Goal: Task Accomplishment & Management: Complete application form

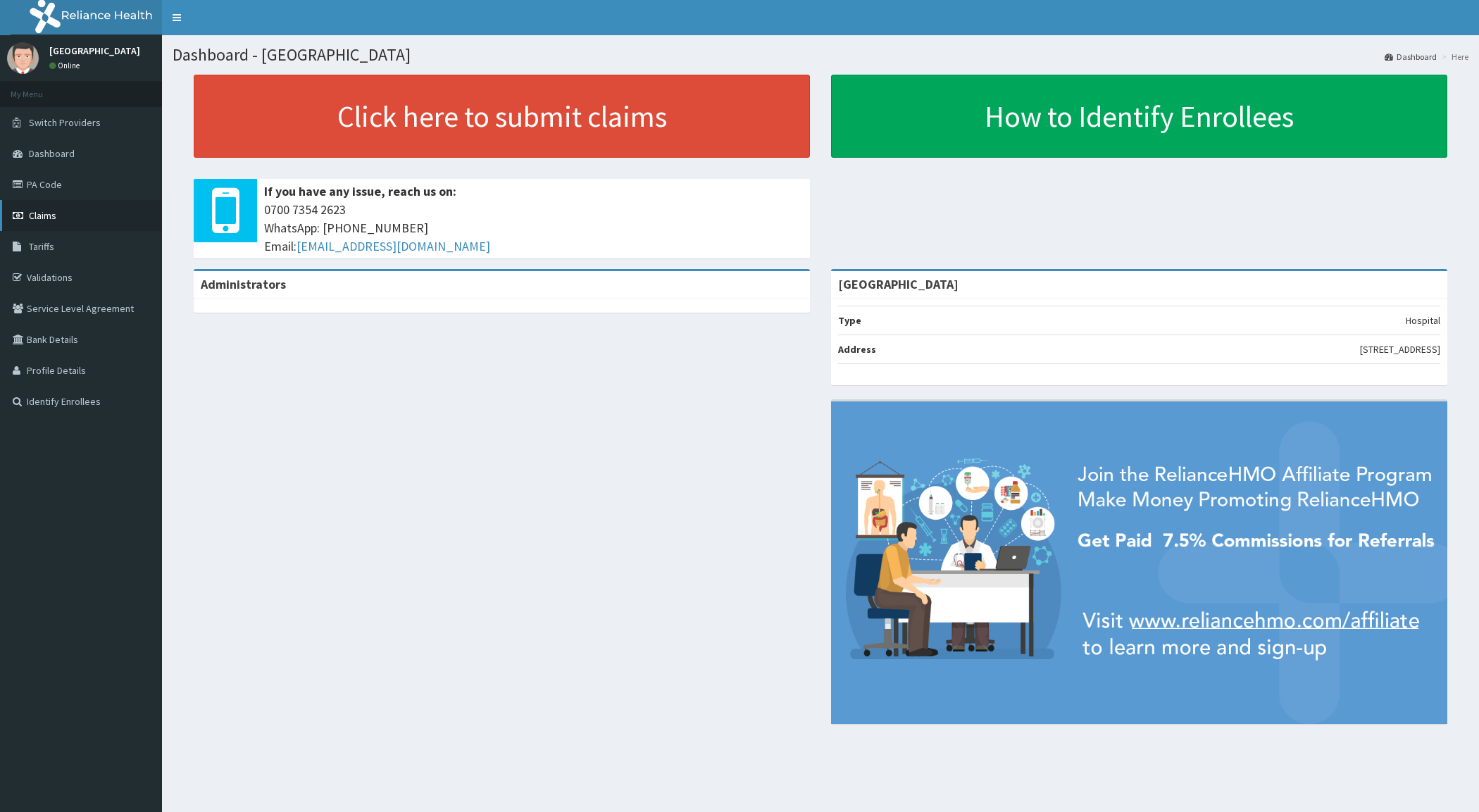
click at [51, 220] on span "Claims" at bounding box center [42, 216] width 28 height 13
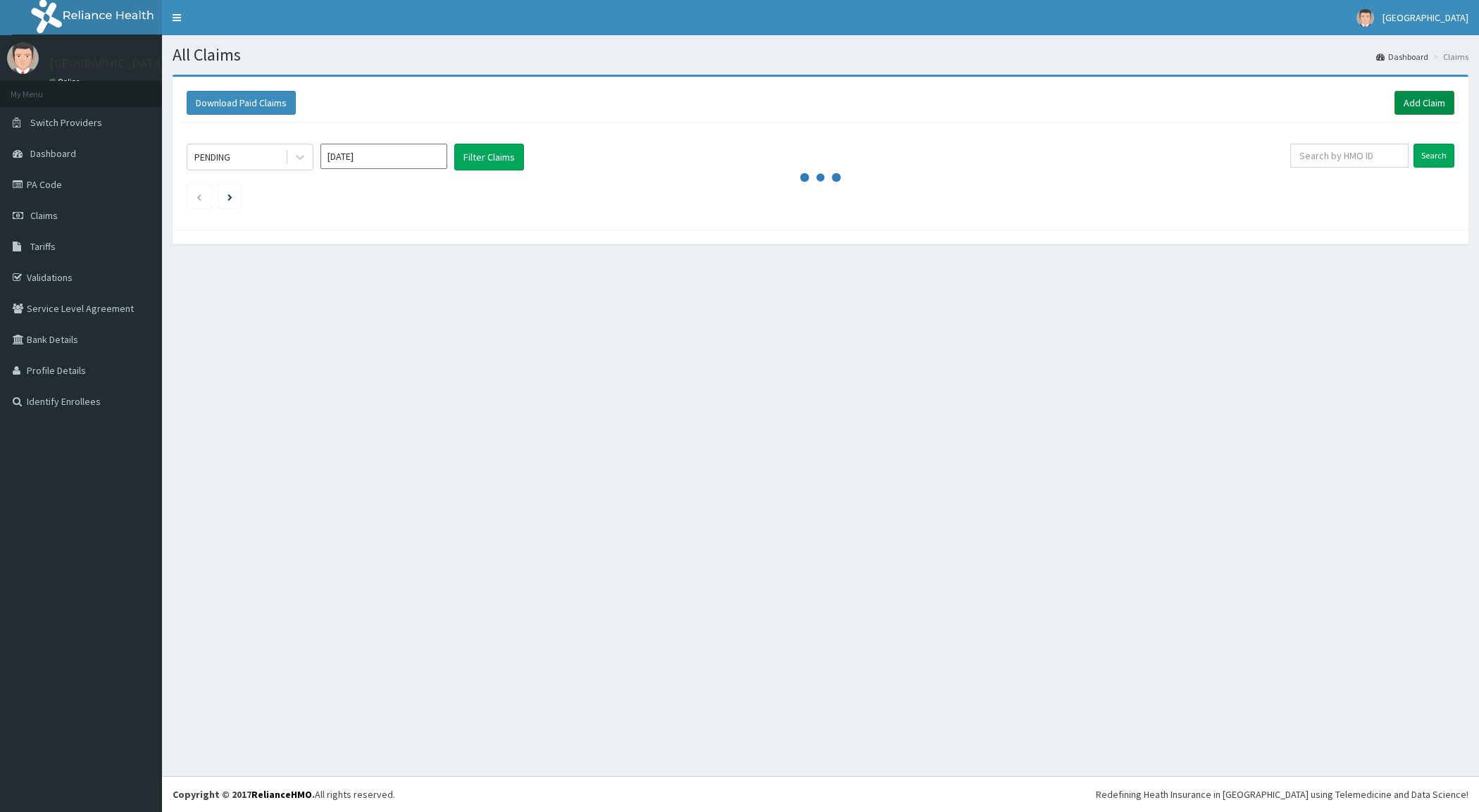
click at [1429, 102] on link "Add Claim" at bounding box center [1424, 103] width 60 height 24
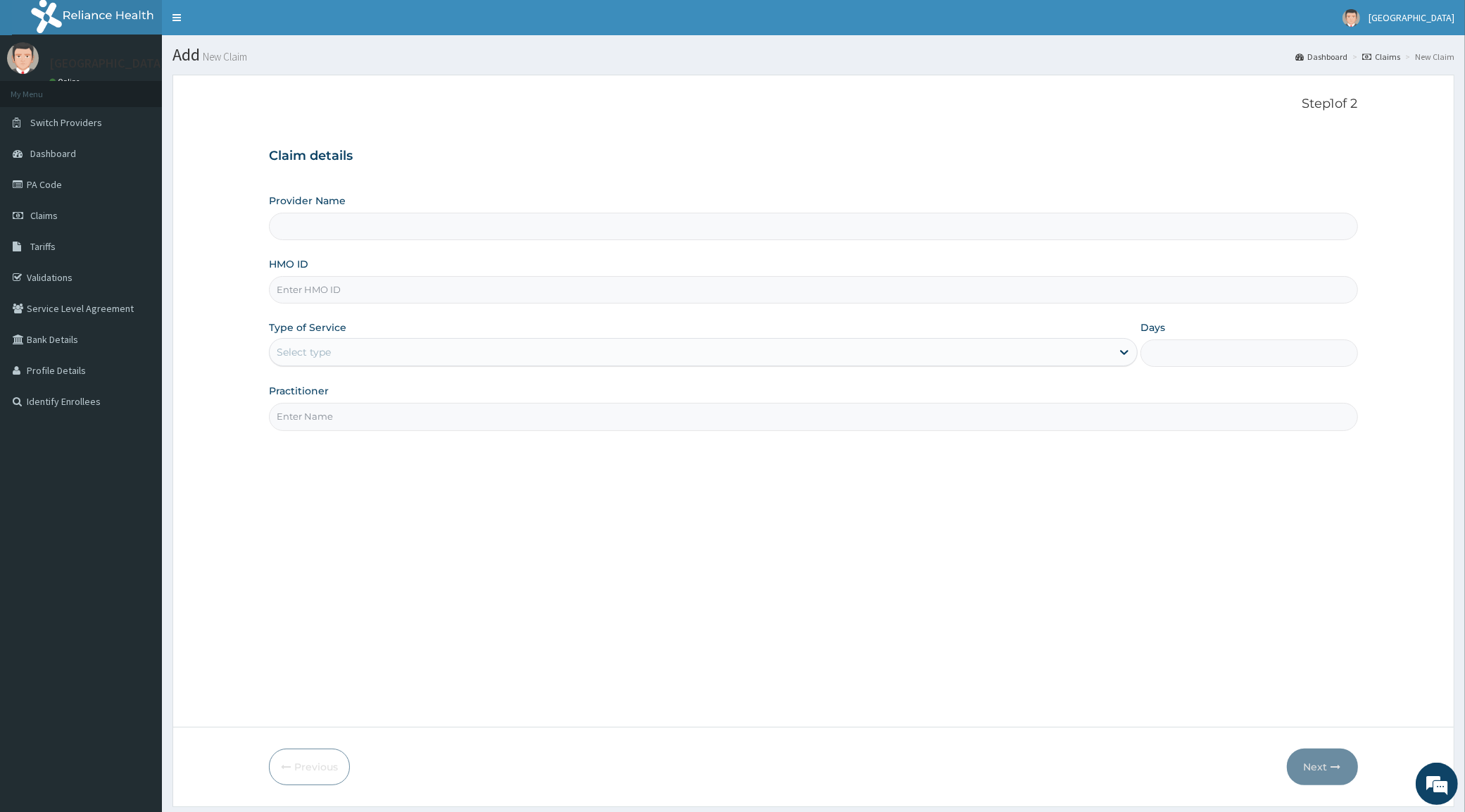
click at [303, 298] on input "HMO ID" at bounding box center [813, 290] width 1088 height 28
paste input "PFM/10058/D"
type input "PFM/10058/D"
type input "[GEOGRAPHIC_DATA]"
type input "PFM/10058/D"
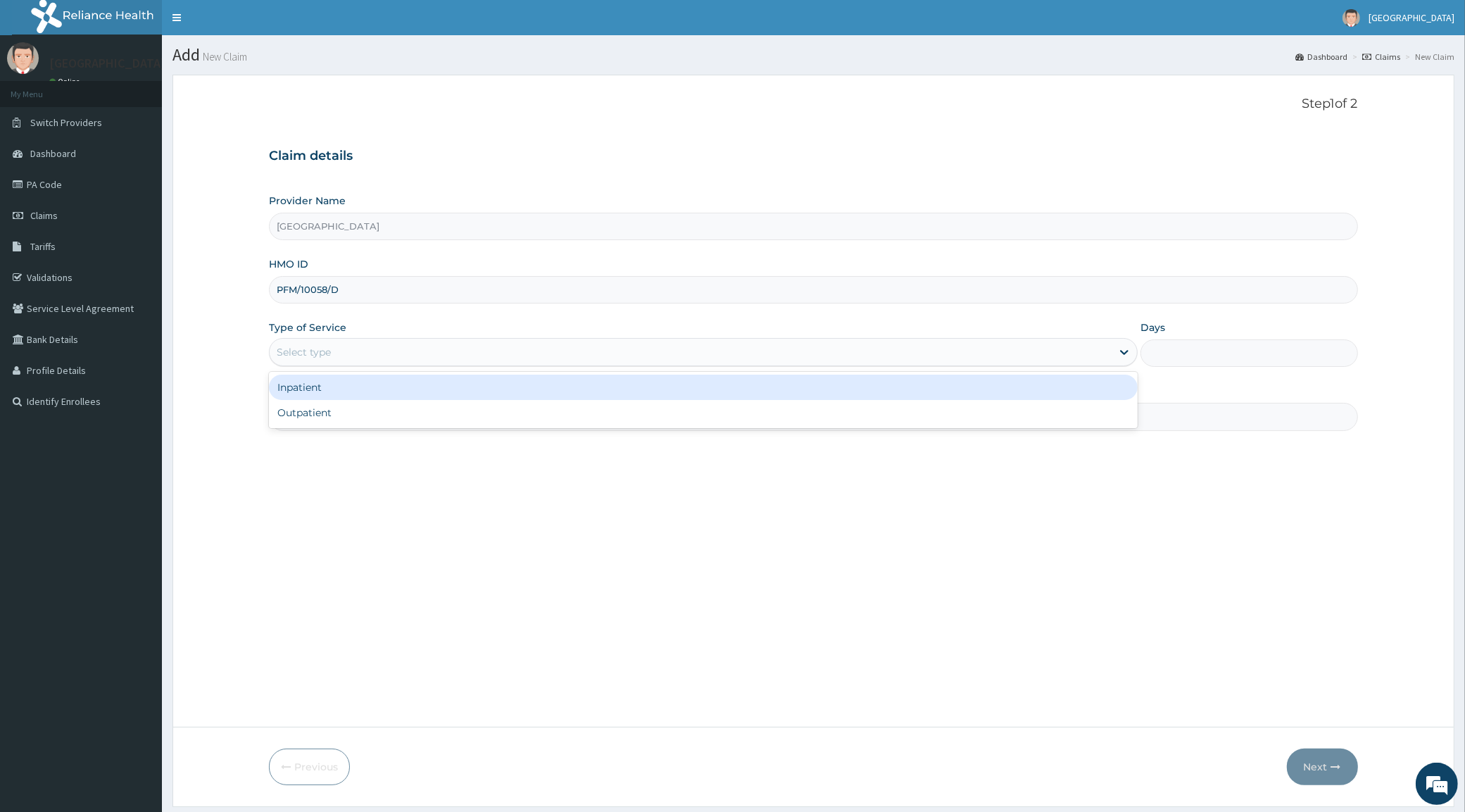
click at [309, 350] on div "Select type" at bounding box center [303, 352] width 54 height 14
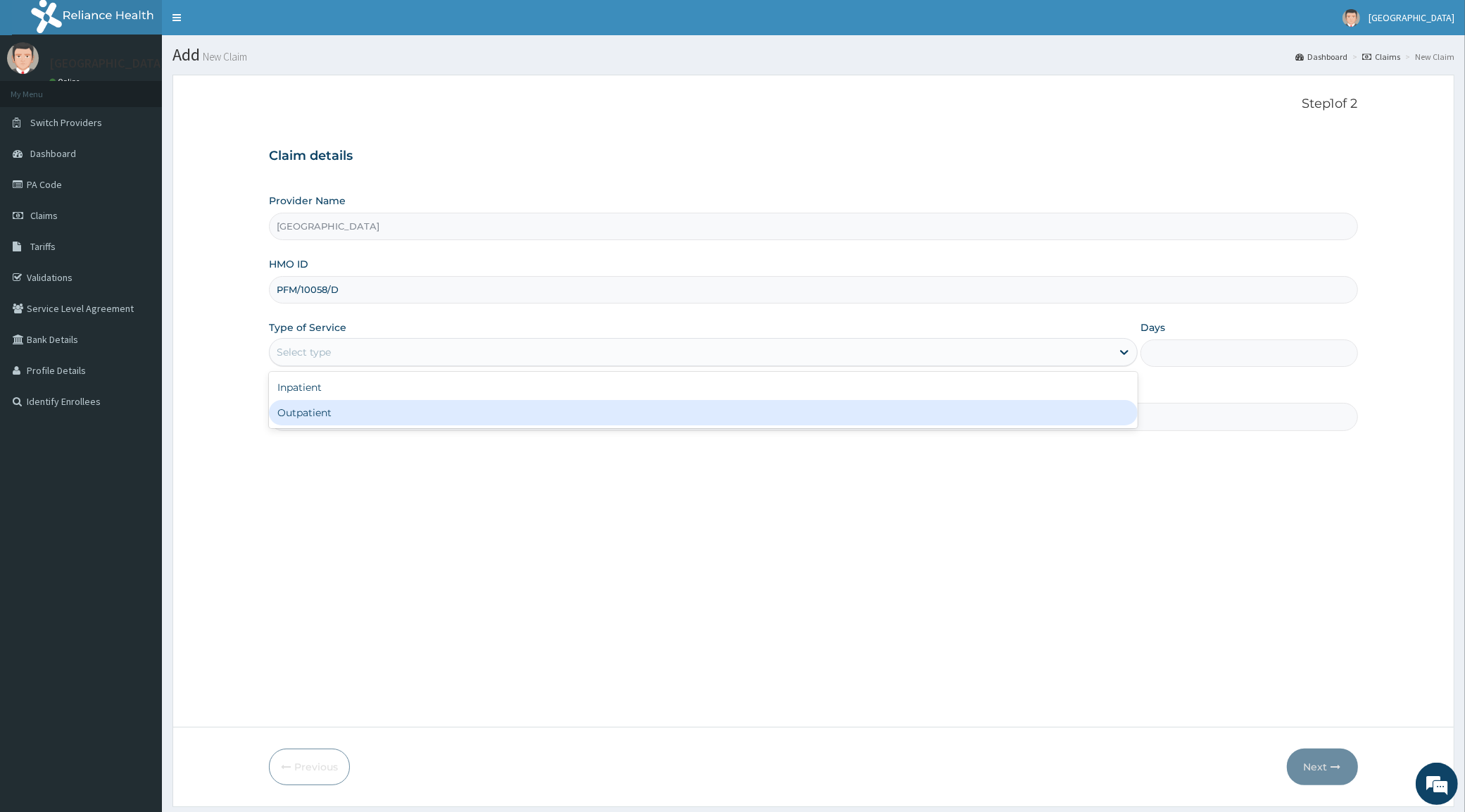
click at [318, 411] on div "Outpatient" at bounding box center [704, 412] width 869 height 26
type input "1"
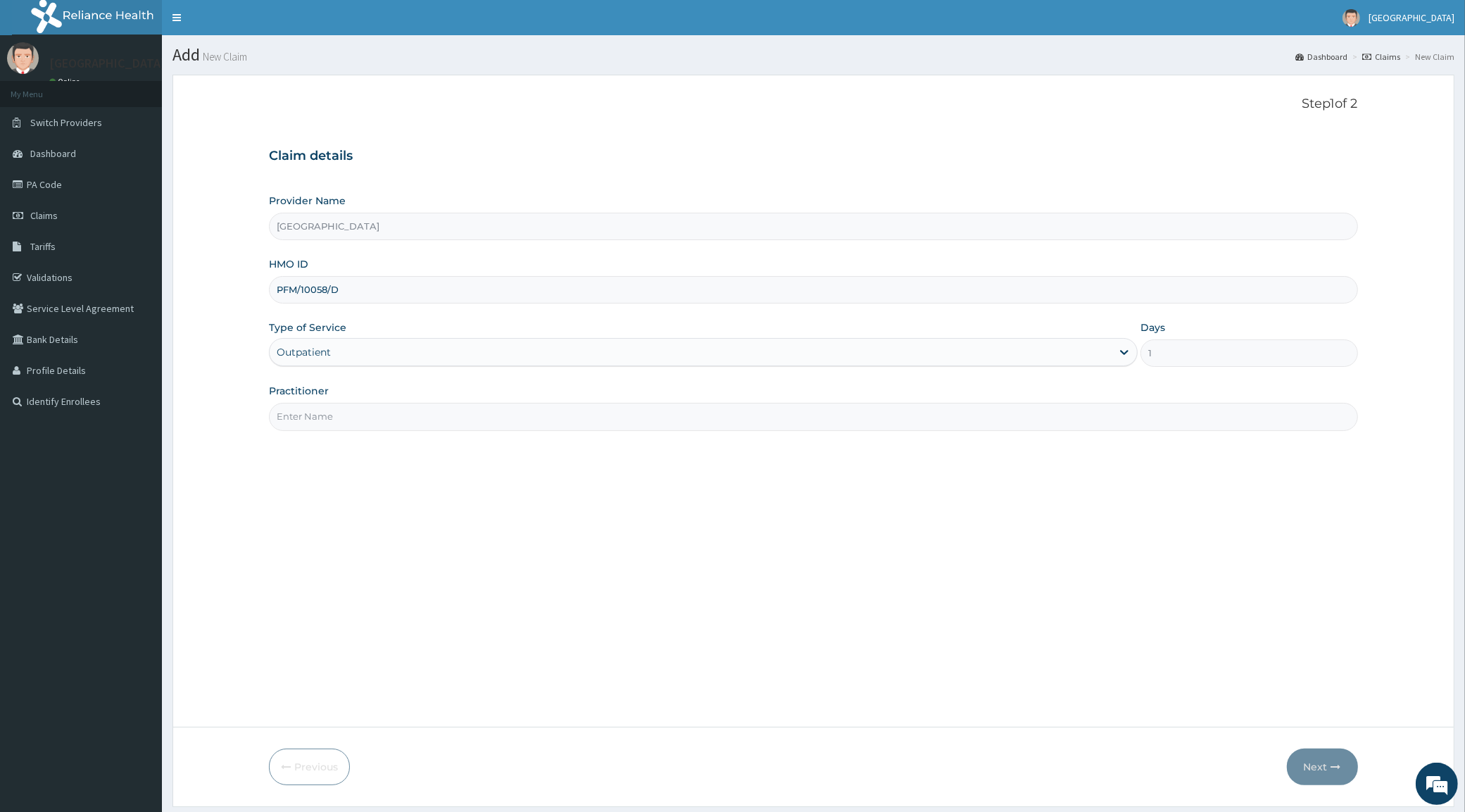
click at [332, 413] on input "Practitioner" at bounding box center [813, 417] width 1088 height 28
type input "[PERSON_NAME]"
click at [1323, 757] on button "Next" at bounding box center [1323, 767] width 71 height 37
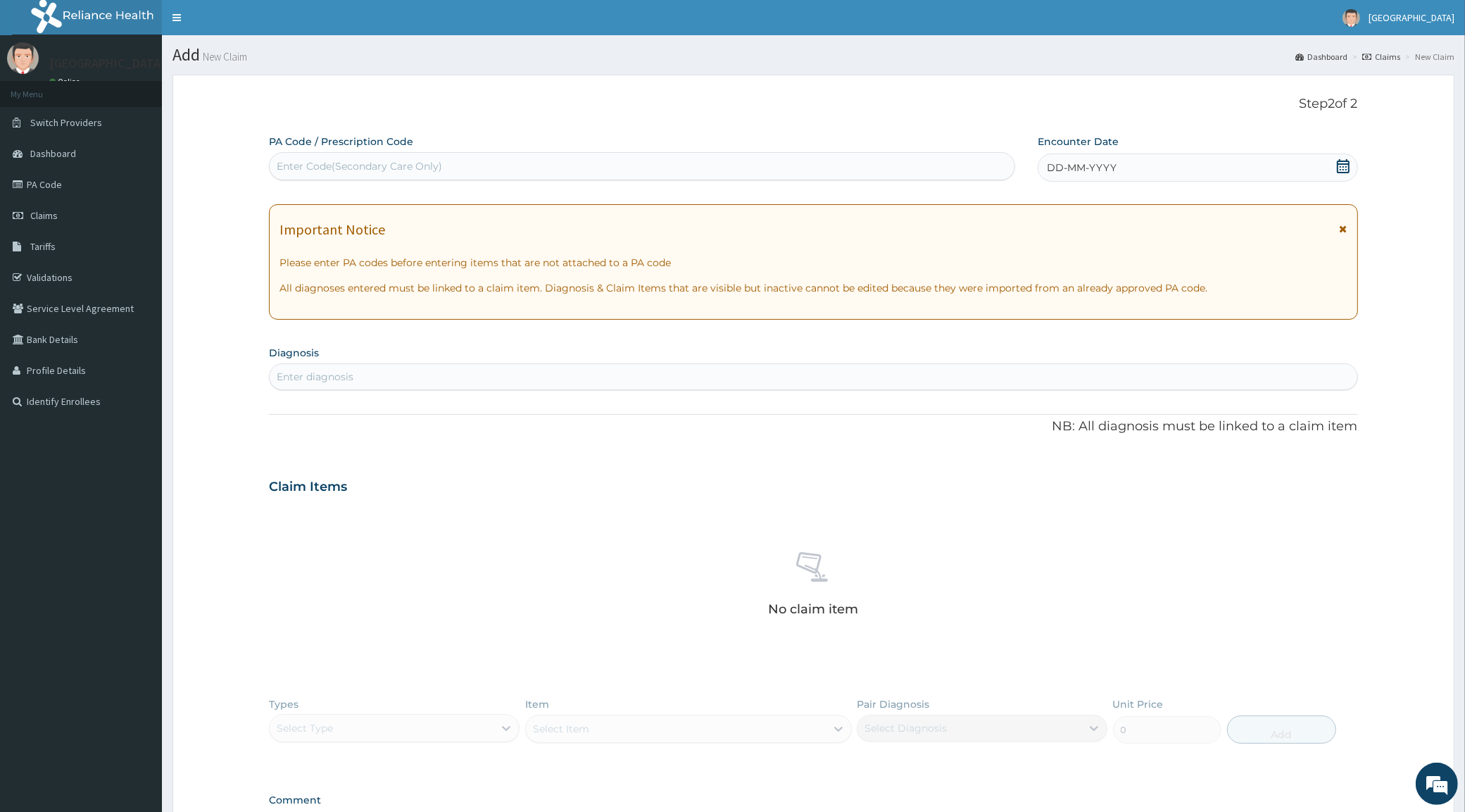
click at [1209, 162] on div "DD-MM-YYYY" at bounding box center [1198, 167] width 320 height 28
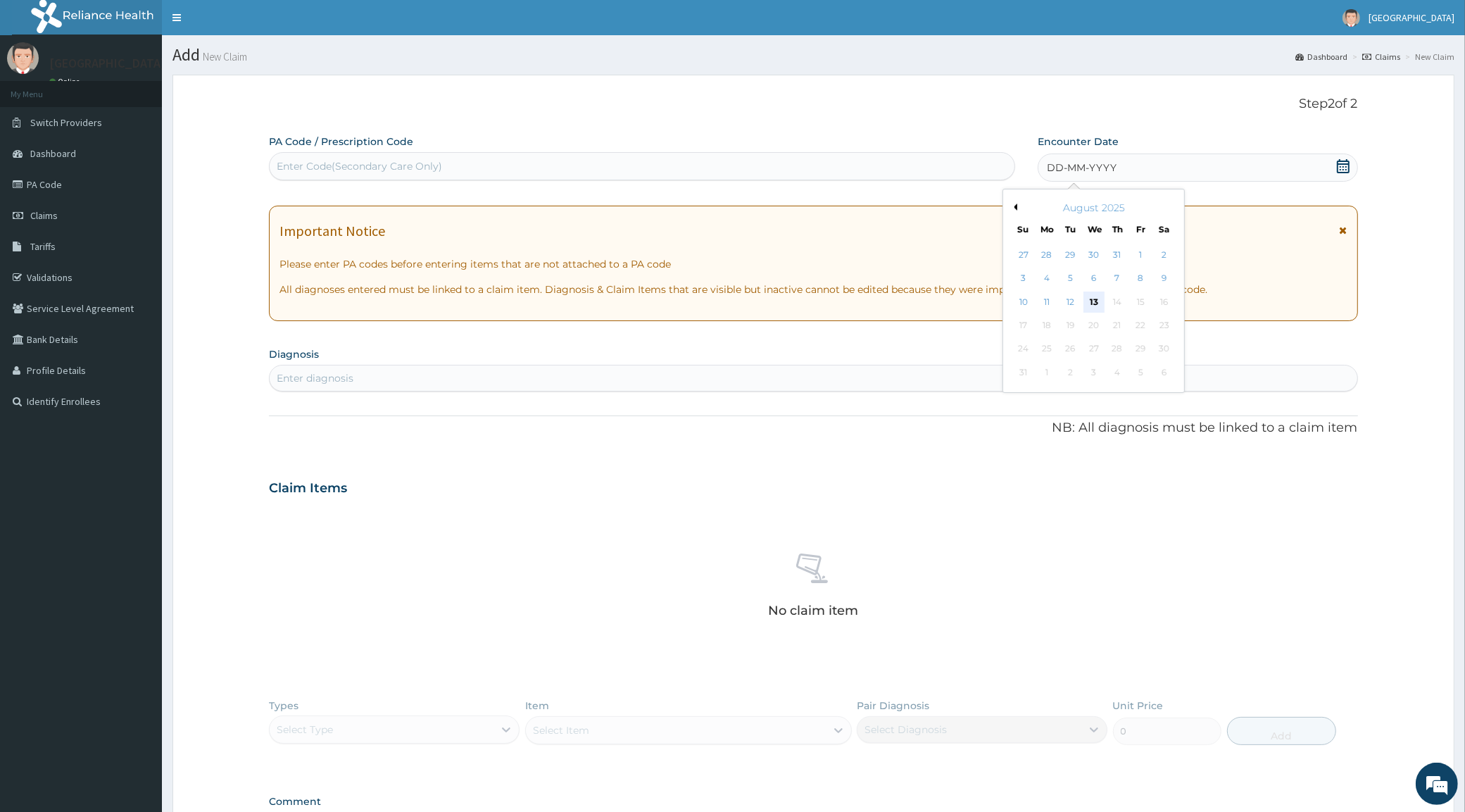
click at [1100, 303] on div "13" at bounding box center [1094, 301] width 21 height 21
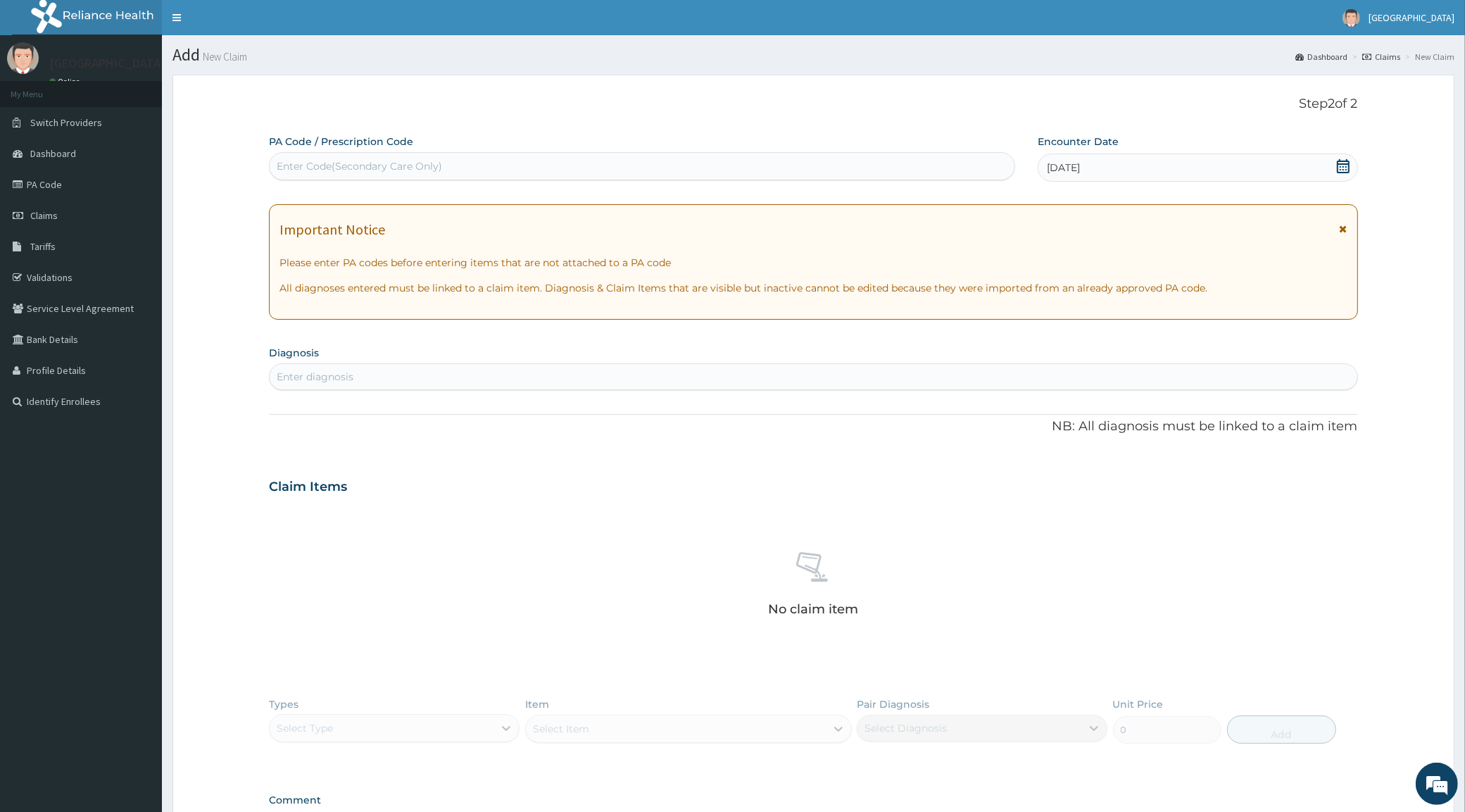
click at [366, 381] on div "Enter diagnosis" at bounding box center [814, 377] width 1087 height 23
type input "MALAR"
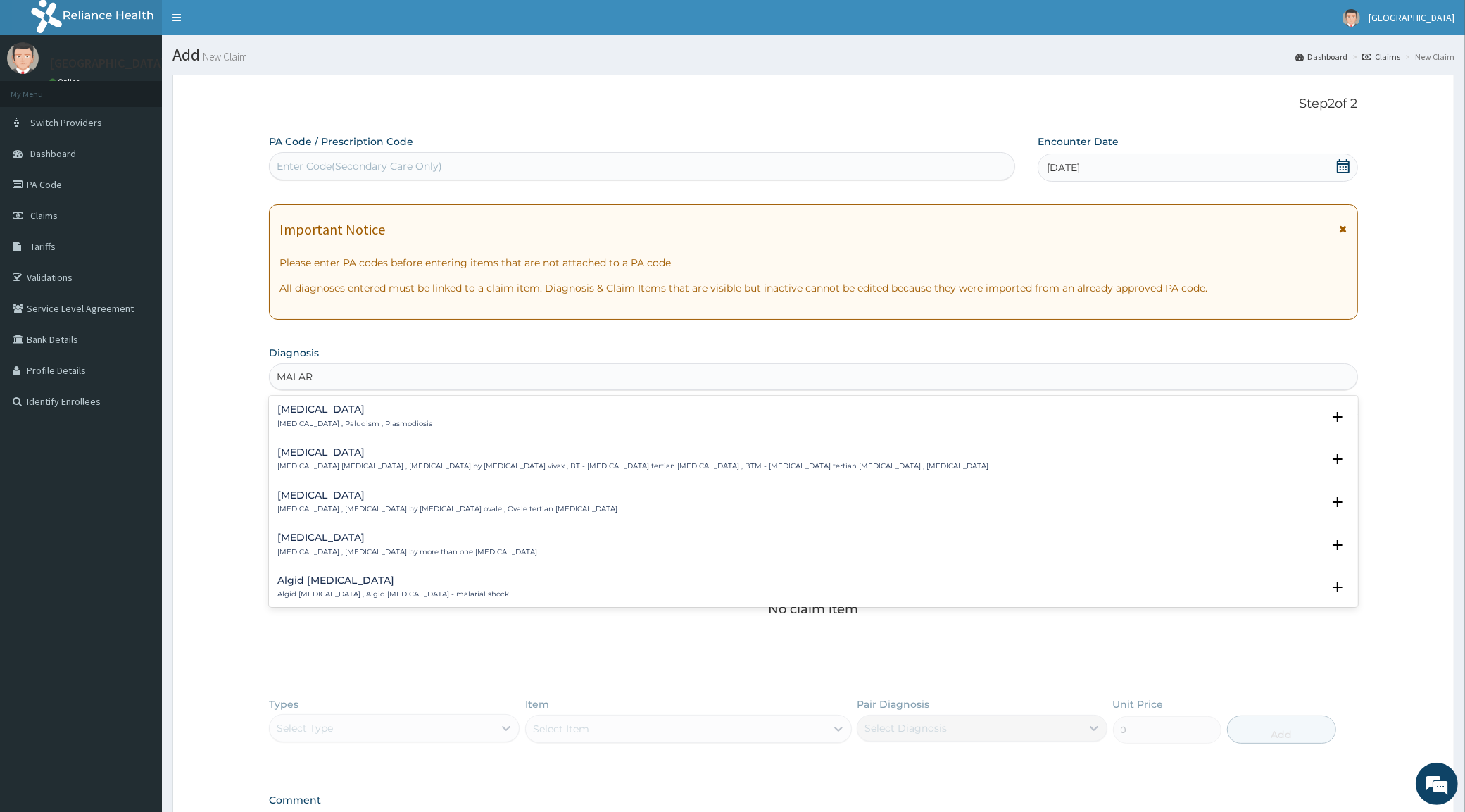
click at [374, 417] on div "Malaria Malaria , Paludism , Plasmodiosis" at bounding box center [355, 416] width 155 height 25
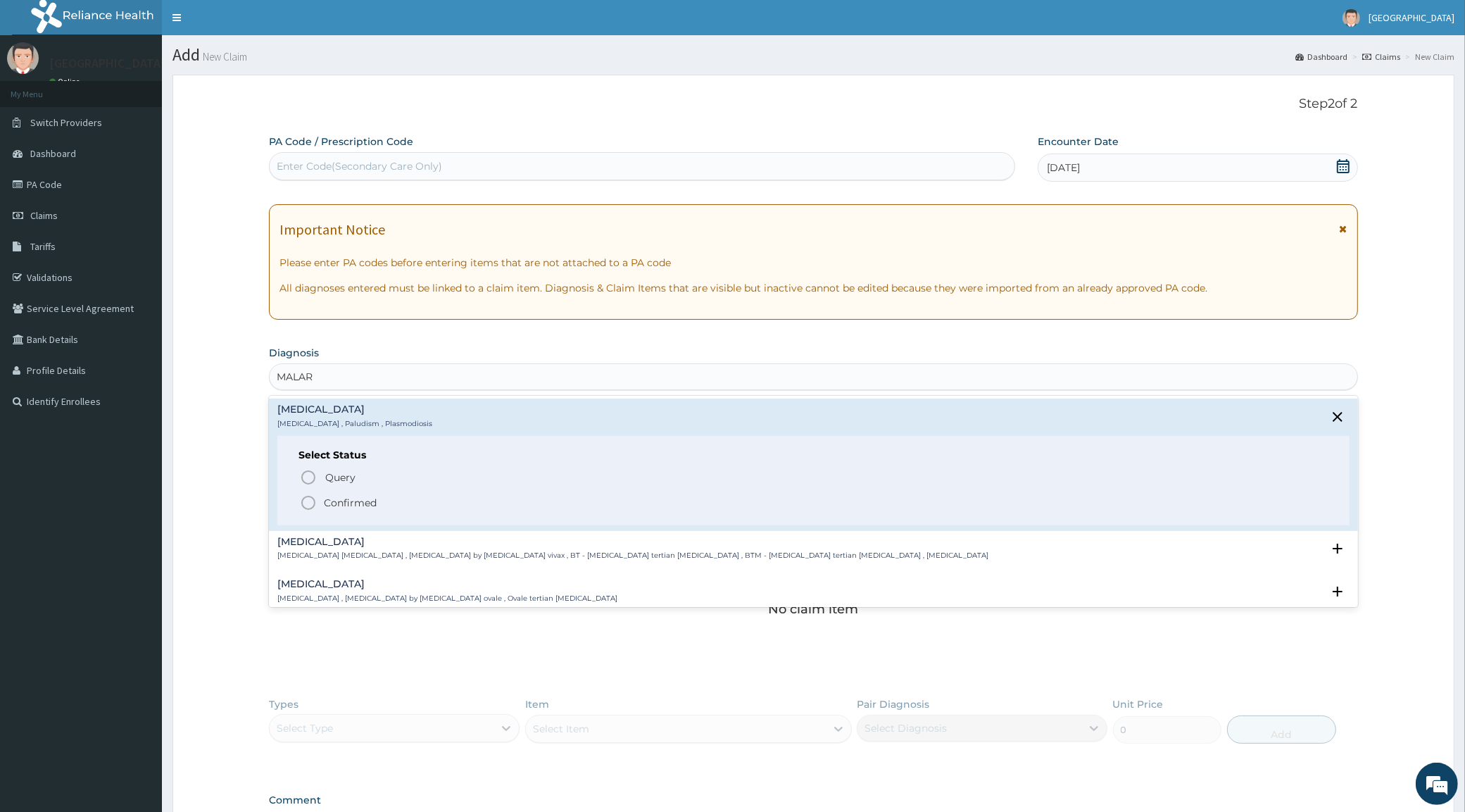
click at [345, 502] on p "Confirmed" at bounding box center [351, 502] width 53 height 14
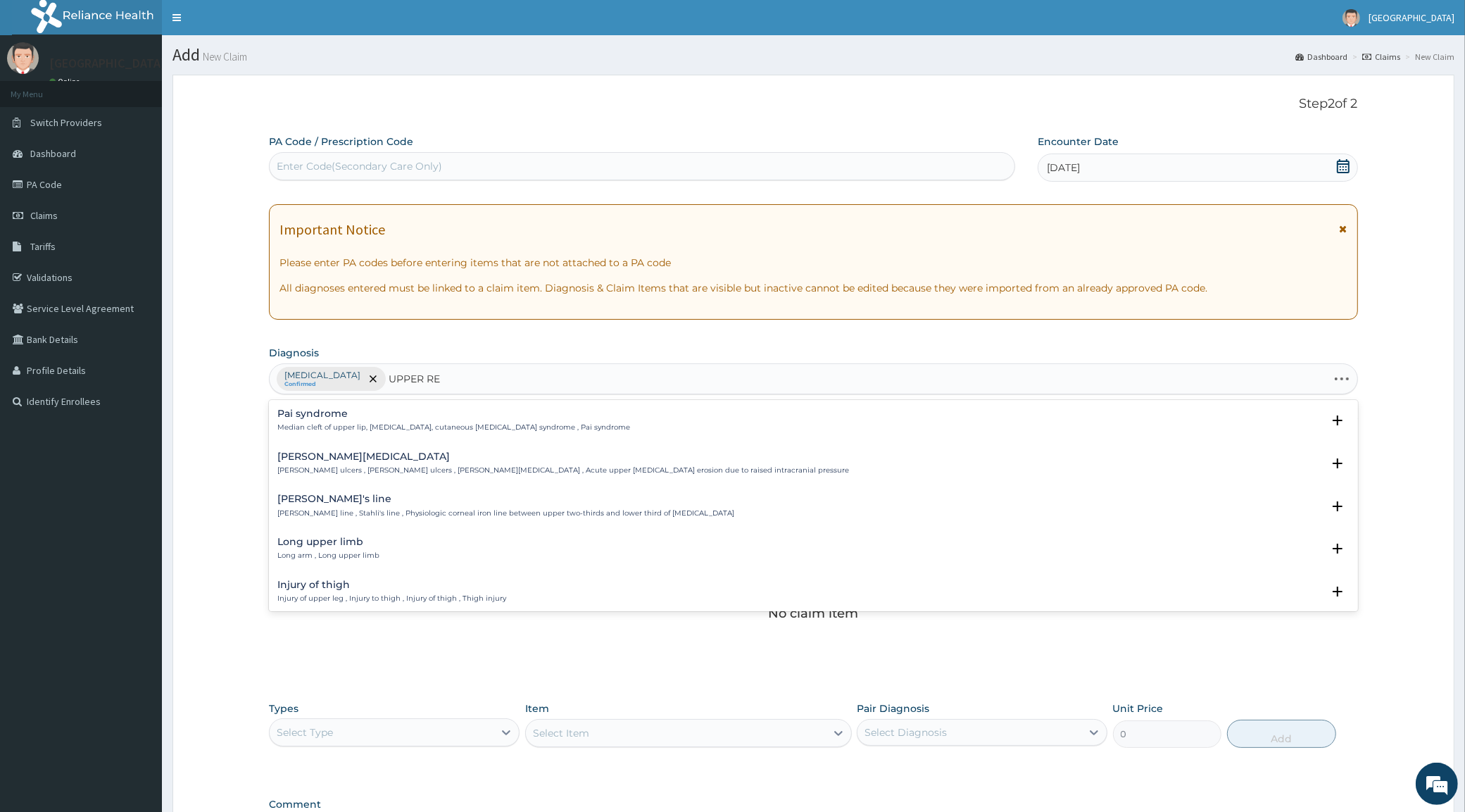
type input "UPPER RES"
click at [359, 413] on h4 "[MEDICAL_DATA]" at bounding box center [469, 414] width 384 height 11
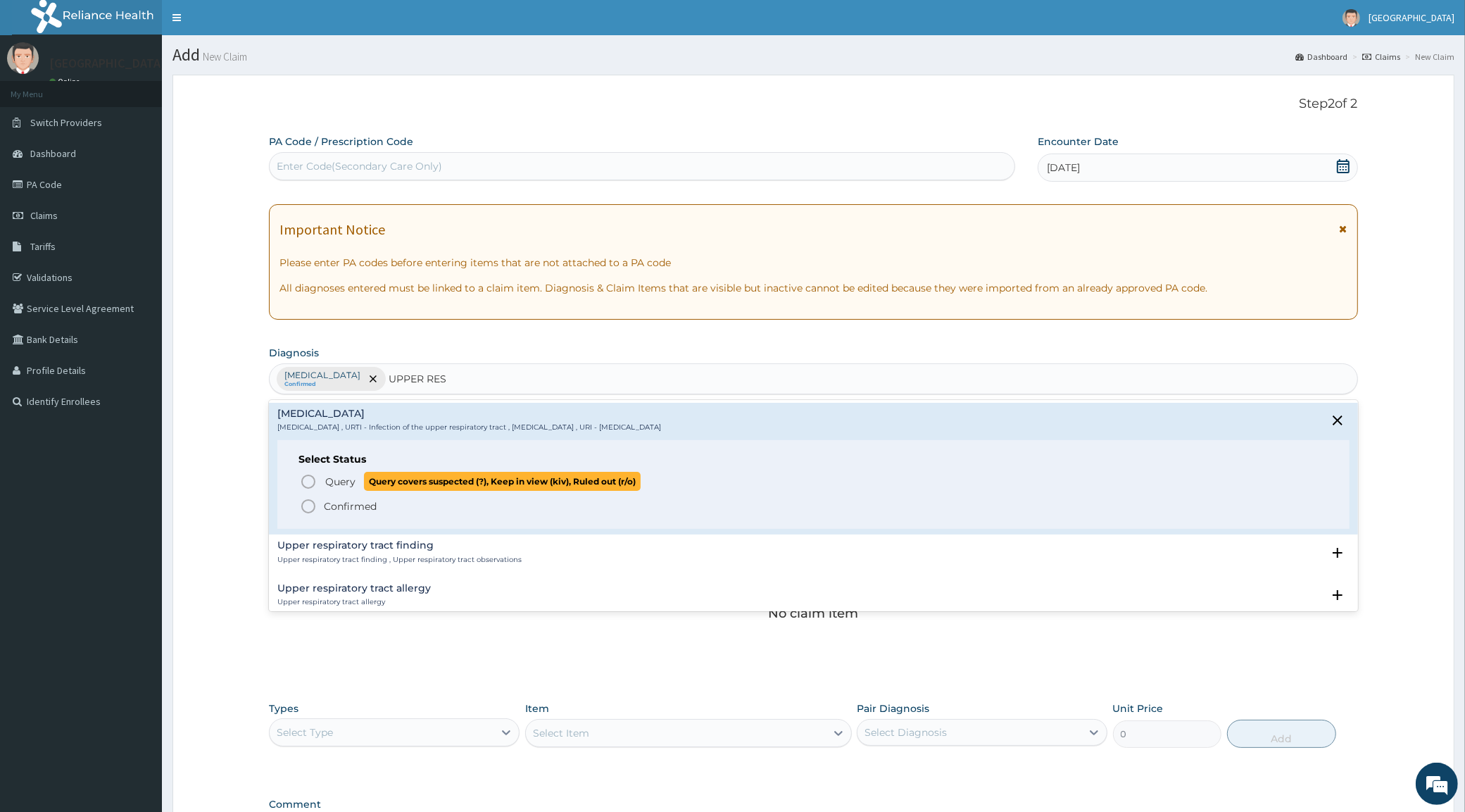
click at [343, 484] on span "Query" at bounding box center [340, 481] width 30 height 14
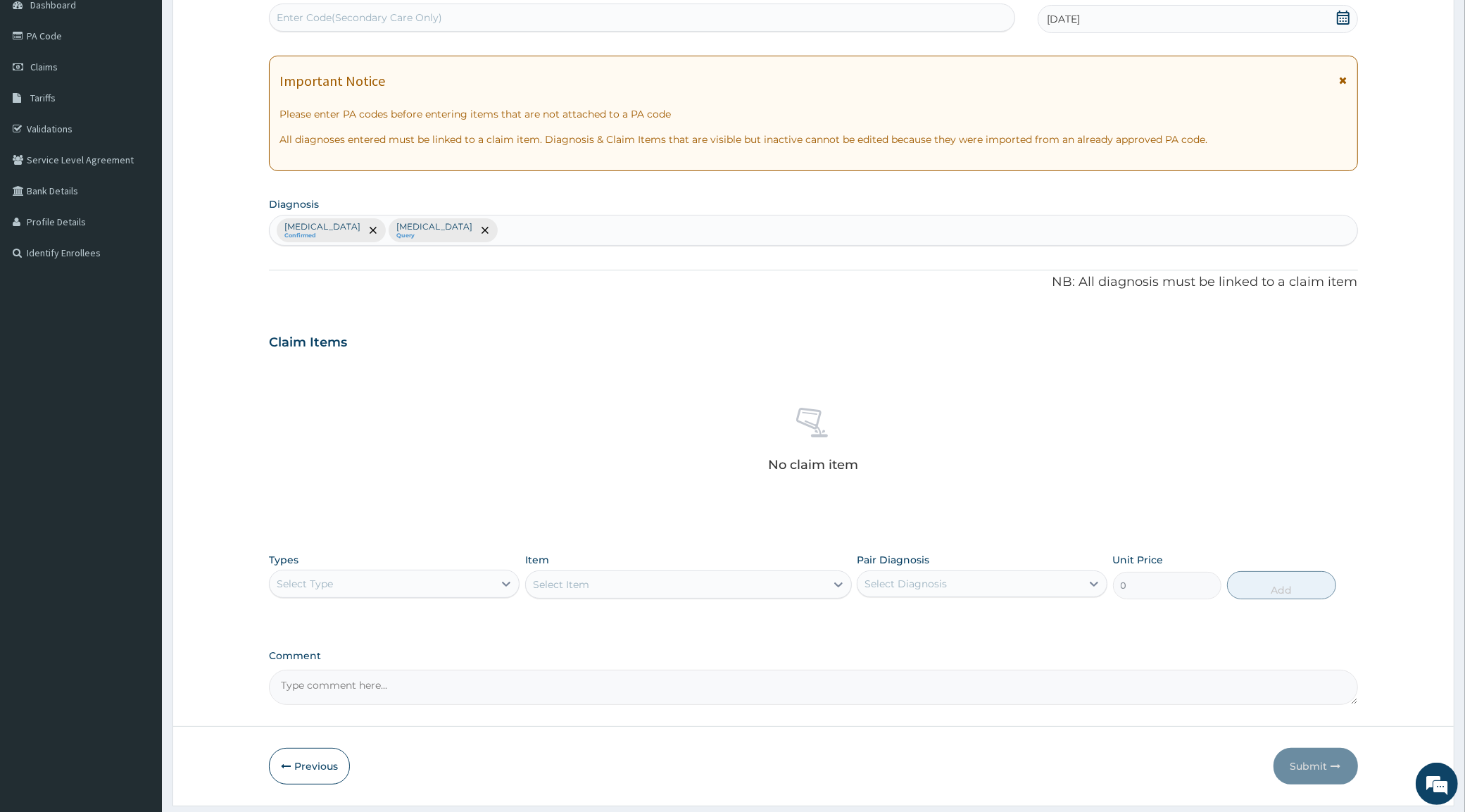
scroll to position [190, 0]
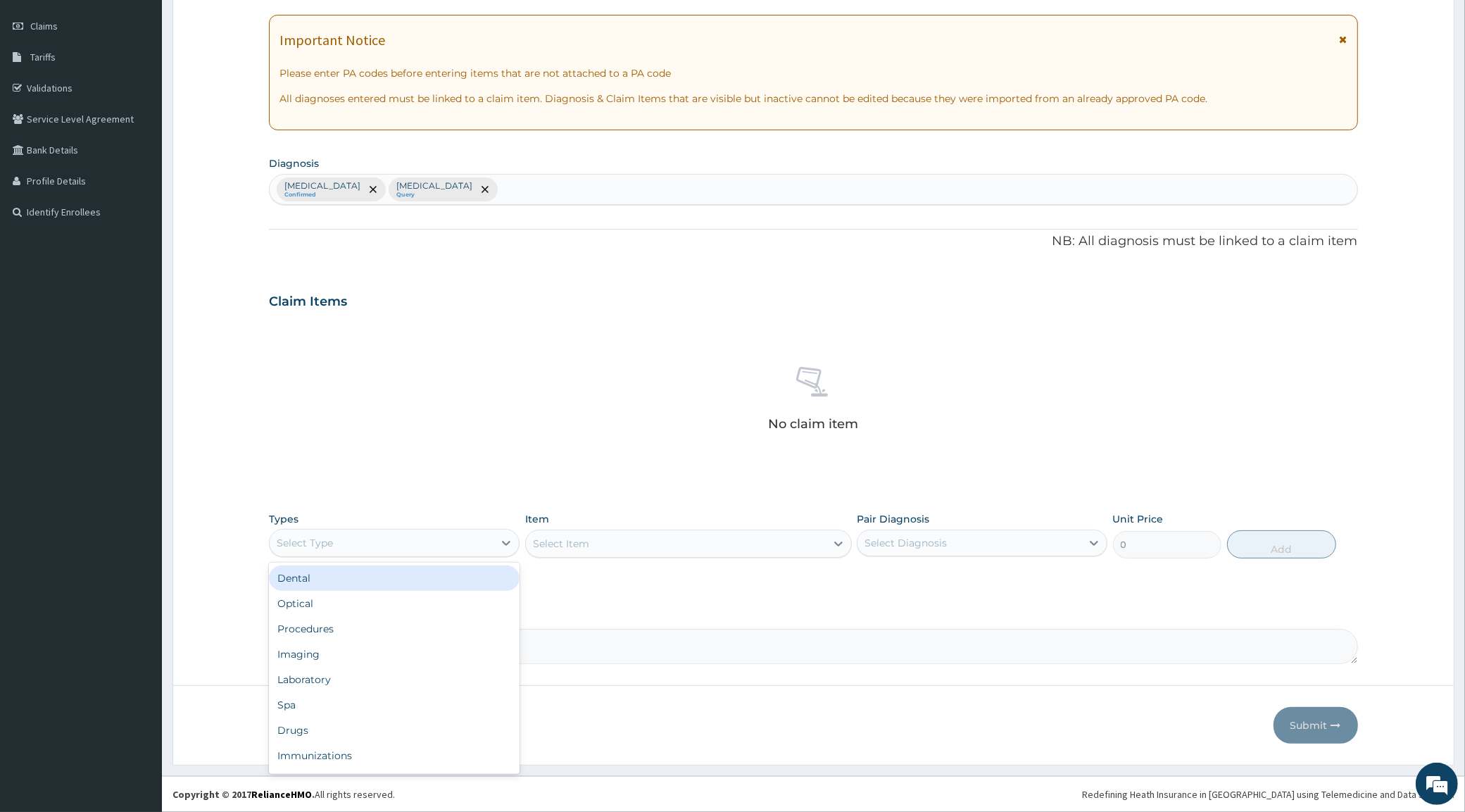
click at [347, 544] on div "Select Type" at bounding box center [382, 543] width 224 height 23
click at [355, 622] on div "Procedures" at bounding box center [394, 629] width 251 height 26
click at [572, 543] on div "Select Item" at bounding box center [689, 544] width 327 height 28
click at [656, 536] on div "Select Item" at bounding box center [689, 544] width 327 height 28
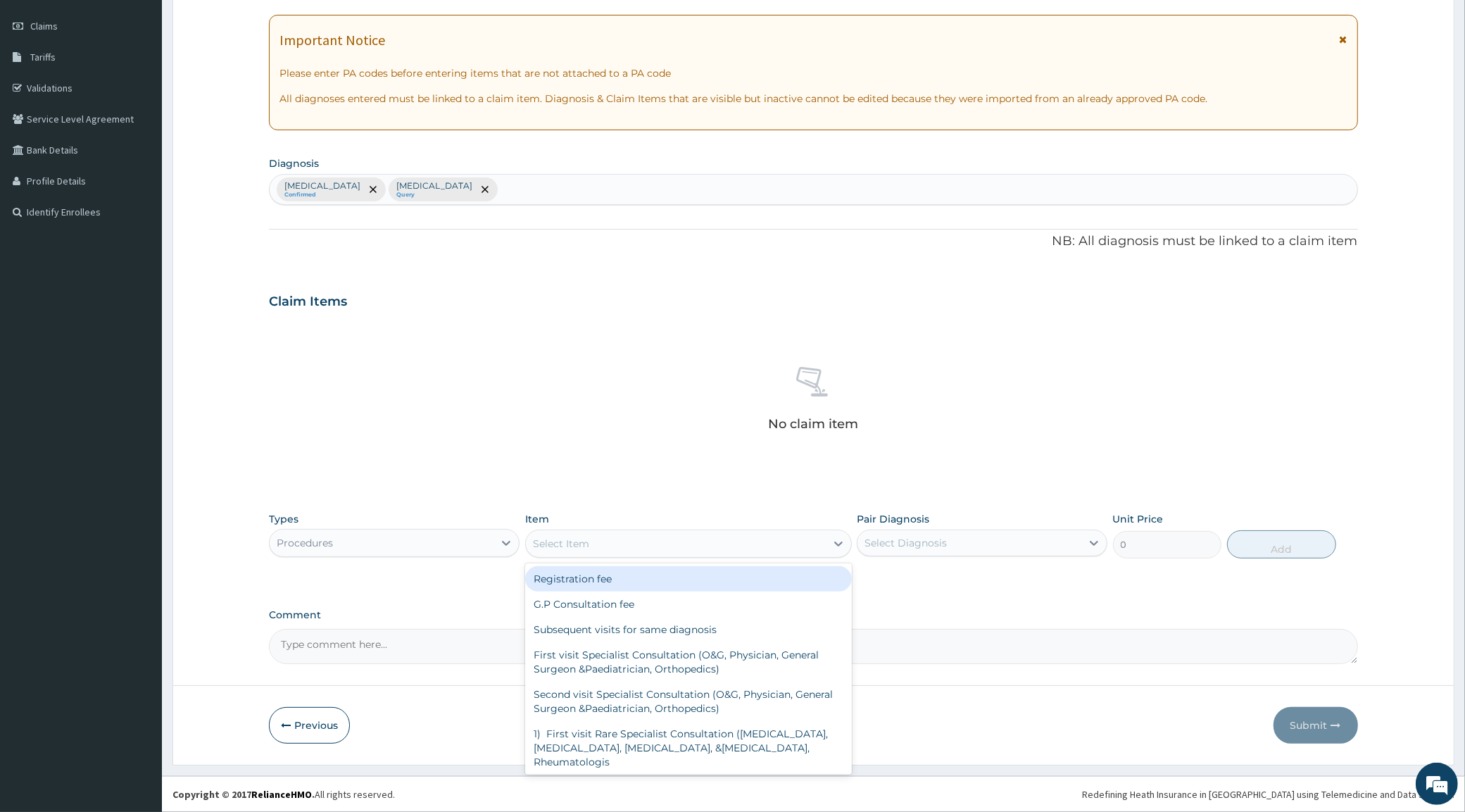
click at [673, 539] on div "Select Item" at bounding box center [676, 544] width 300 height 23
click at [625, 599] on div "G.P Consultation fee" at bounding box center [689, 604] width 327 height 26
type input "2000"
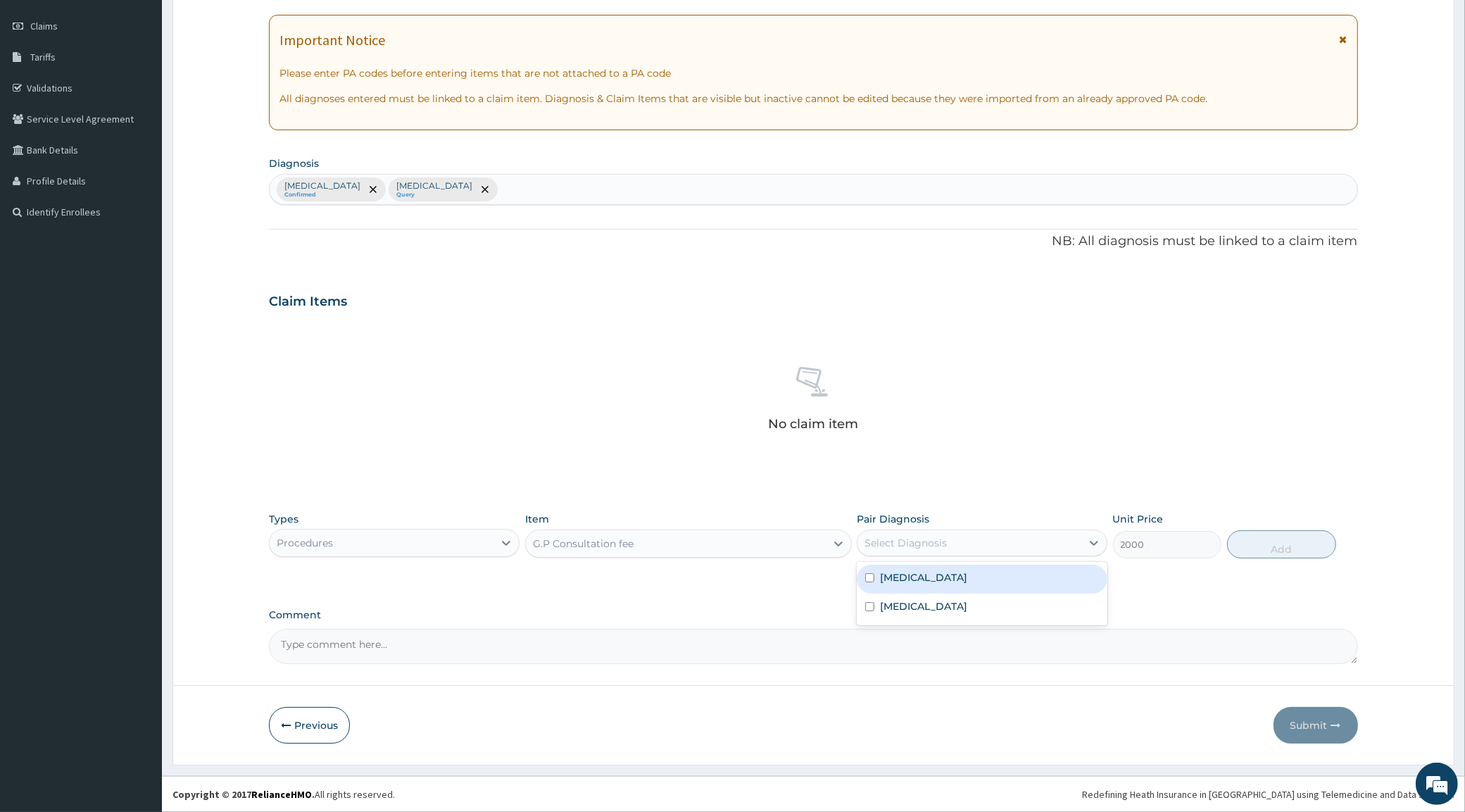
click at [951, 544] on div "Select Diagnosis" at bounding box center [970, 543] width 224 height 23
click at [913, 575] on label "[MEDICAL_DATA]" at bounding box center [923, 577] width 87 height 14
checkbox input "true"
click at [1279, 547] on button "Add" at bounding box center [1281, 544] width 109 height 28
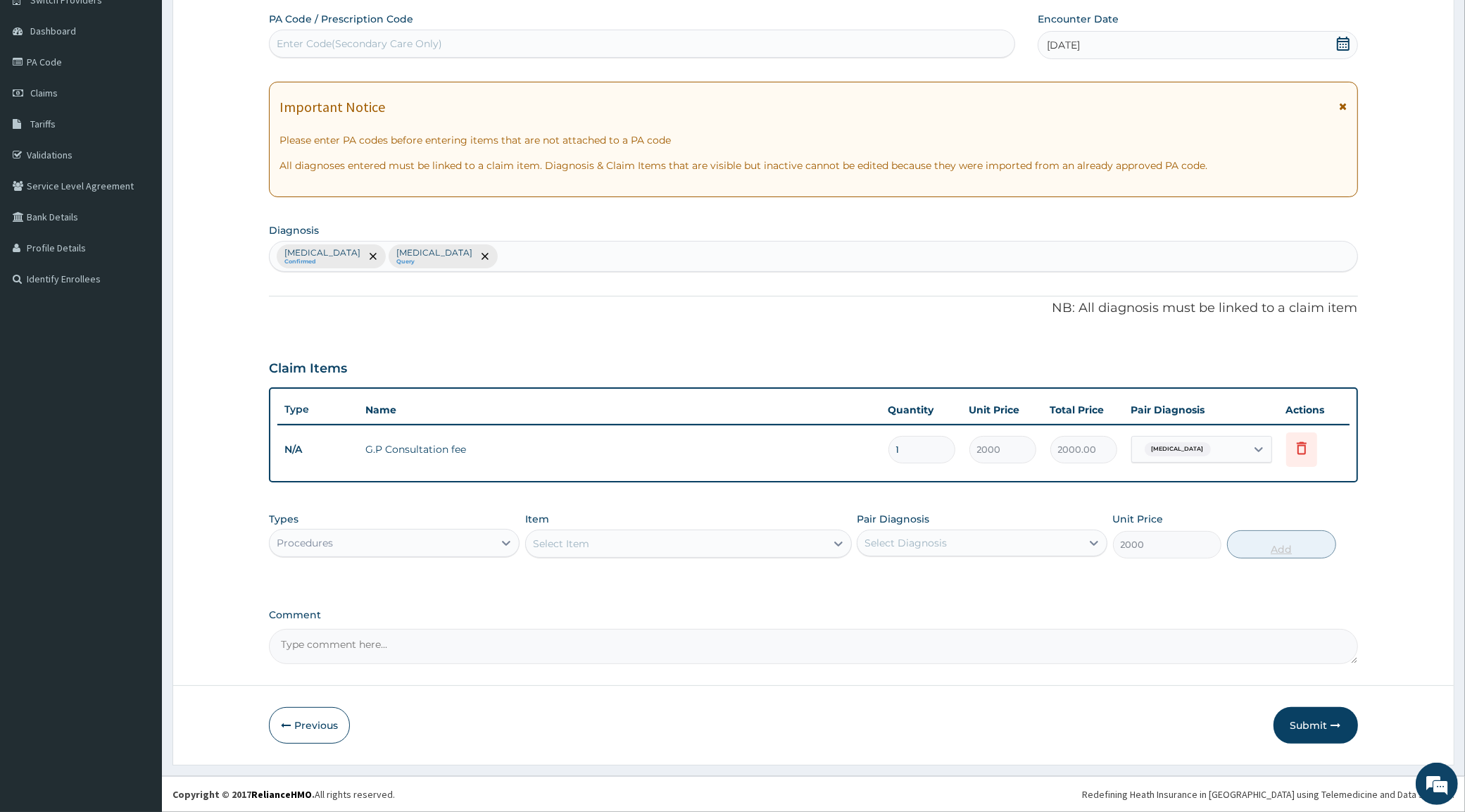
type input "0"
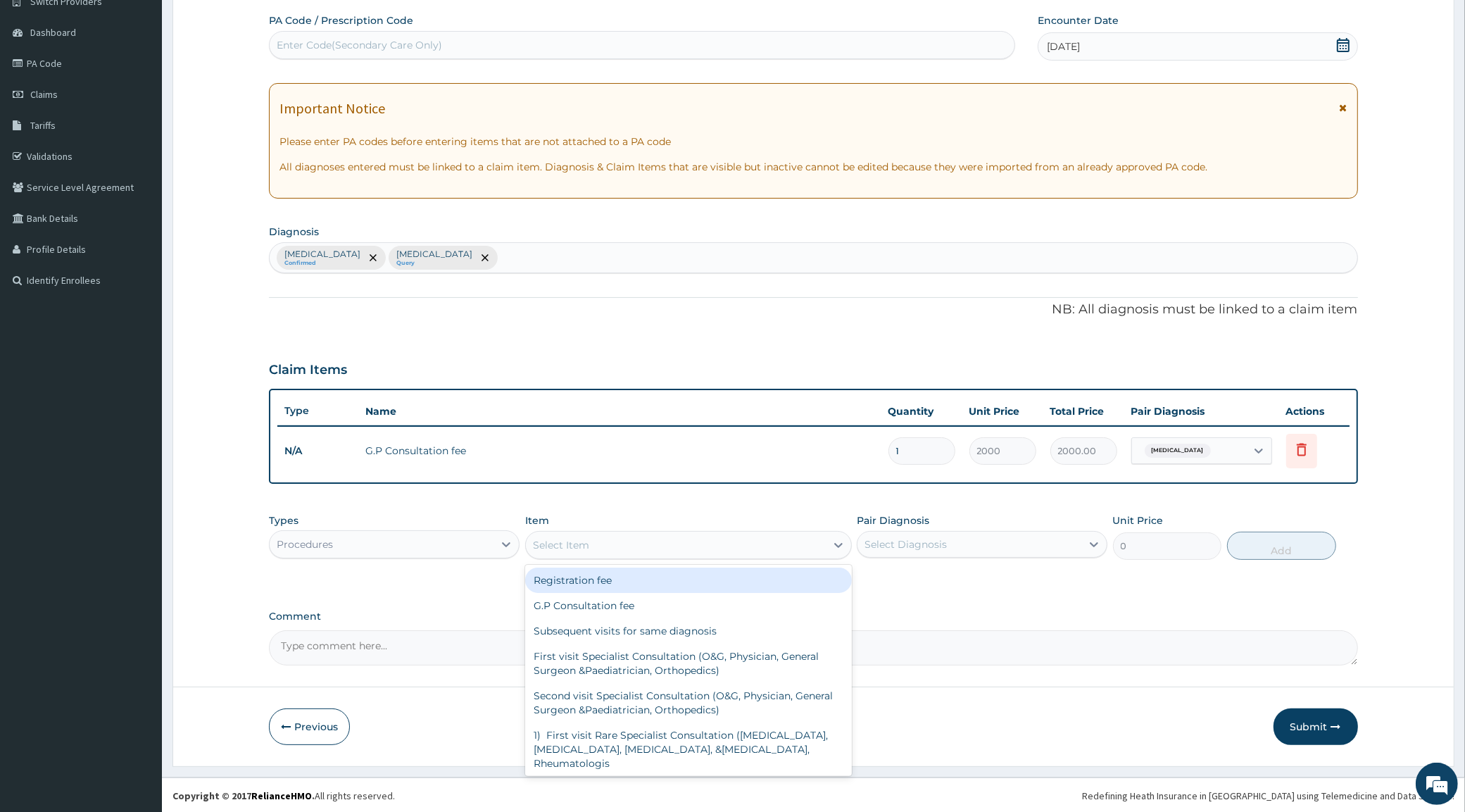
click at [578, 544] on div "Select Item" at bounding box center [560, 545] width 56 height 14
click at [401, 545] on div "Procedures" at bounding box center [382, 544] width 224 height 23
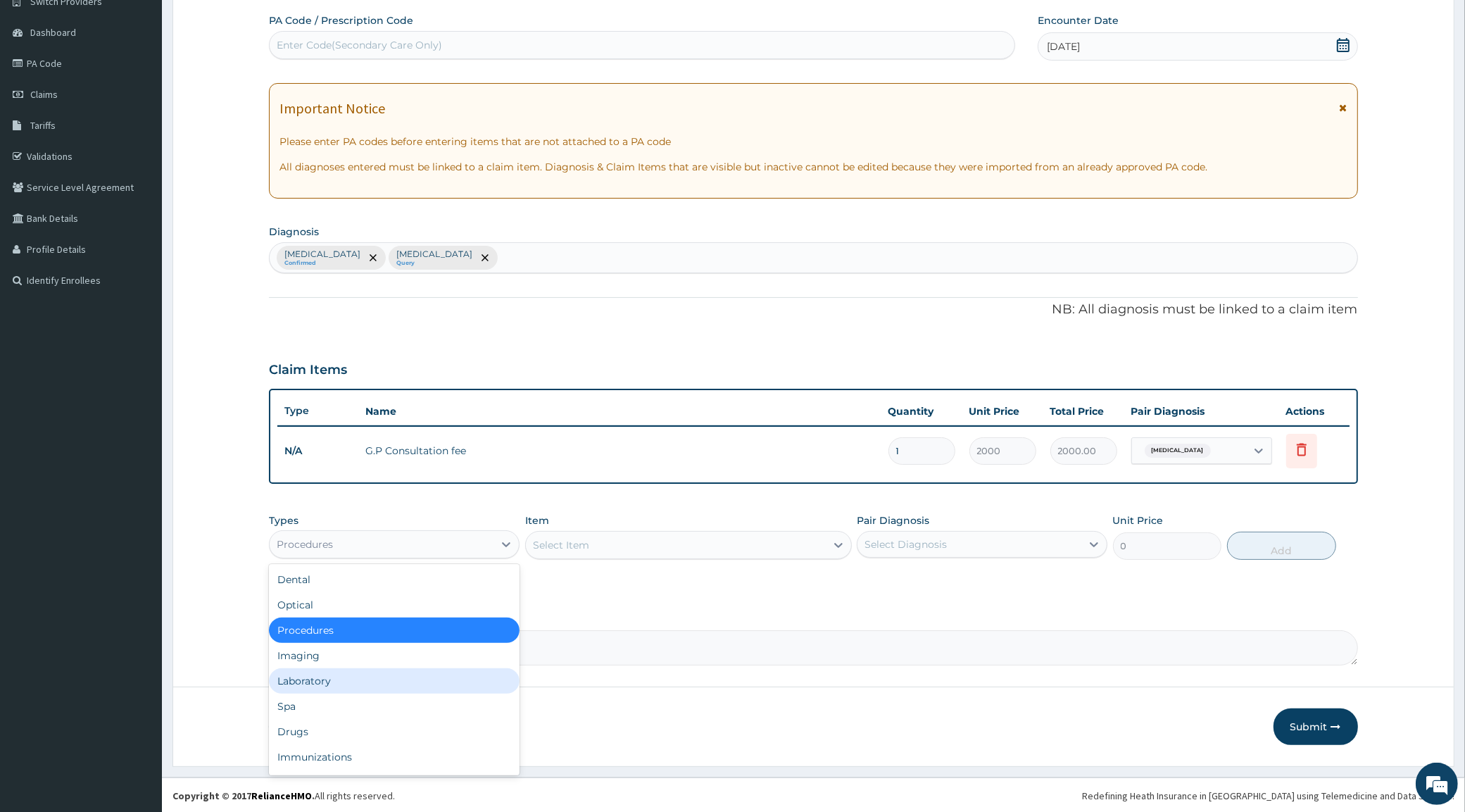
click at [314, 681] on div "Laboratory" at bounding box center [394, 682] width 251 height 26
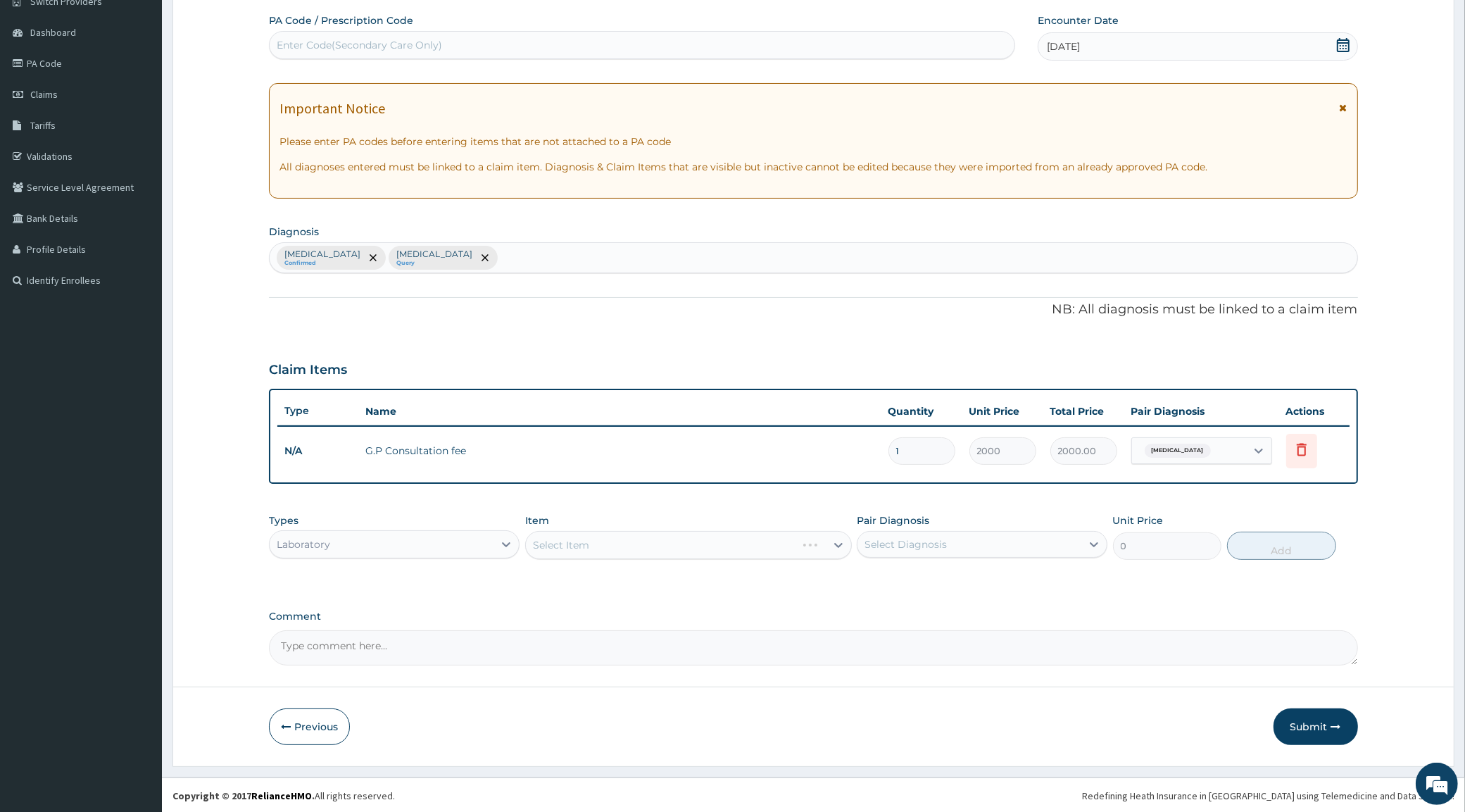
click at [581, 549] on div "Select Item" at bounding box center [689, 545] width 327 height 28
click at [580, 543] on div "Select Item" at bounding box center [689, 545] width 327 height 28
click at [596, 543] on div "Select Item" at bounding box center [676, 545] width 300 height 23
type input "MALA"
drag, startPoint x: 604, startPoint y: 588, endPoint x: 593, endPoint y: 588, distance: 11.0
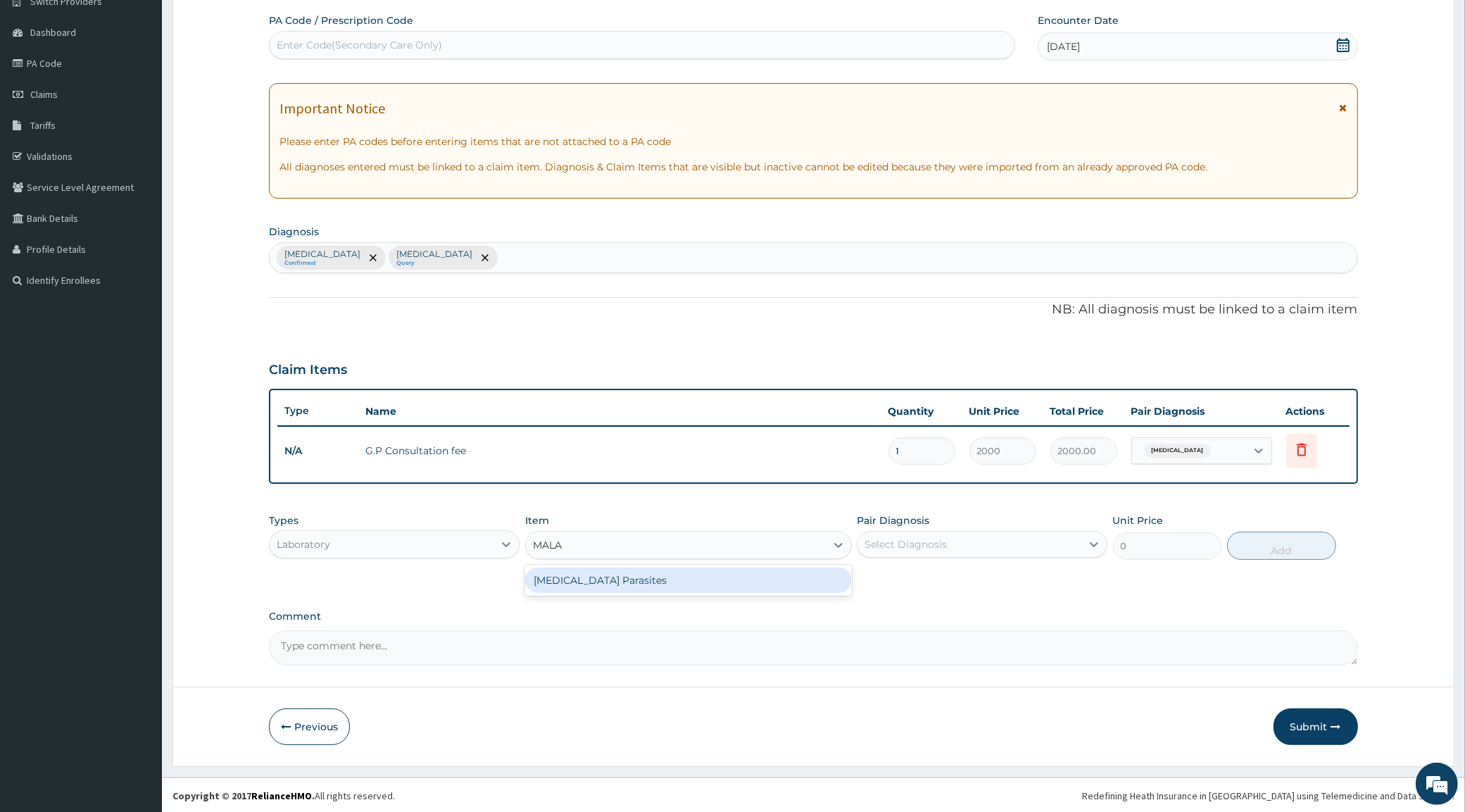
click at [603, 588] on div "[MEDICAL_DATA] Parasites" at bounding box center [689, 581] width 327 height 26
type input "1000"
click at [986, 544] on div "Select Diagnosis" at bounding box center [970, 544] width 224 height 23
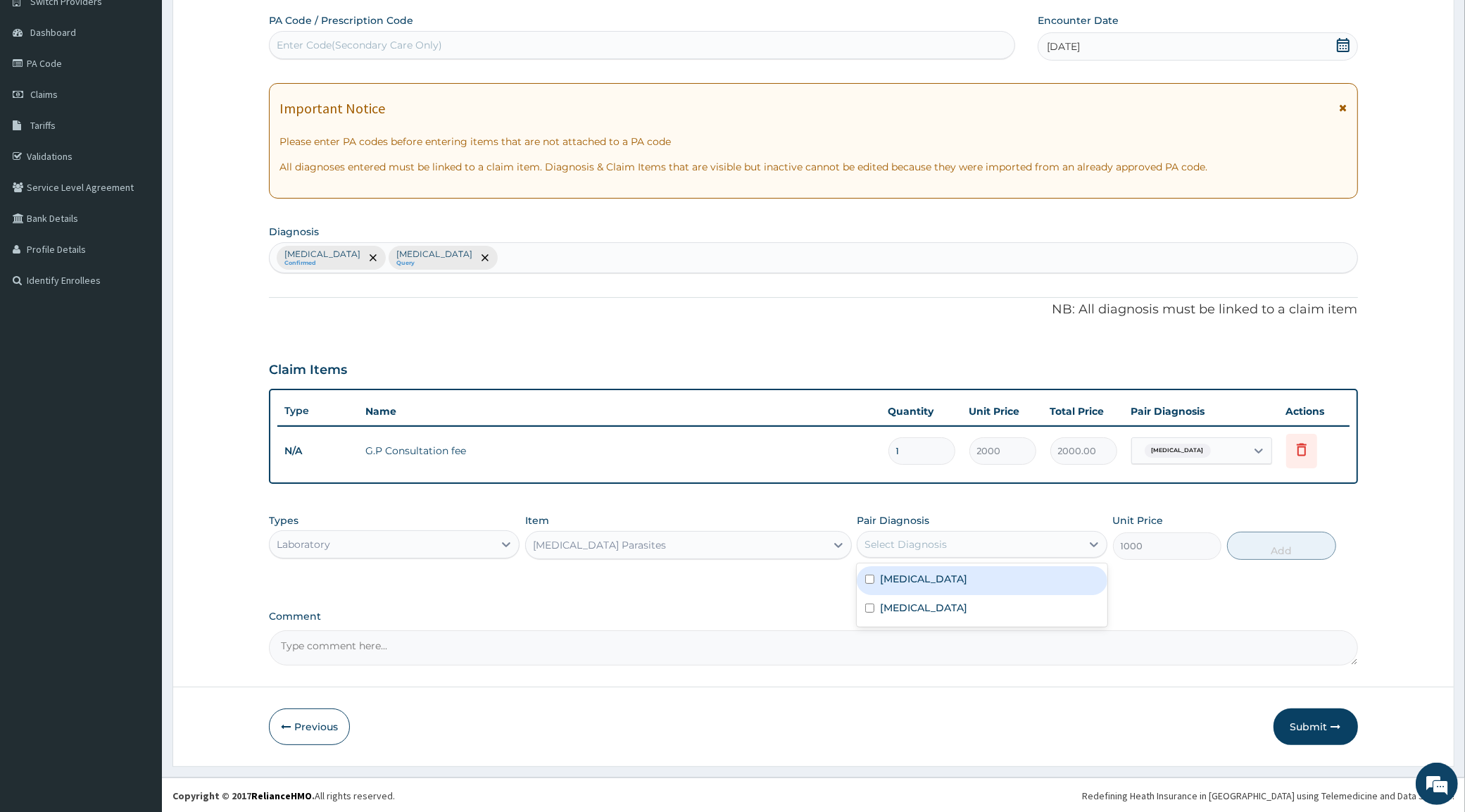
click at [908, 580] on label "[MEDICAL_DATA]" at bounding box center [923, 579] width 87 height 14
checkbox input "true"
drag, startPoint x: 1267, startPoint y: 547, endPoint x: 1271, endPoint y: 539, distance: 8.9
click at [1268, 547] on button "Add" at bounding box center [1281, 546] width 109 height 28
type input "0"
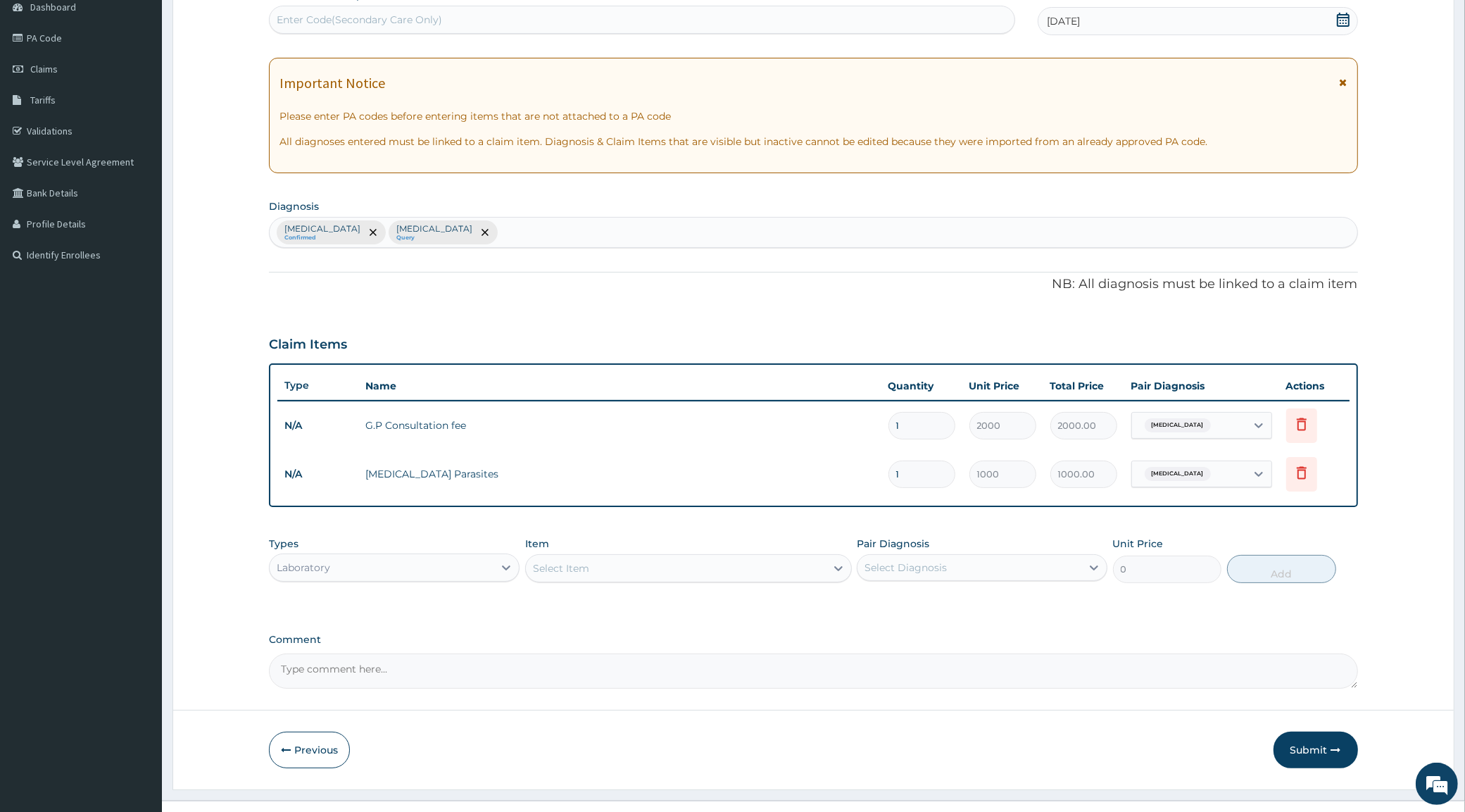
scroll to position [170, 0]
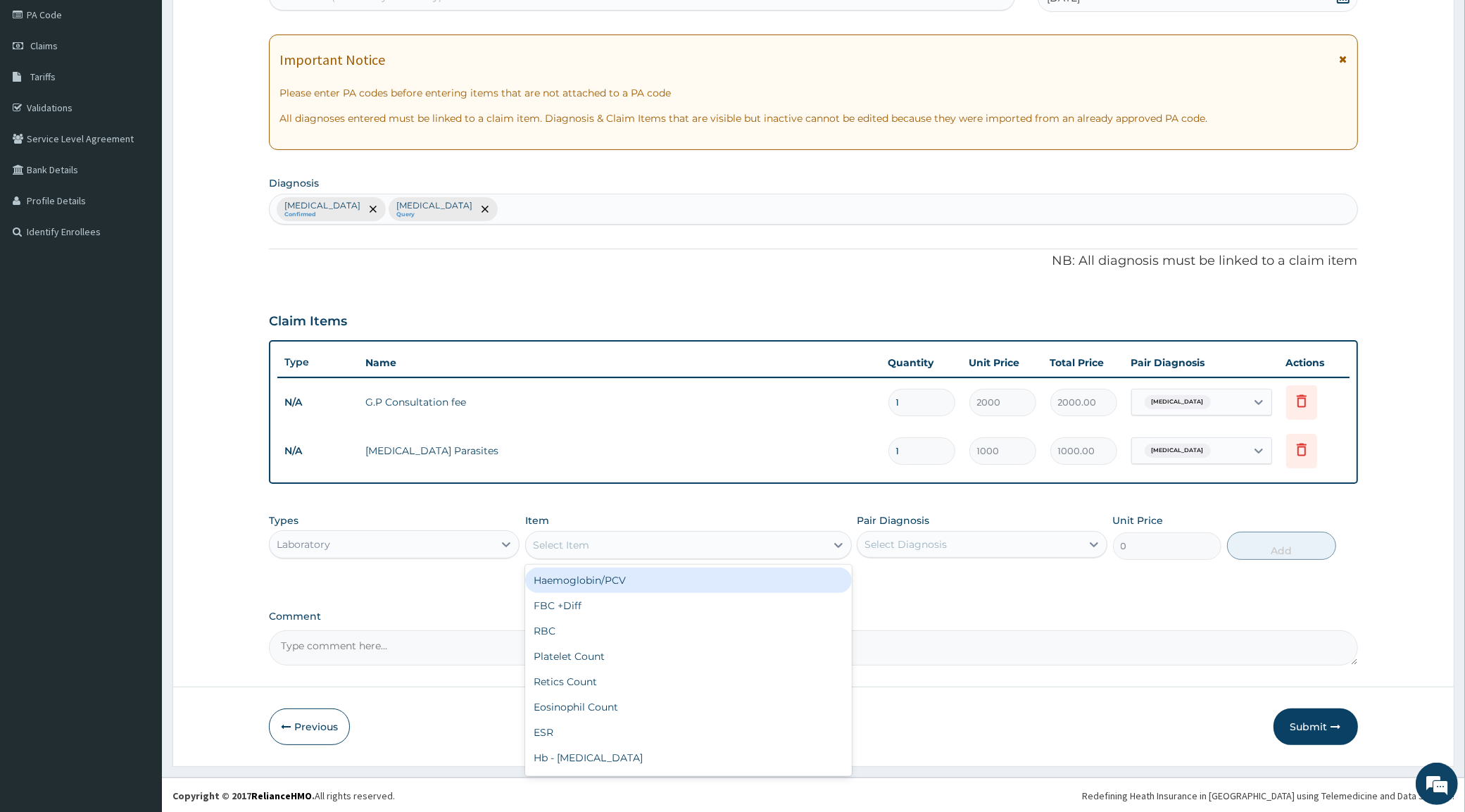
click at [560, 539] on div "Select Item" at bounding box center [560, 545] width 56 height 14
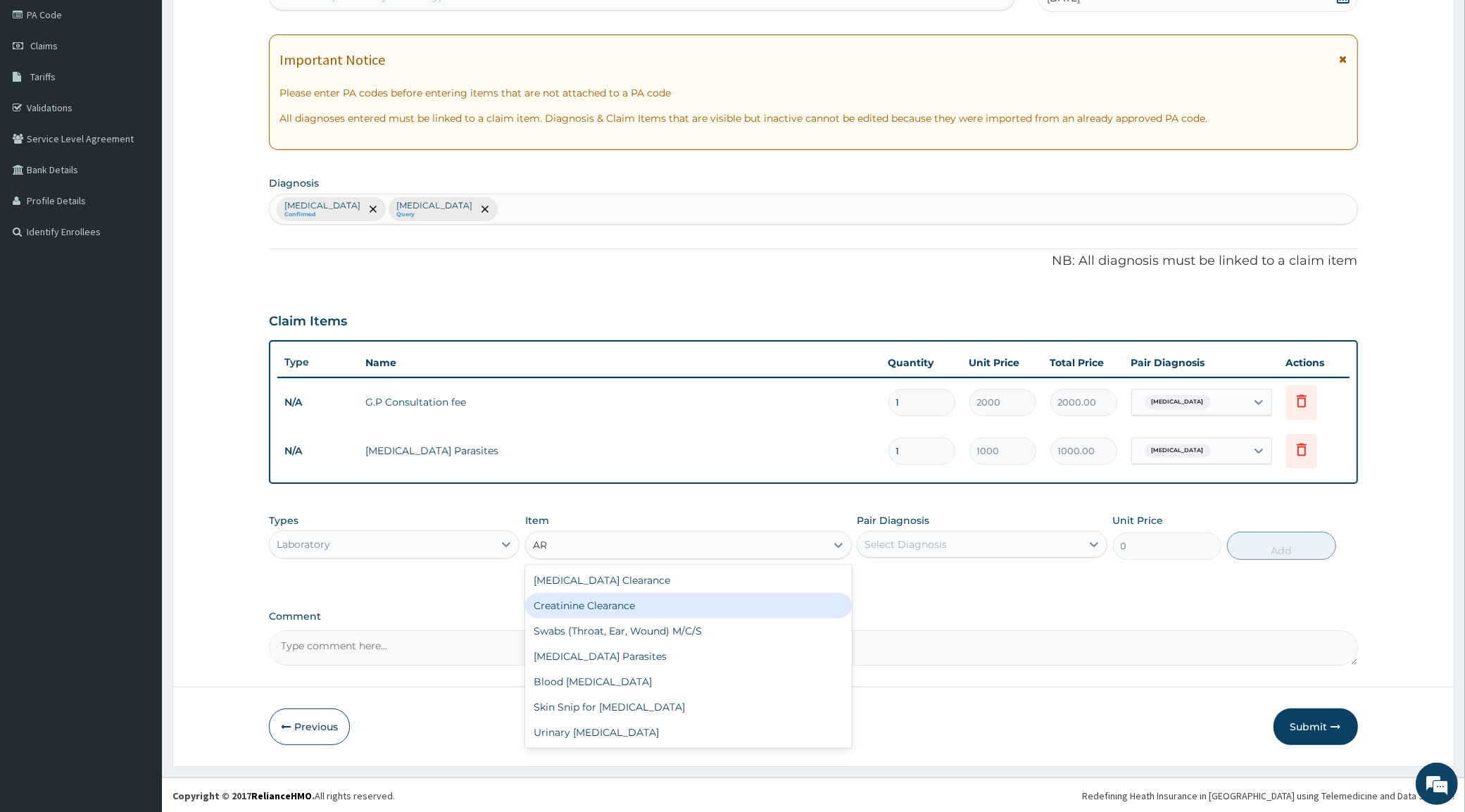
type input "AR"
click at [409, 543] on div "Laboratory" at bounding box center [382, 544] width 224 height 23
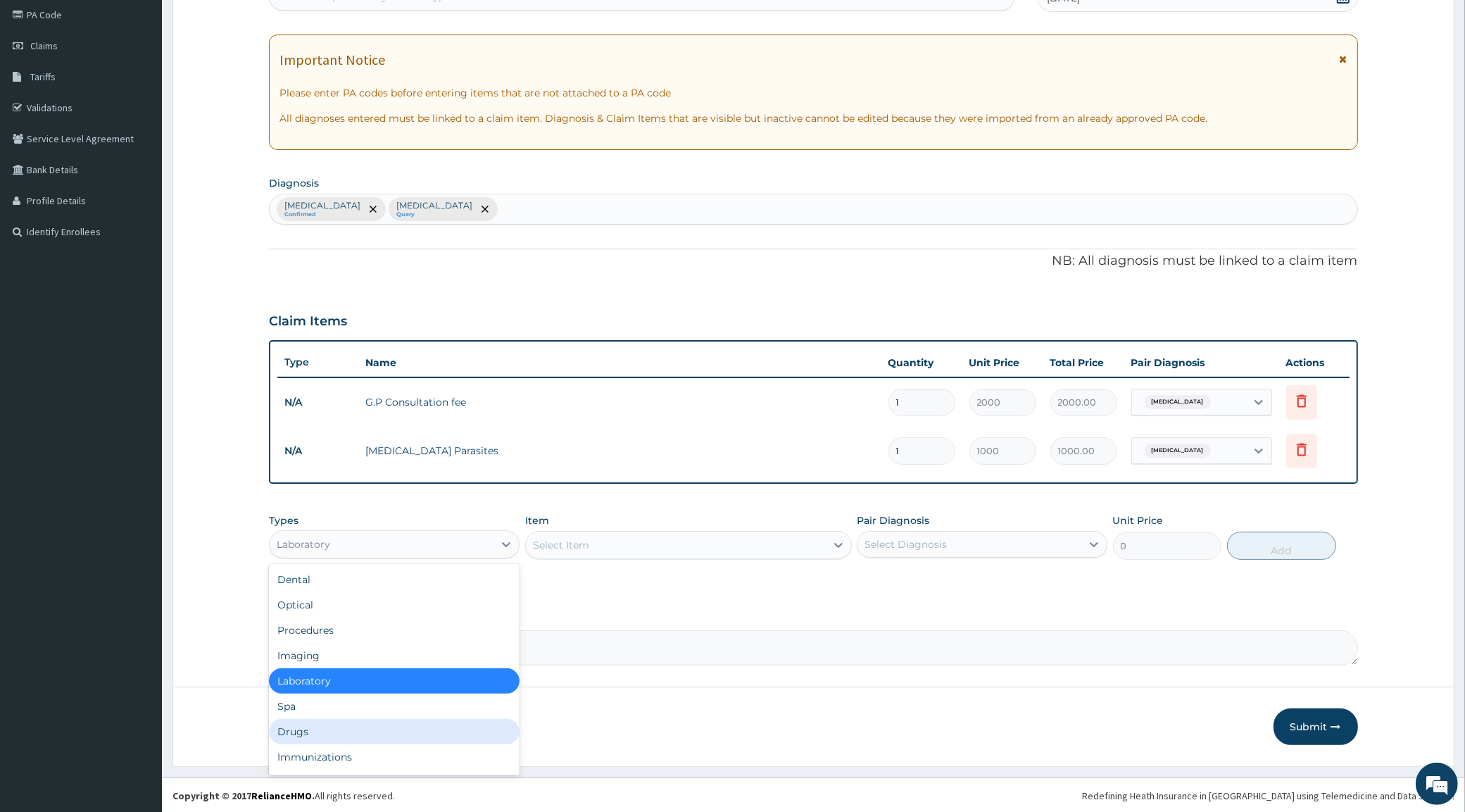
click at [319, 736] on div "Drugs" at bounding box center [394, 732] width 251 height 26
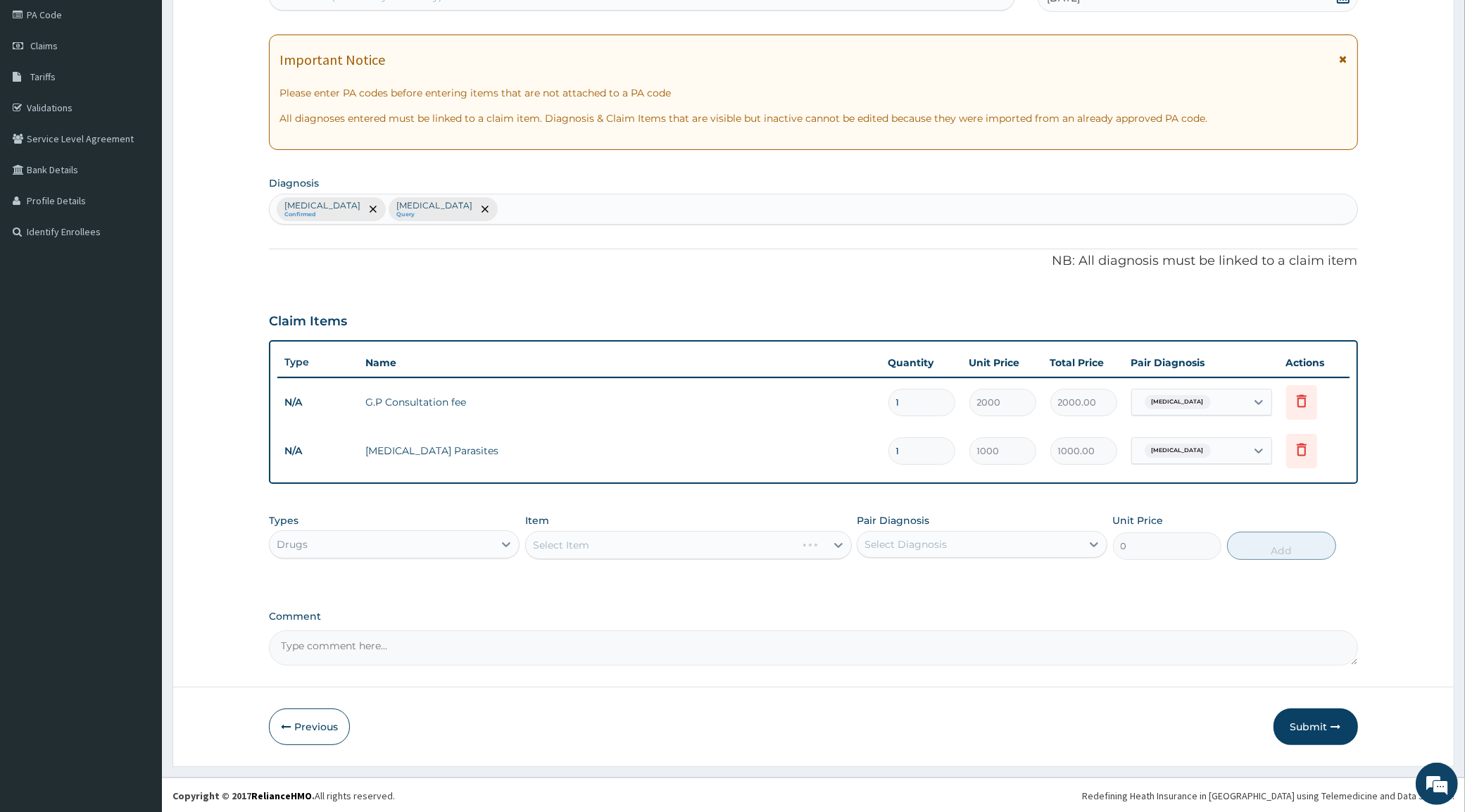
click at [611, 536] on div "Select Item" at bounding box center [689, 545] width 327 height 28
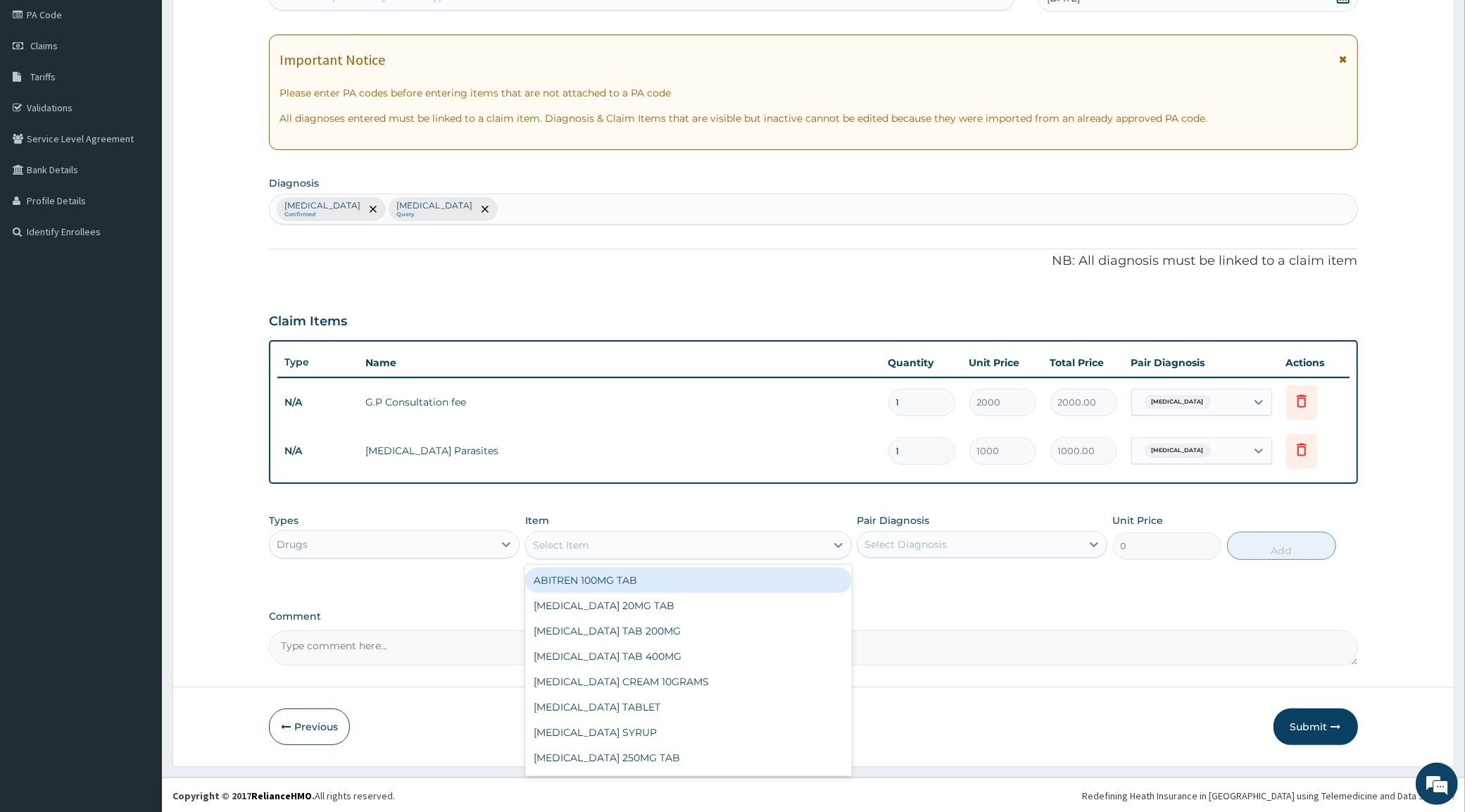
click at [579, 545] on div "Select Item" at bounding box center [560, 545] width 56 height 14
type input "ARTE"
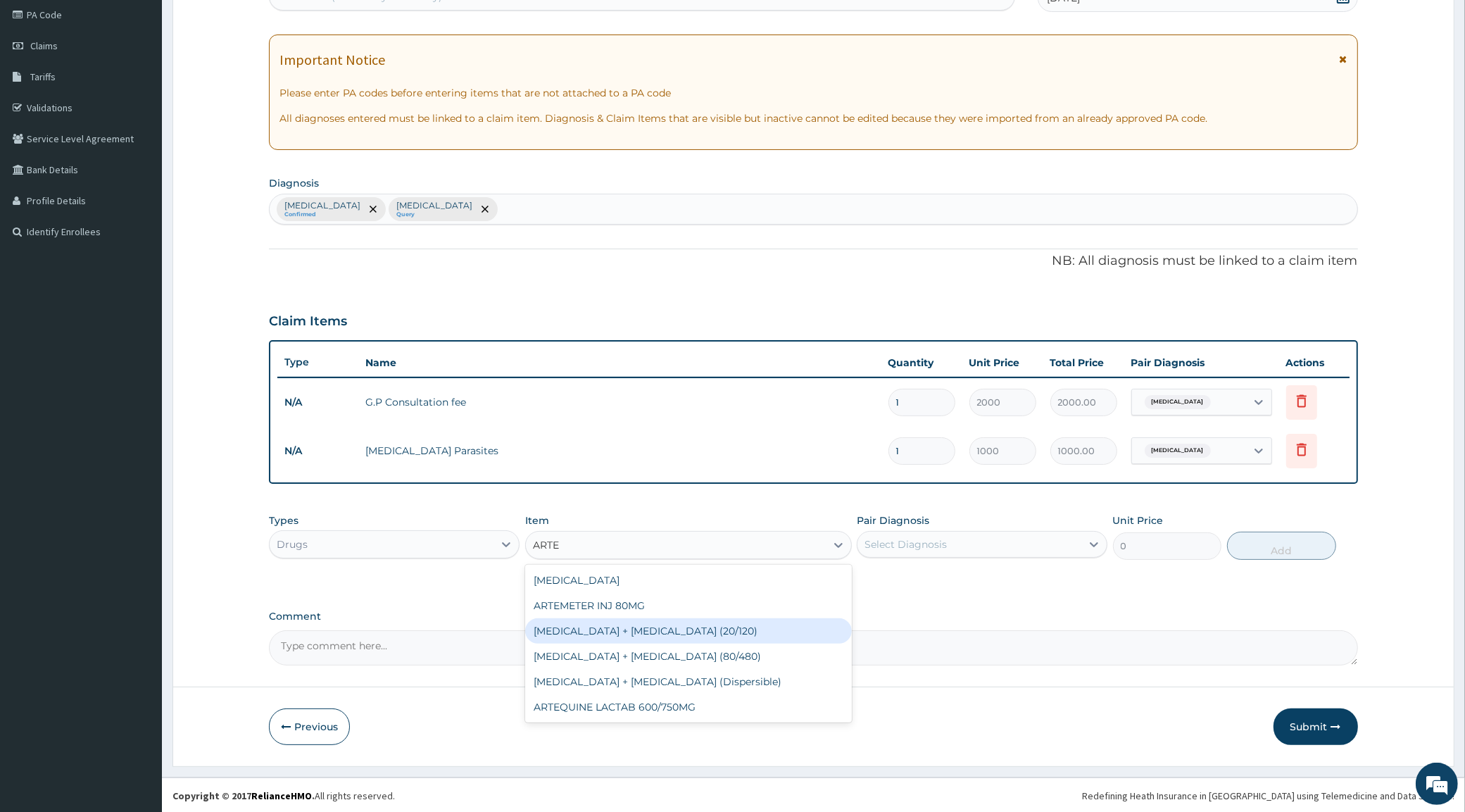
click at [671, 631] on div "[MEDICAL_DATA] + [MEDICAL_DATA] (20/120)" at bounding box center [689, 631] width 327 height 26
type input "1500"
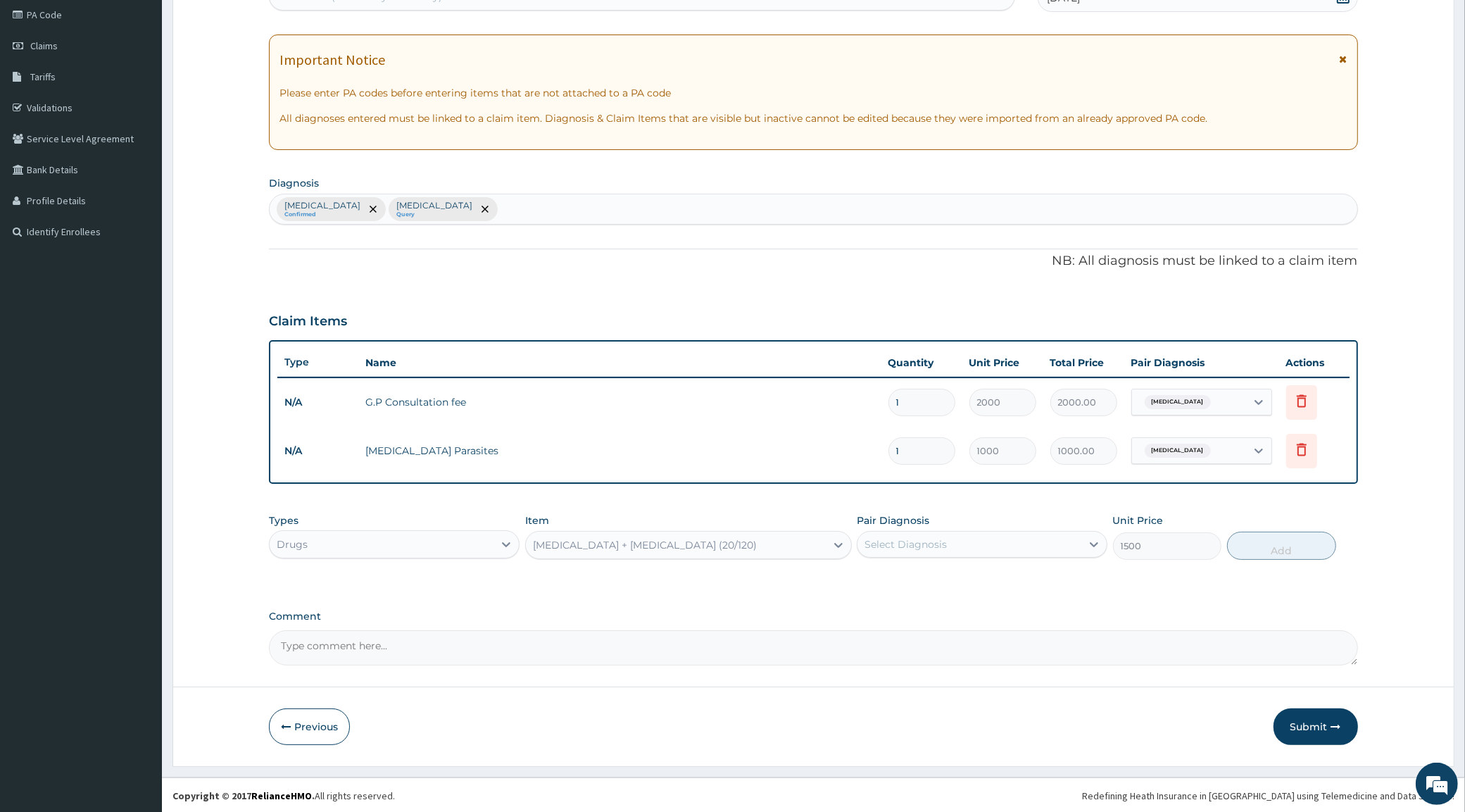
click at [959, 544] on div "Select Diagnosis" at bounding box center [970, 544] width 224 height 23
click at [903, 581] on label "[MEDICAL_DATA]" at bounding box center [923, 579] width 87 height 14
checkbox input "true"
click at [1290, 547] on button "Add" at bounding box center [1281, 546] width 109 height 28
type input "0"
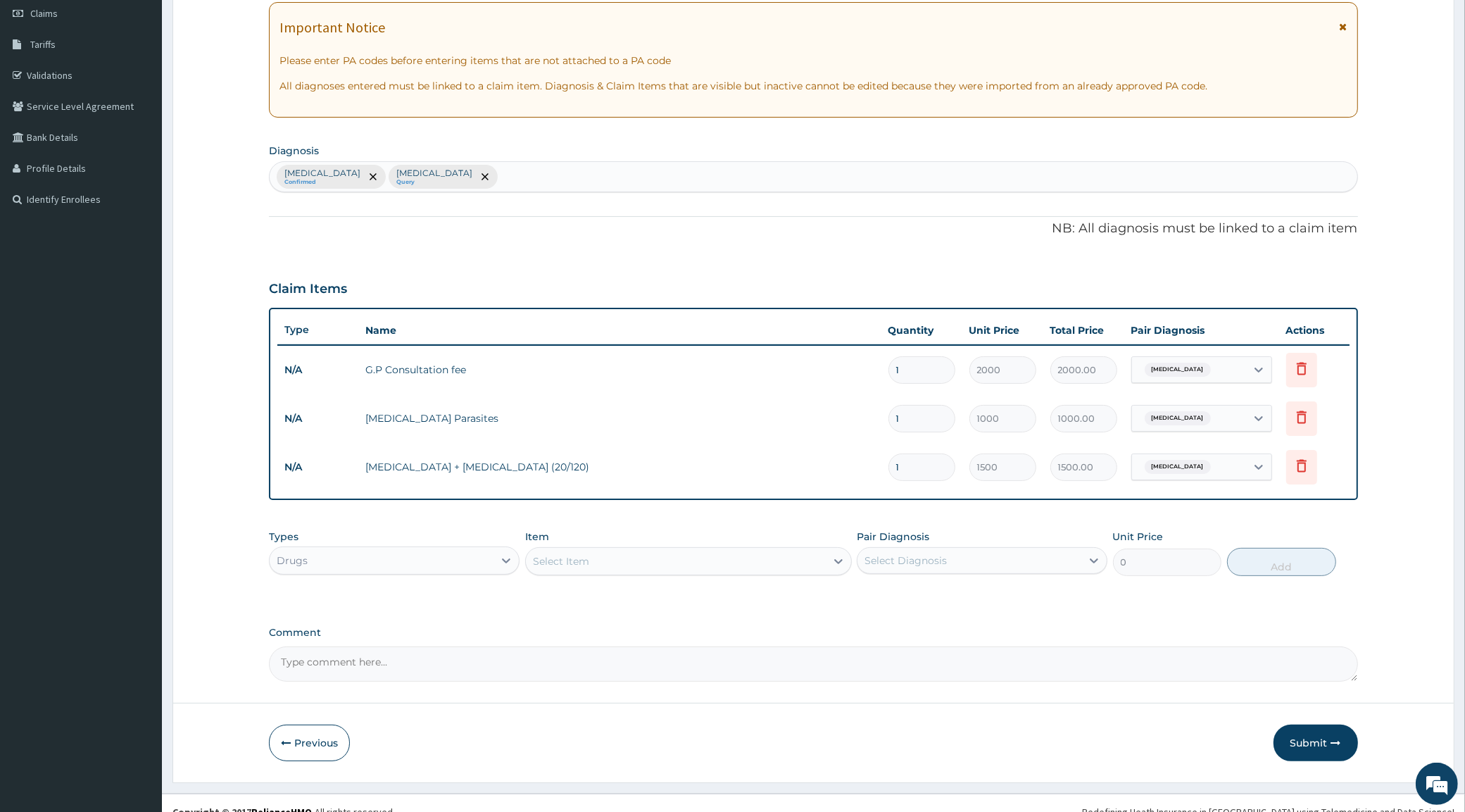
scroll to position [219, 0]
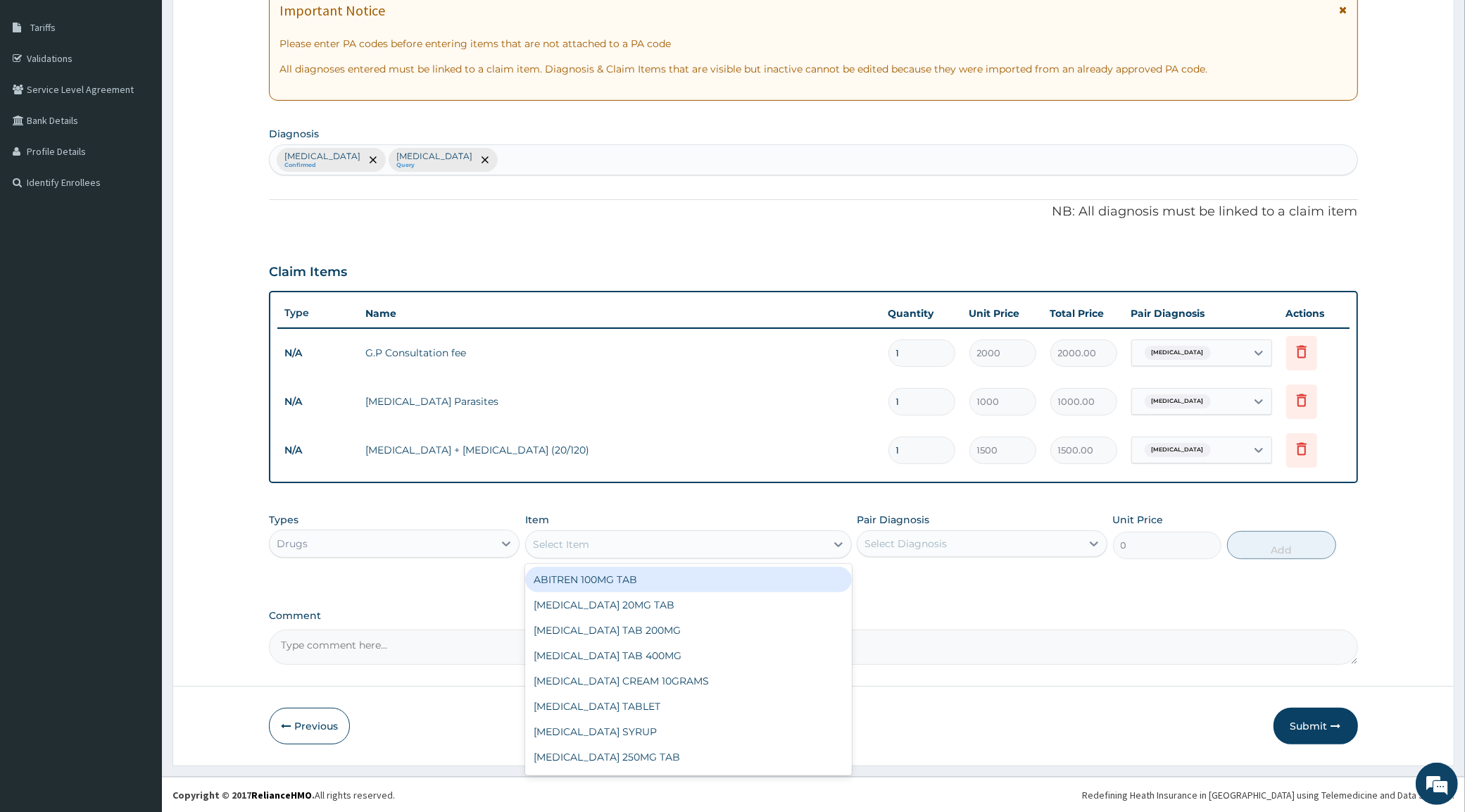
click at [563, 543] on div "Select Item" at bounding box center [560, 544] width 56 height 14
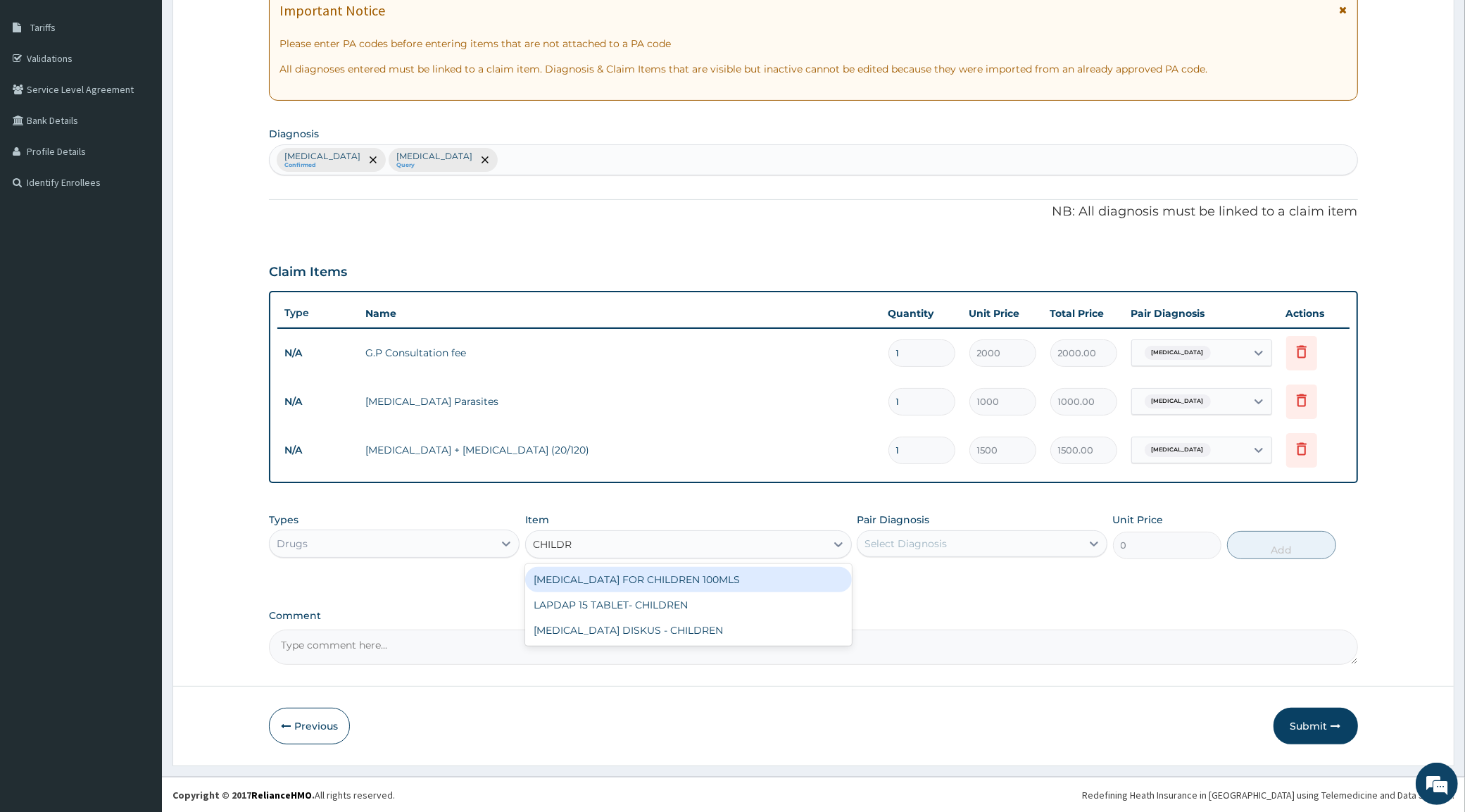
type input "CHILDRE"
click at [631, 574] on div "[MEDICAL_DATA] FOR CHILDREN 100MLS" at bounding box center [689, 580] width 327 height 26
type input "300"
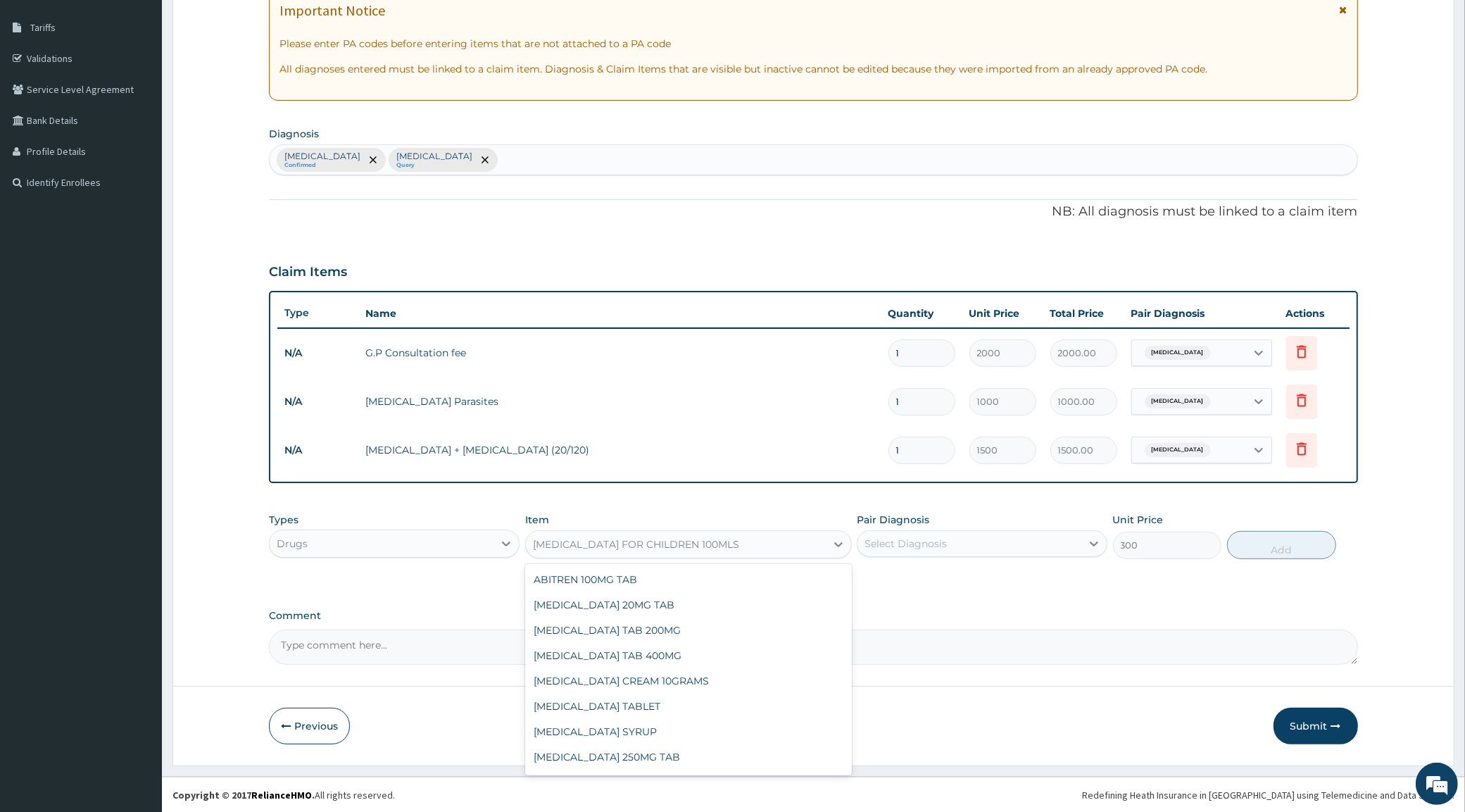
scroll to position [2054, 0]
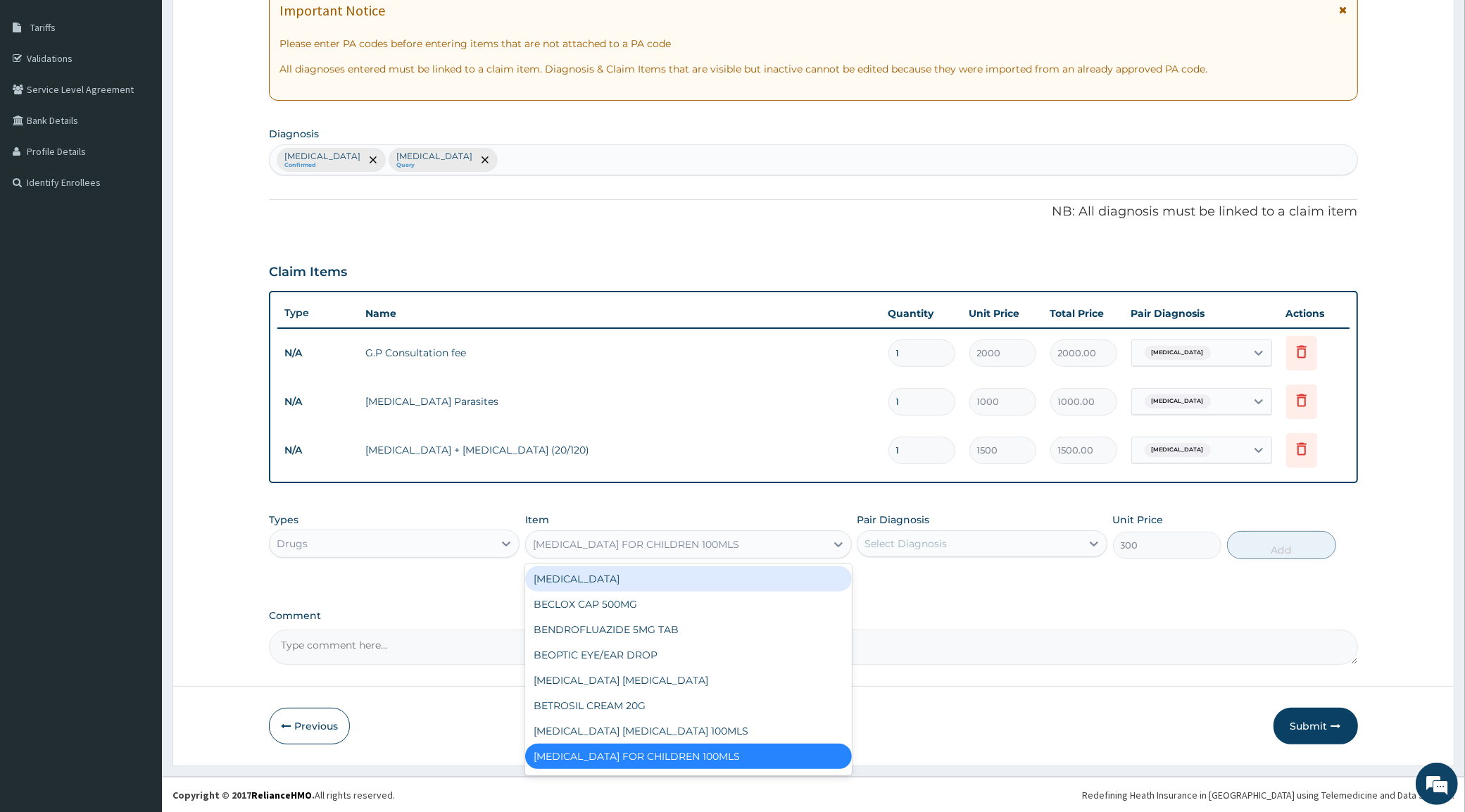
drag, startPoint x: 716, startPoint y: 536, endPoint x: 535, endPoint y: 579, distance: 186.0
click at [535, 558] on div "option BENYLIN FOR CHILDREN 100MLS, selected. option BCG VACCINE focused, 82 of…" at bounding box center [689, 544] width 327 height 28
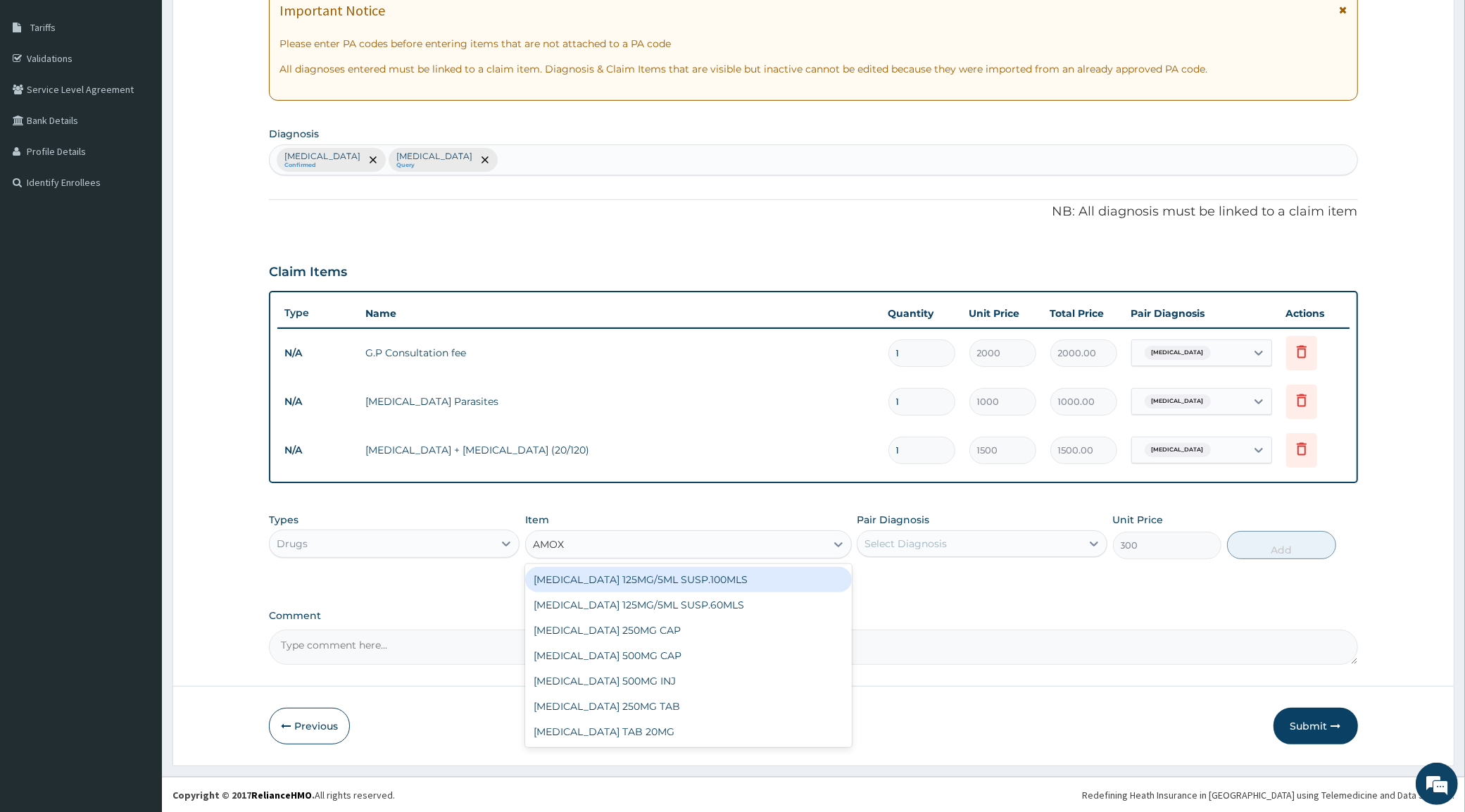
scroll to position [0, 0]
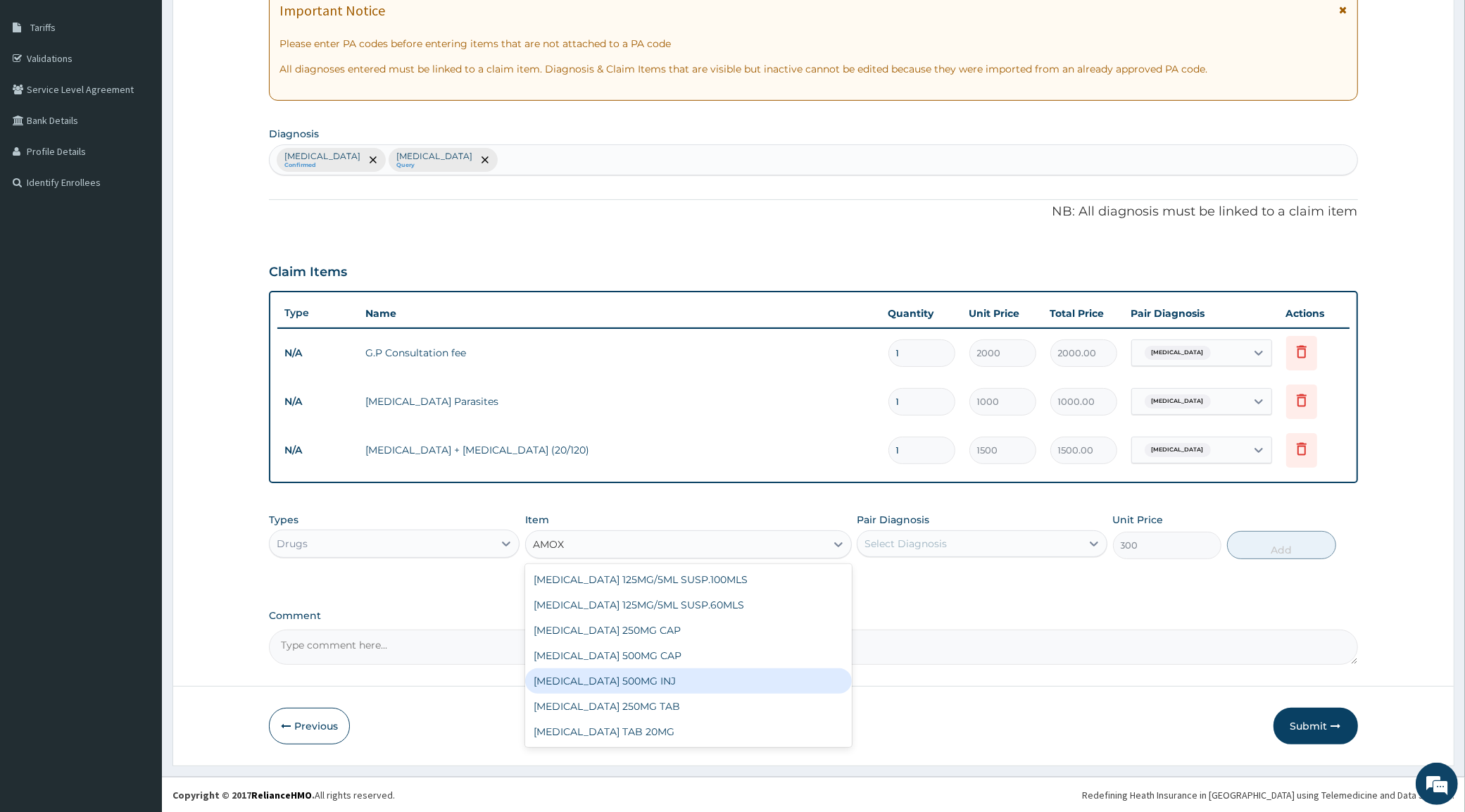
type input "AMOXI"
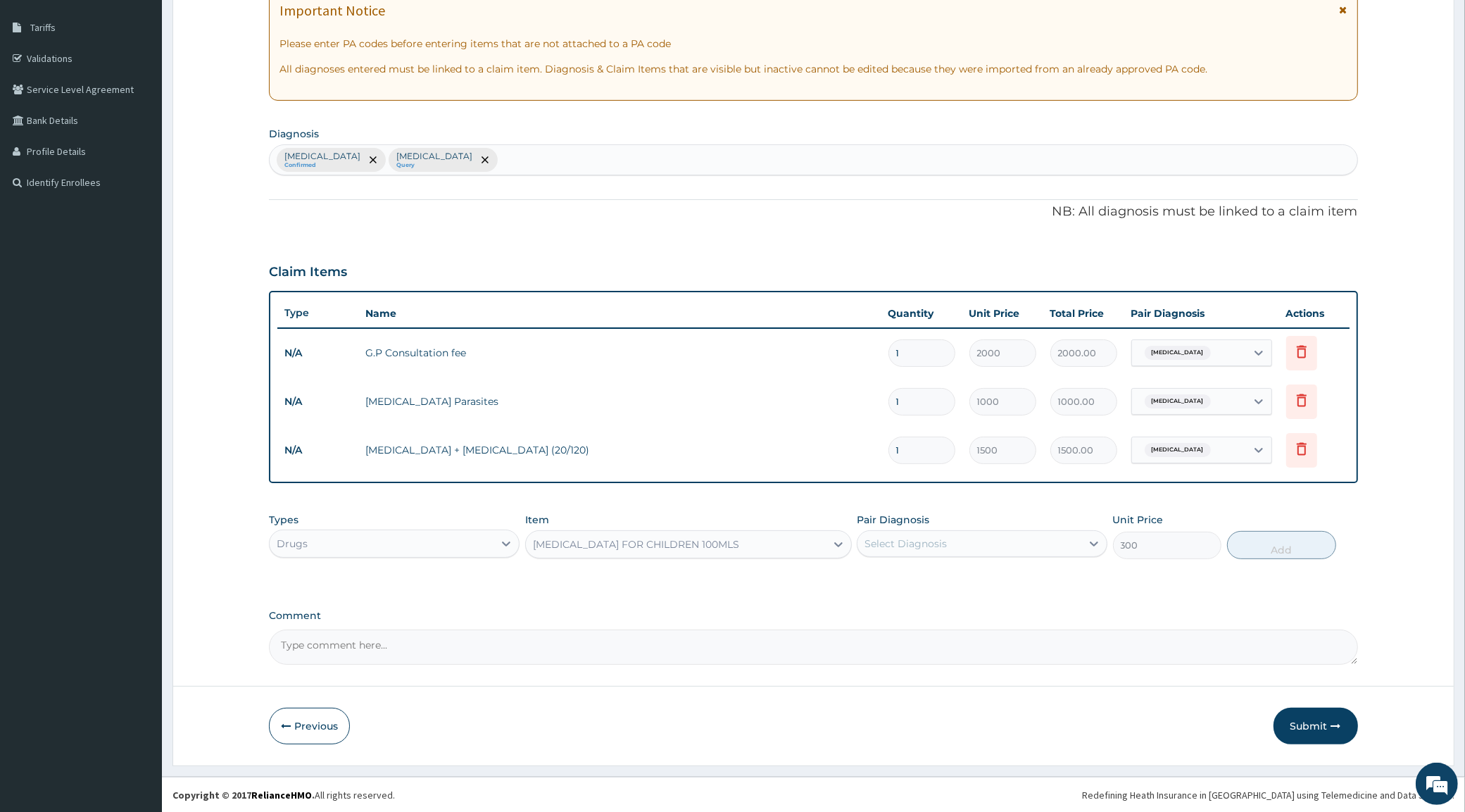
drag, startPoint x: 514, startPoint y: 551, endPoint x: 453, endPoint y: 569, distance: 63.6
click at [453, 569] on div "Types Drugs Item option BENYLIN FOR CHILDREN 100MLS, selected. Select is focuse…" at bounding box center [813, 546] width 1088 height 82
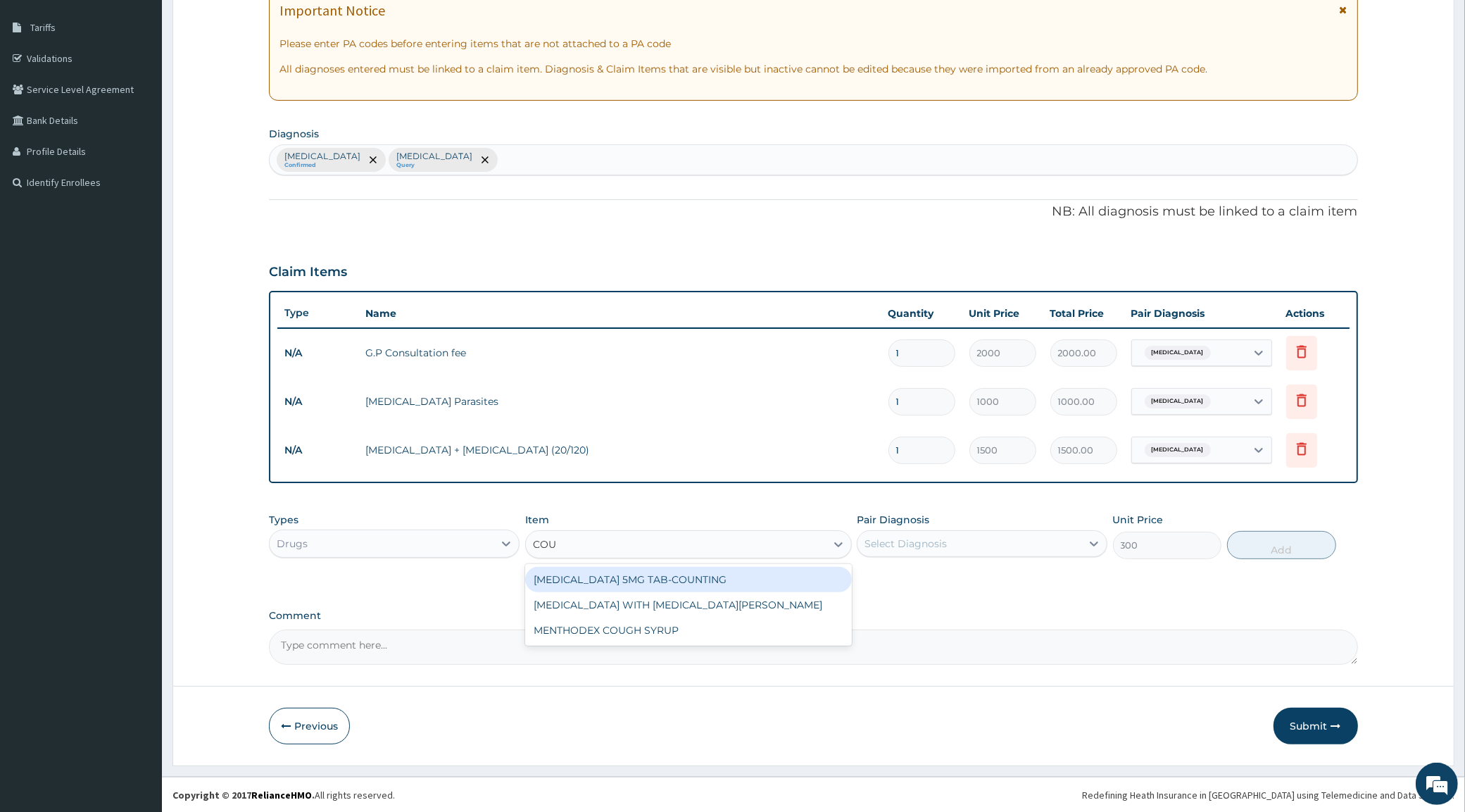
type input "COUG"
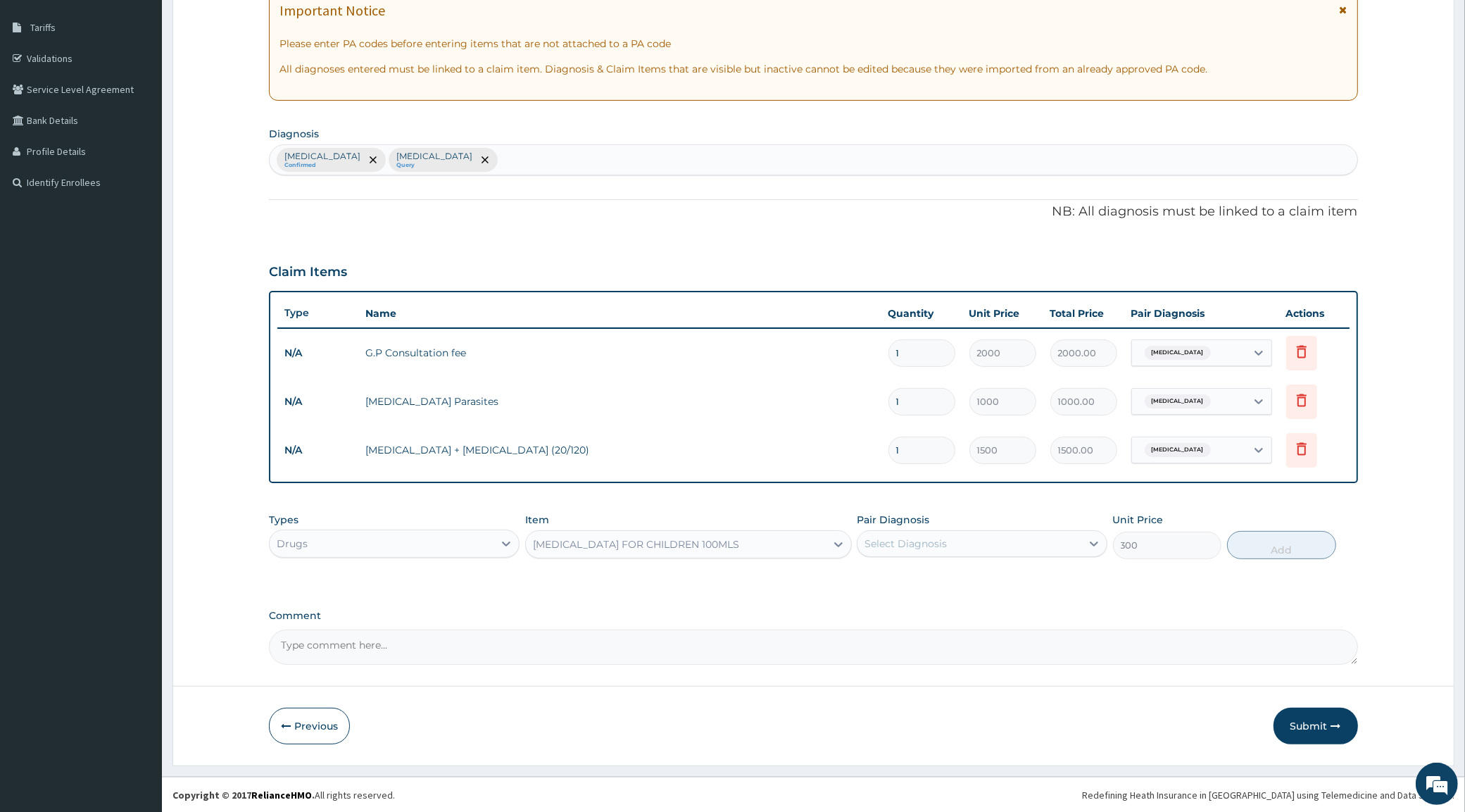
drag, startPoint x: 582, startPoint y: 545, endPoint x: 521, endPoint y: 554, distance: 61.7
click at [521, 554] on div "Types Drugs Item option BENYLIN FOR CHILDREN 100MLS, selected. Select is focuse…" at bounding box center [813, 536] width 1088 height 61
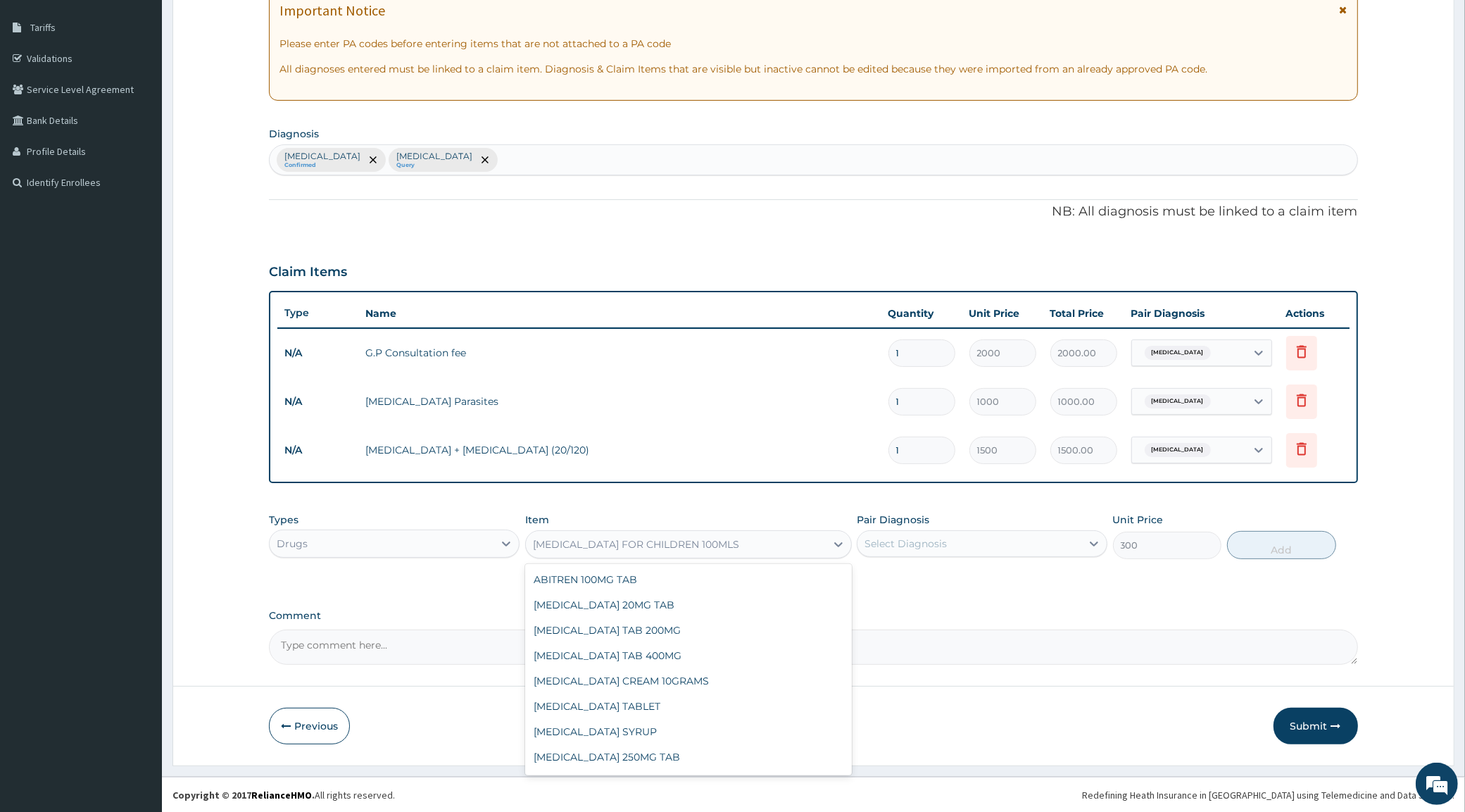
click at [605, 539] on div "[MEDICAL_DATA] FOR CHILDREN 100MLS" at bounding box center [636, 544] width 207 height 14
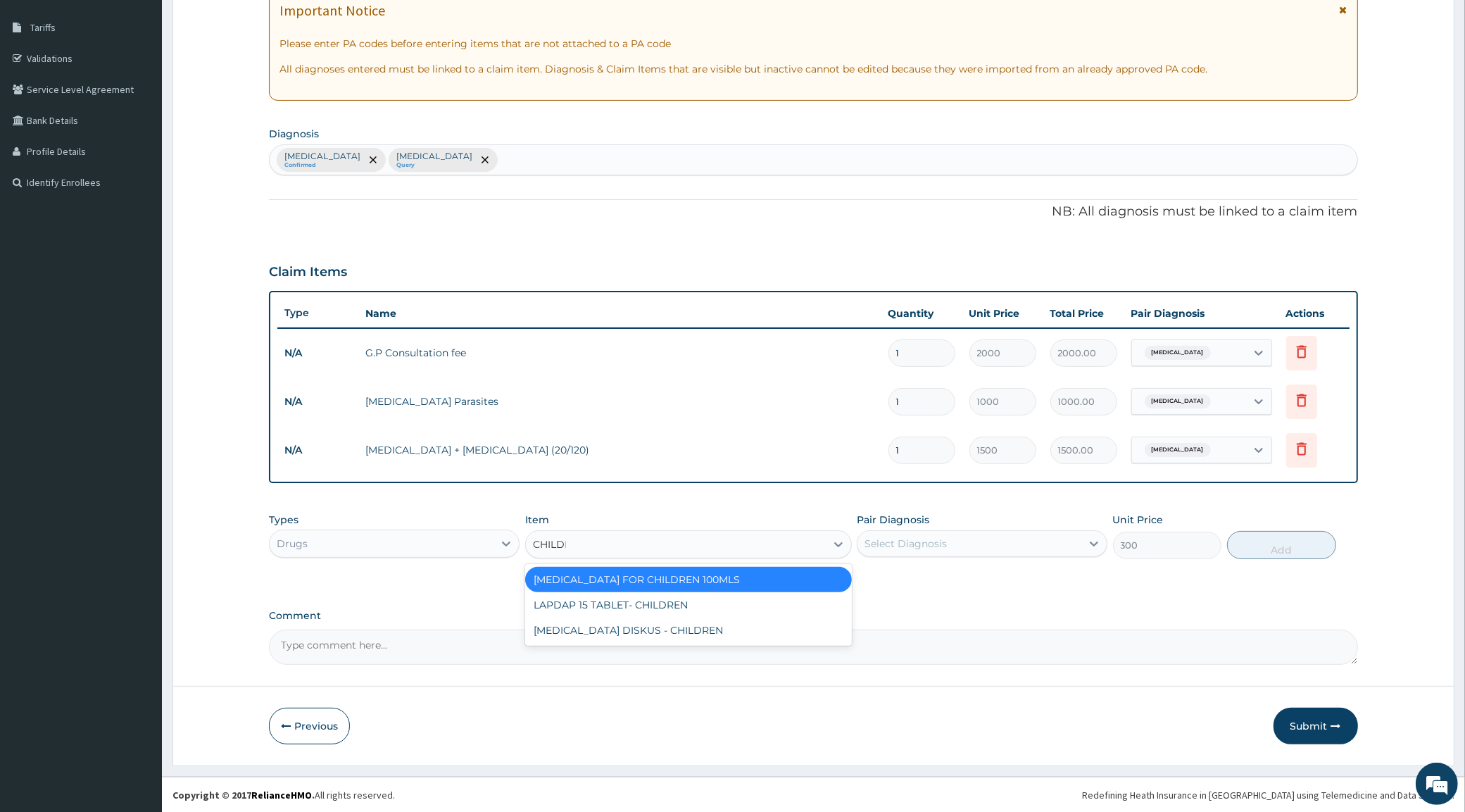
type input "CHILDRE"
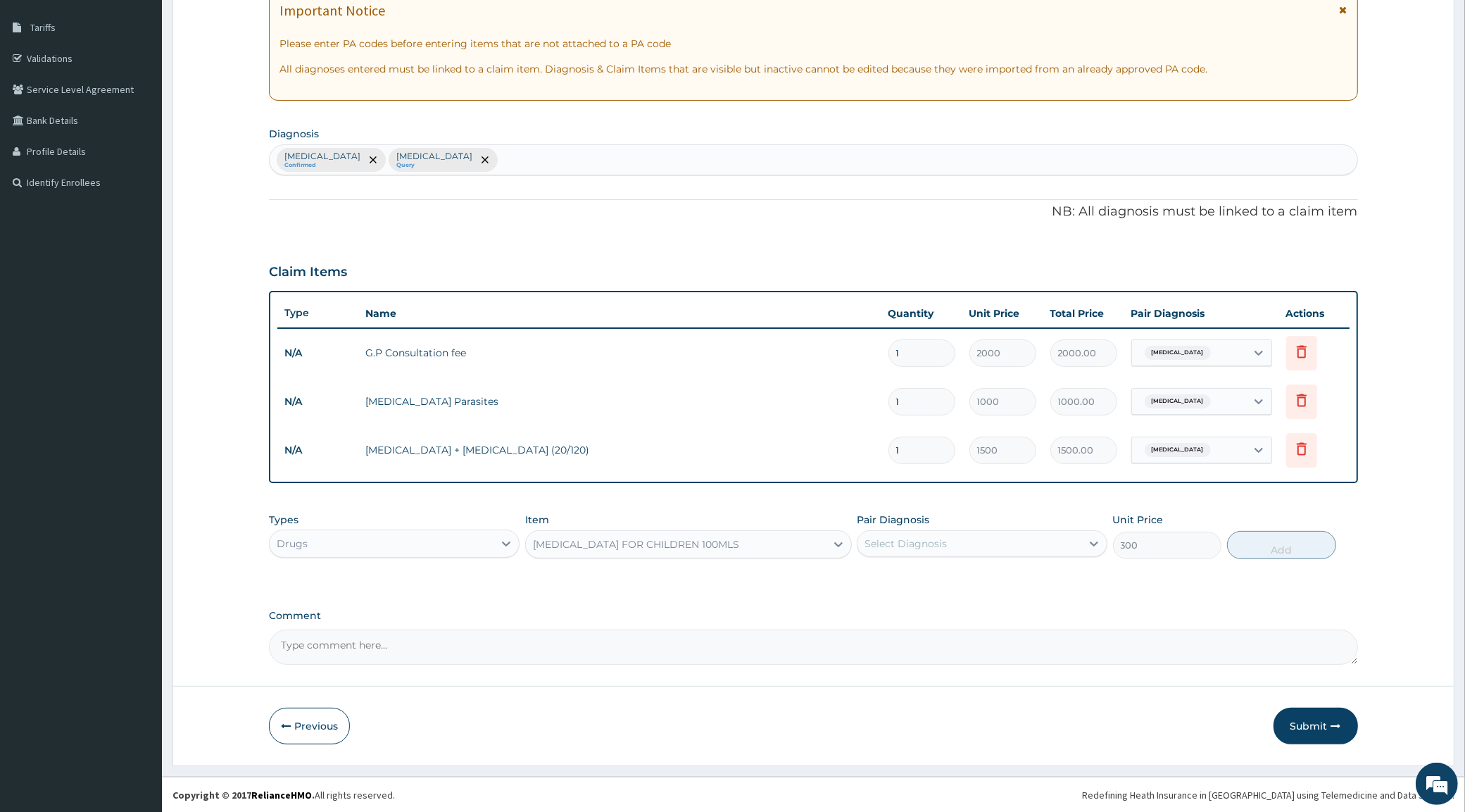
drag, startPoint x: 593, startPoint y: 547, endPoint x: 541, endPoint y: 540, distance: 52.5
click at [541, 540] on div "[MEDICAL_DATA] FOR CHILDREN 100MLS" at bounding box center [676, 544] width 300 height 23
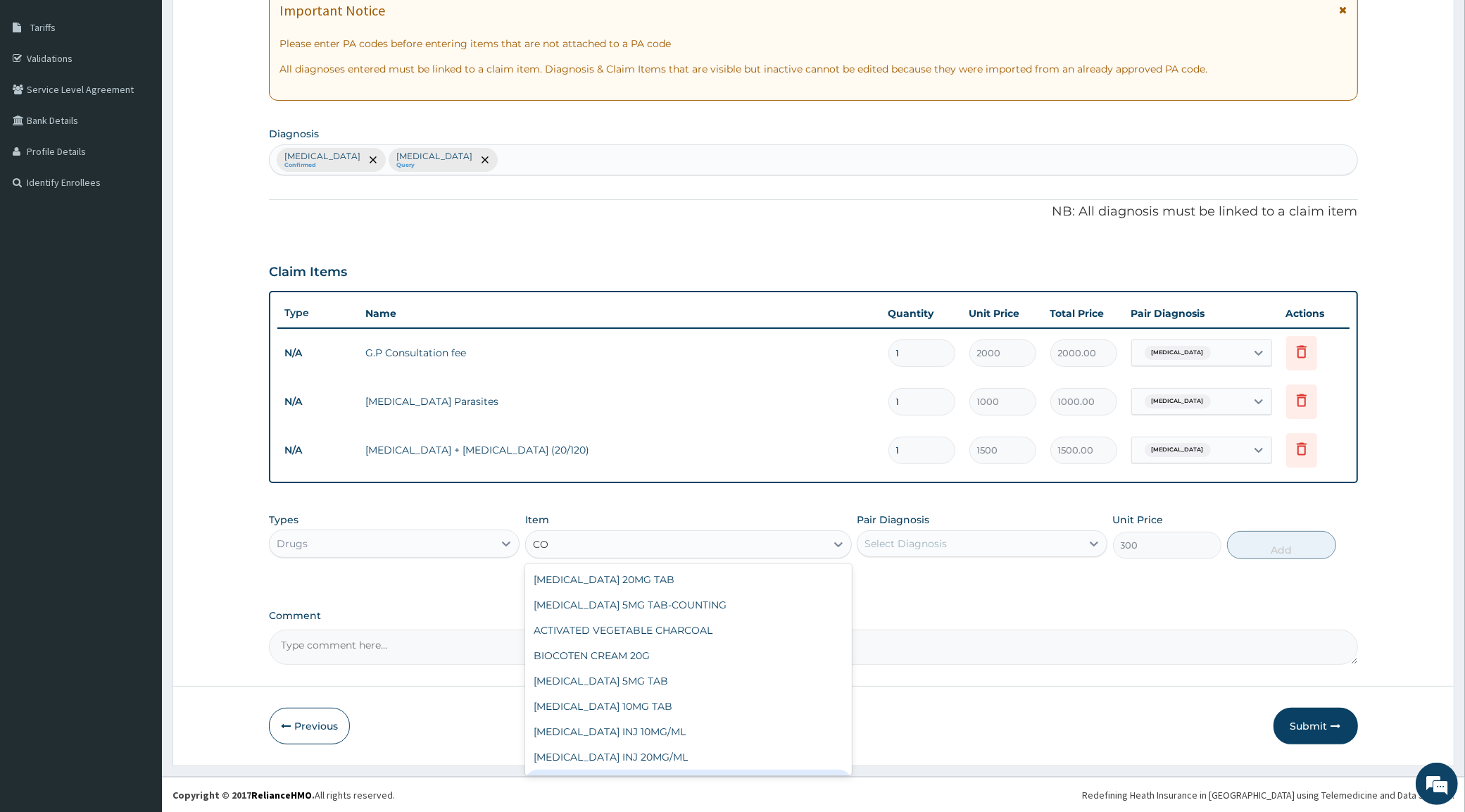
type input "C"
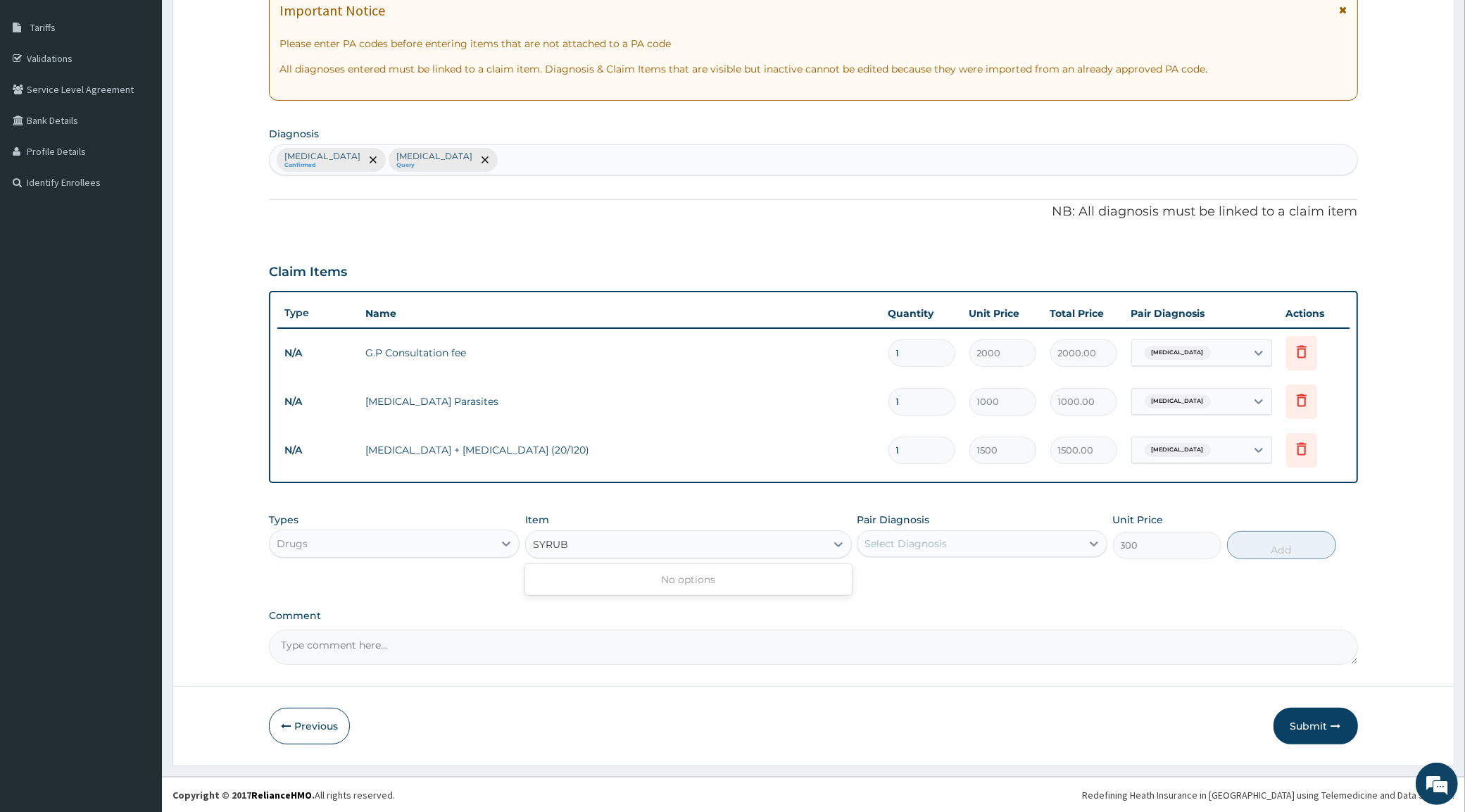
type input "SYRU"
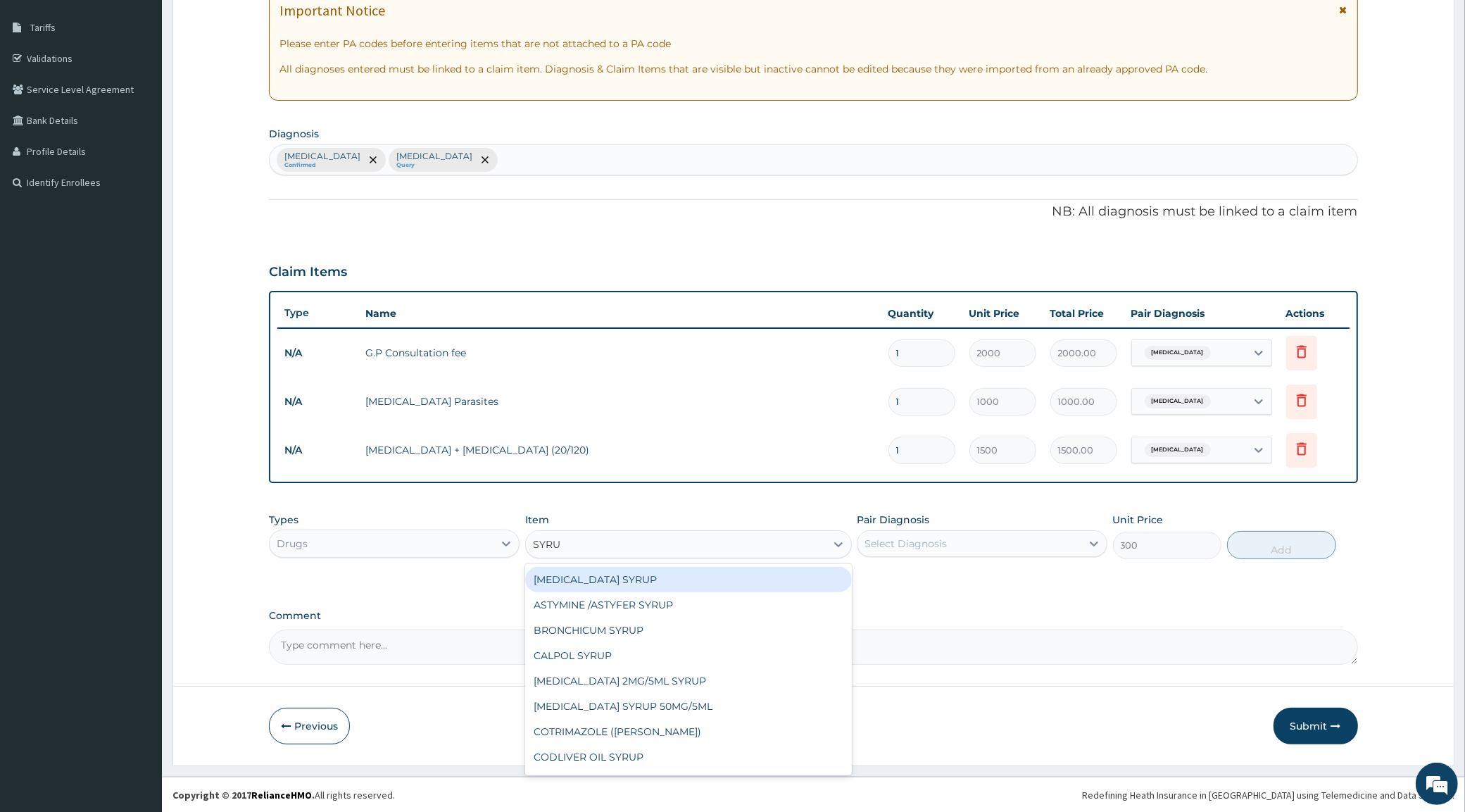
click at [592, 581] on div "[MEDICAL_DATA] SYRUP" at bounding box center [689, 580] width 327 height 26
type input "700"
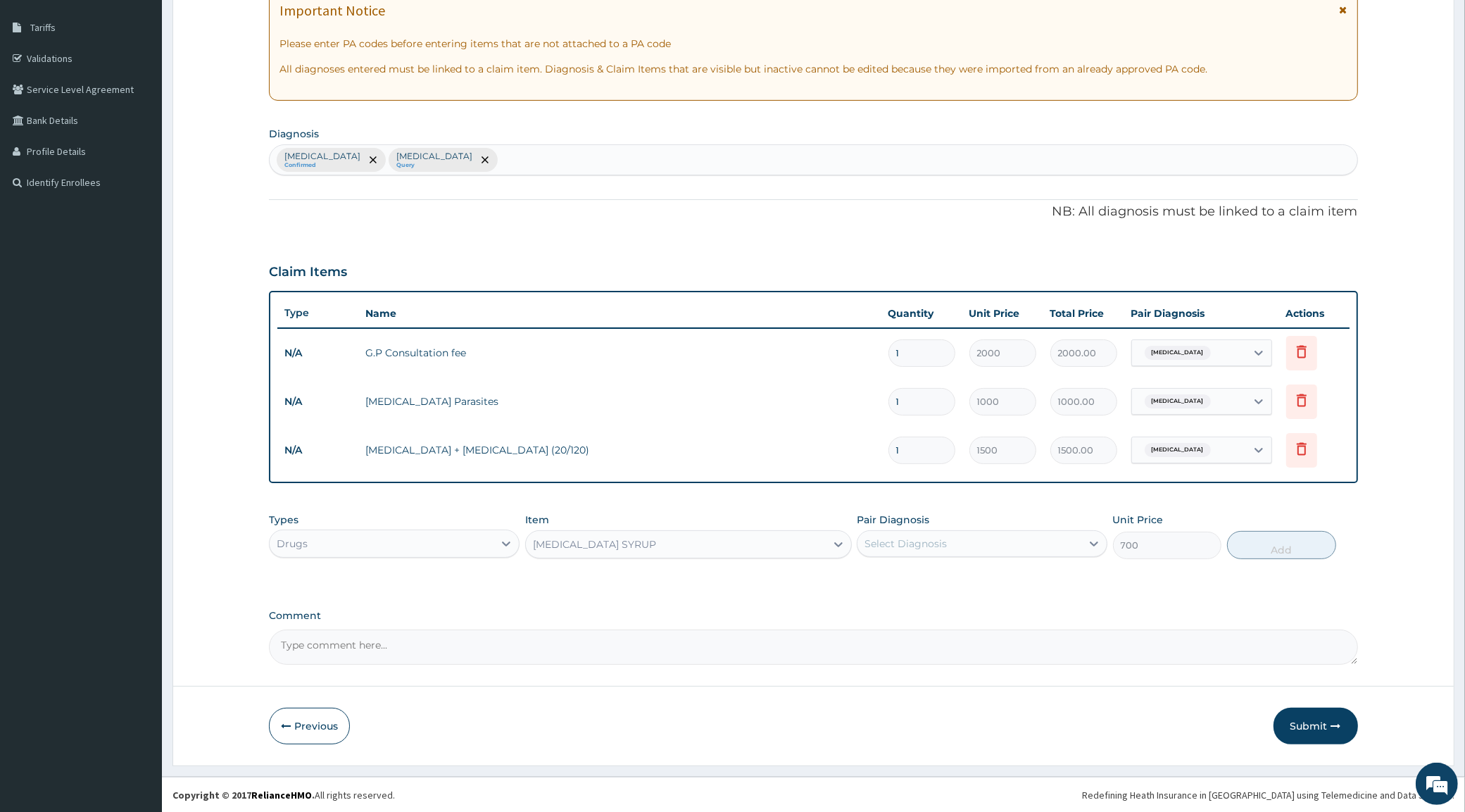
click at [934, 542] on div "Select Diagnosis" at bounding box center [907, 543] width 83 height 14
click at [910, 617] on div "[MEDICAL_DATA]" at bounding box center [982, 608] width 251 height 28
checkbox input "true"
click at [1290, 543] on button "Add" at bounding box center [1281, 545] width 109 height 28
type input "0"
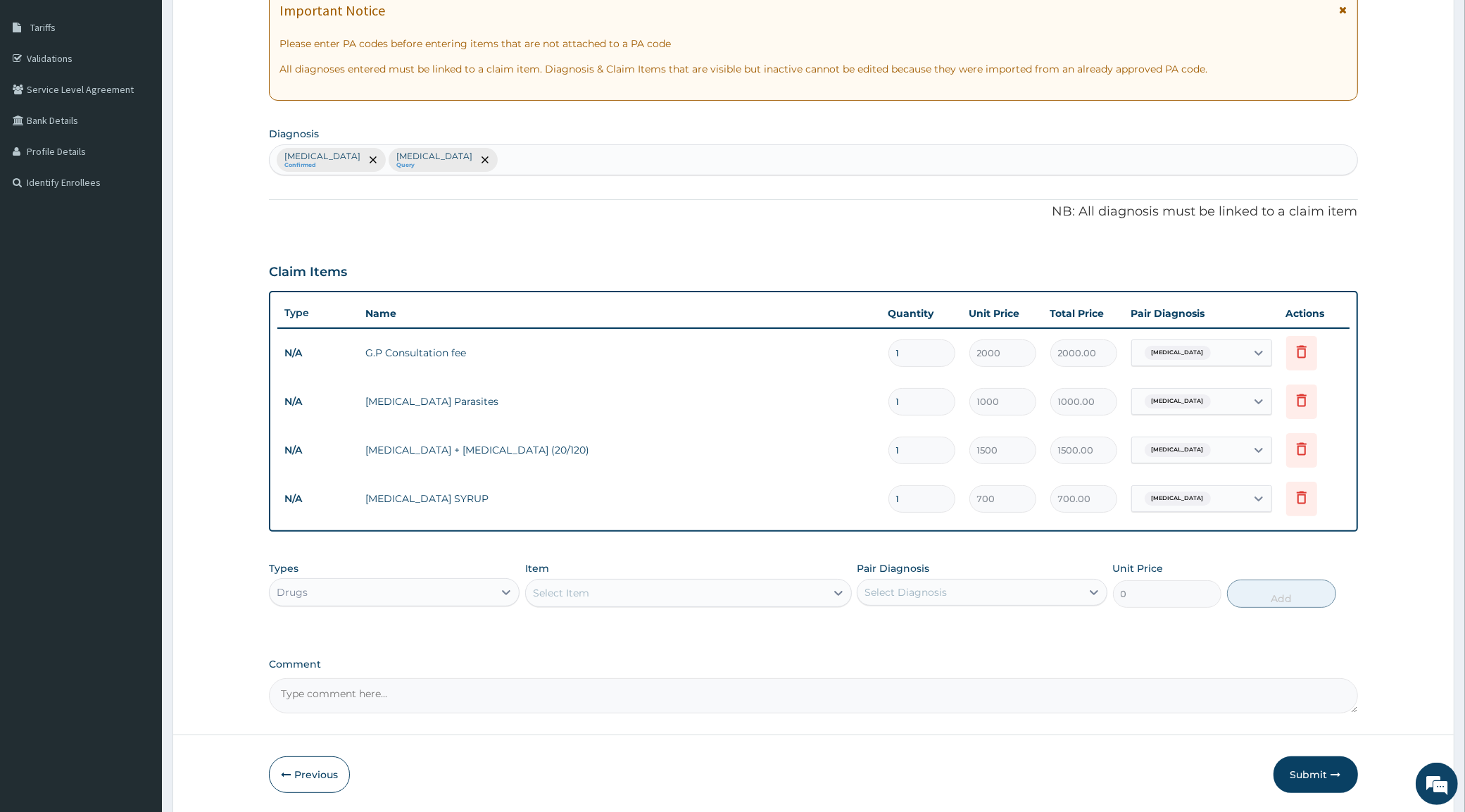
scroll to position [267, 0]
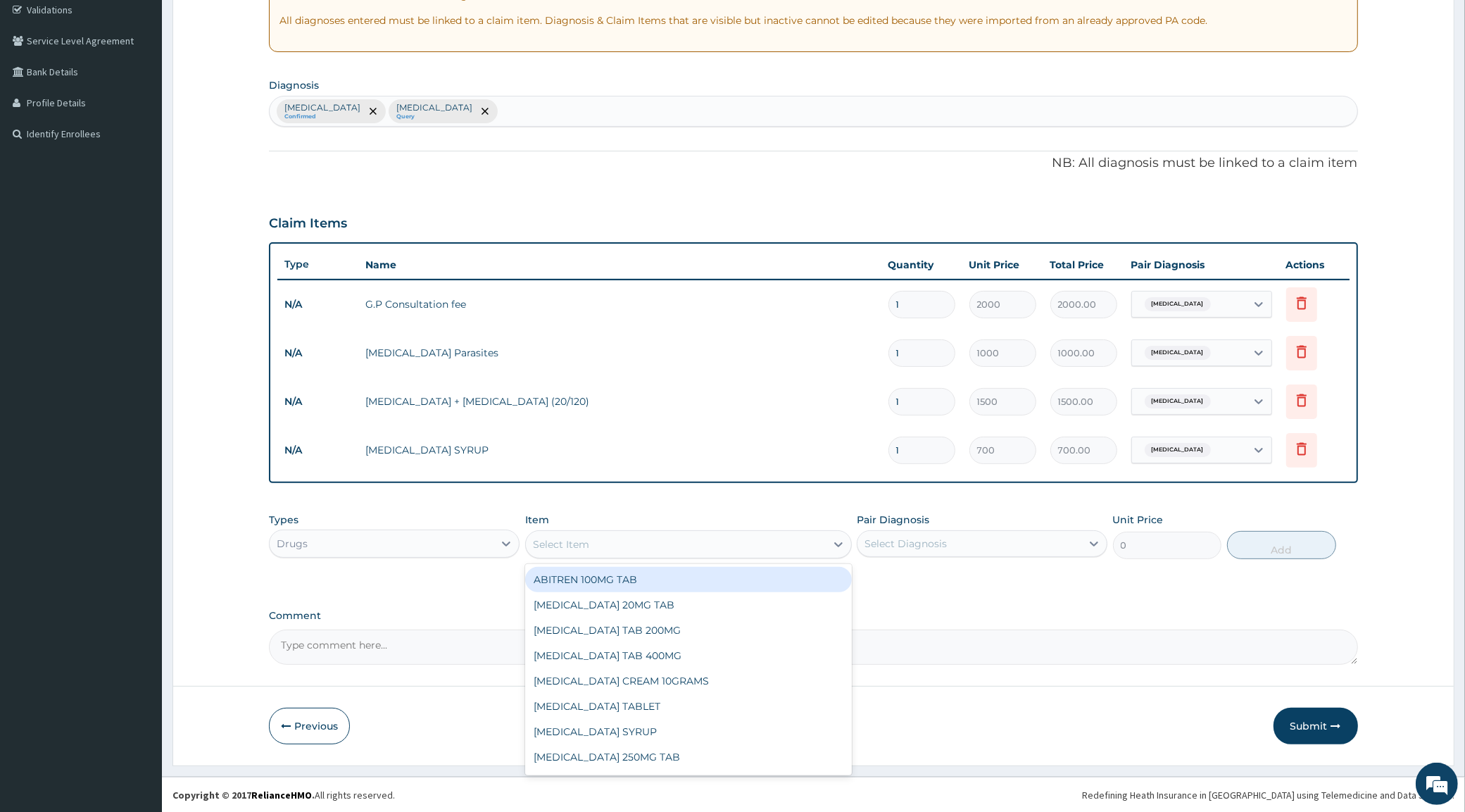
click at [569, 536] on div "Select Item" at bounding box center [676, 544] width 300 height 23
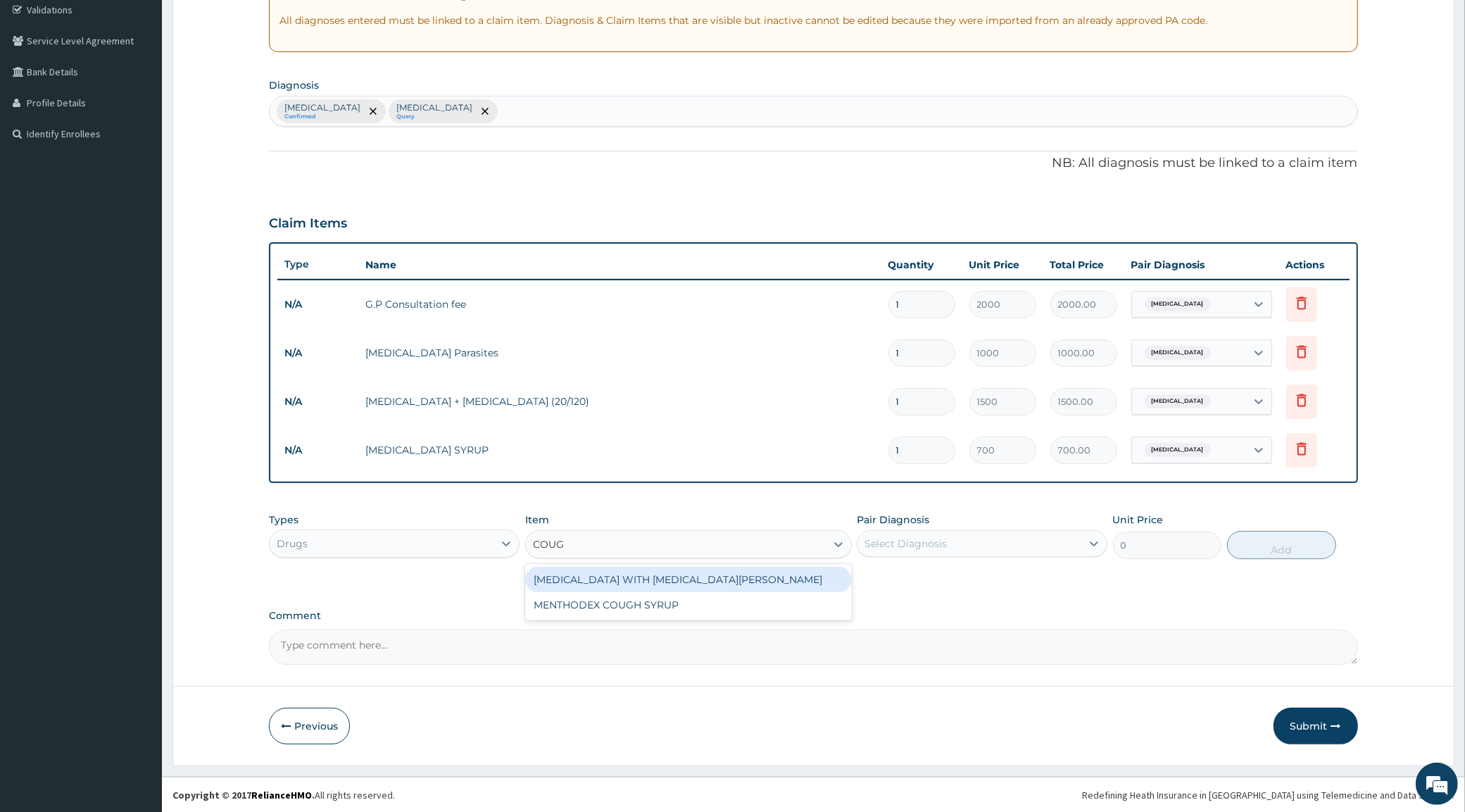
type input "COUGH"
click at [669, 575] on div "[MEDICAL_DATA] WITH [MEDICAL_DATA][PERSON_NAME]" at bounding box center [689, 580] width 327 height 26
type input "450"
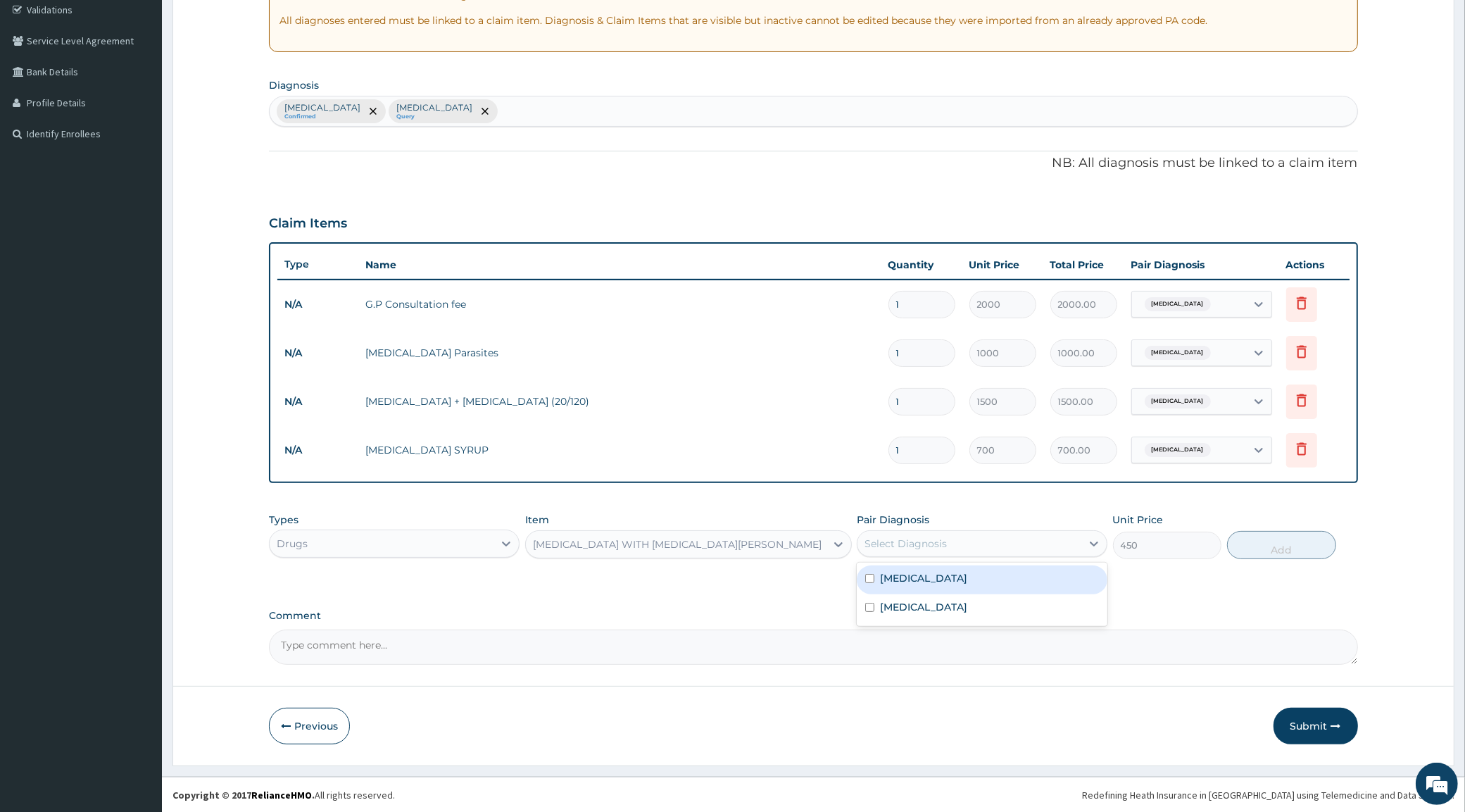
click at [1027, 546] on div "Select Diagnosis" at bounding box center [970, 544] width 224 height 23
click at [949, 610] on label "[MEDICAL_DATA]" at bounding box center [923, 606] width 87 height 14
checkbox input "true"
click at [1261, 537] on button "Add" at bounding box center [1281, 545] width 109 height 28
type input "0"
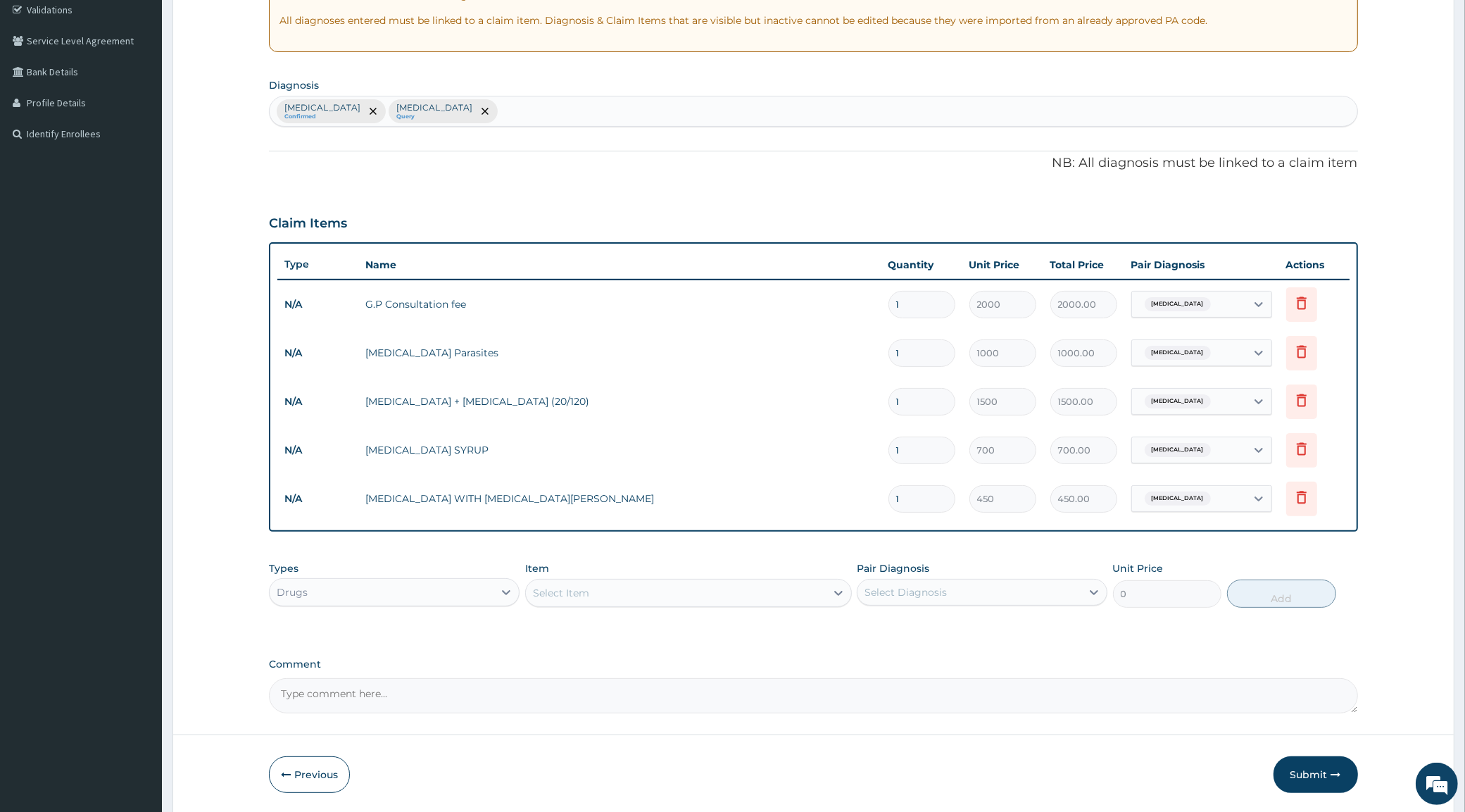
type input "0.00"
type input "2"
type input "900.00"
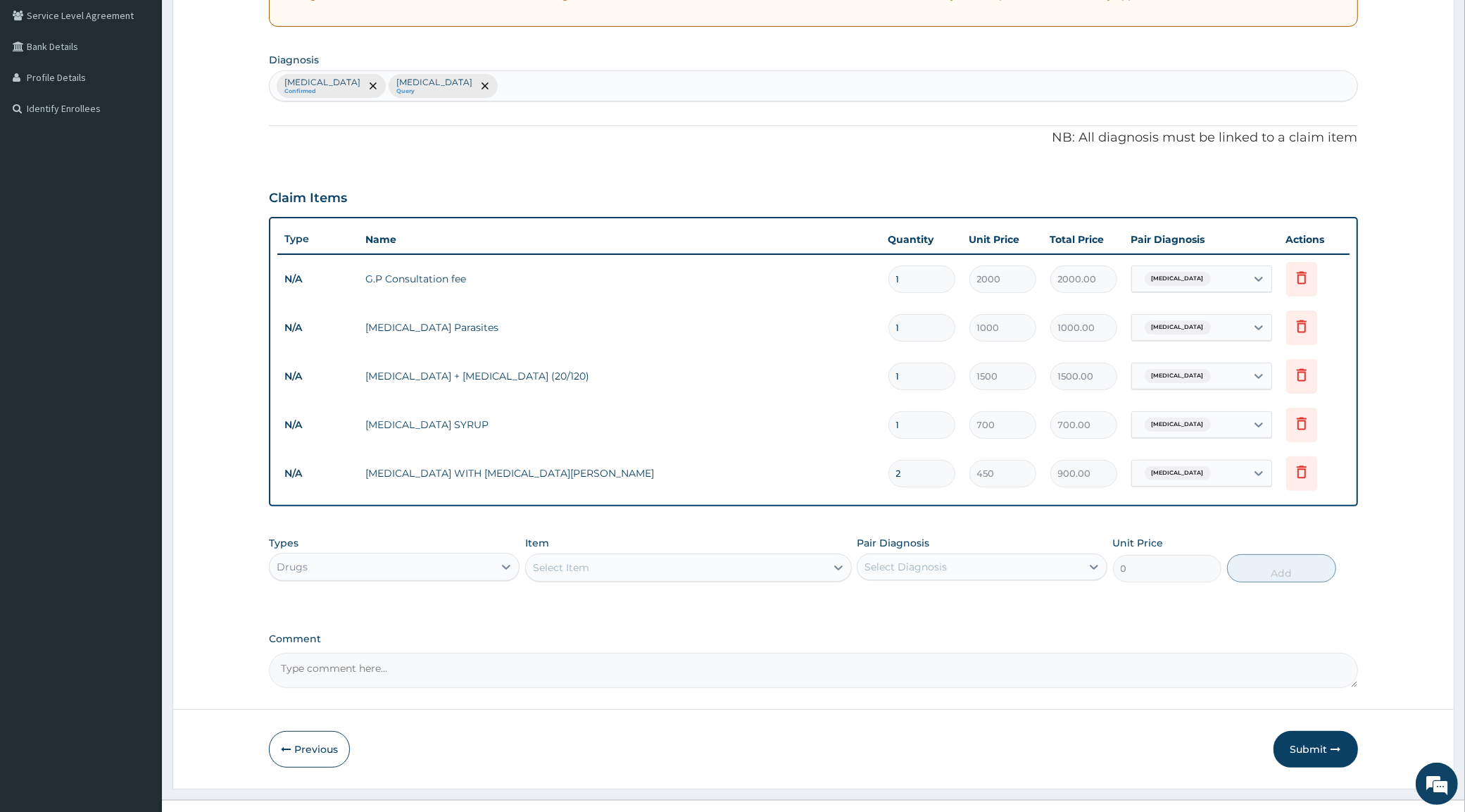
scroll to position [315, 0]
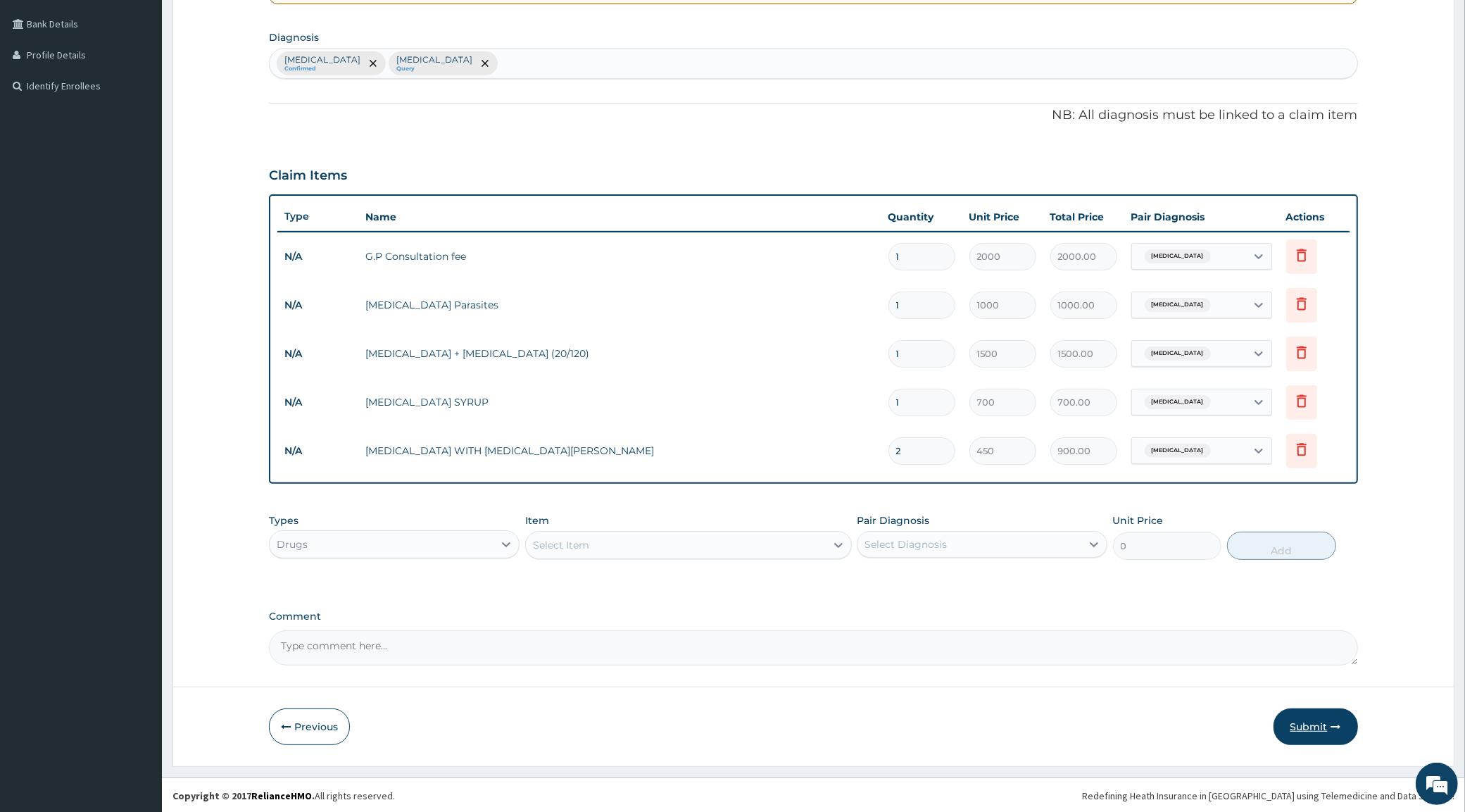
type input "2"
click at [1324, 727] on button "Submit" at bounding box center [1316, 727] width 85 height 37
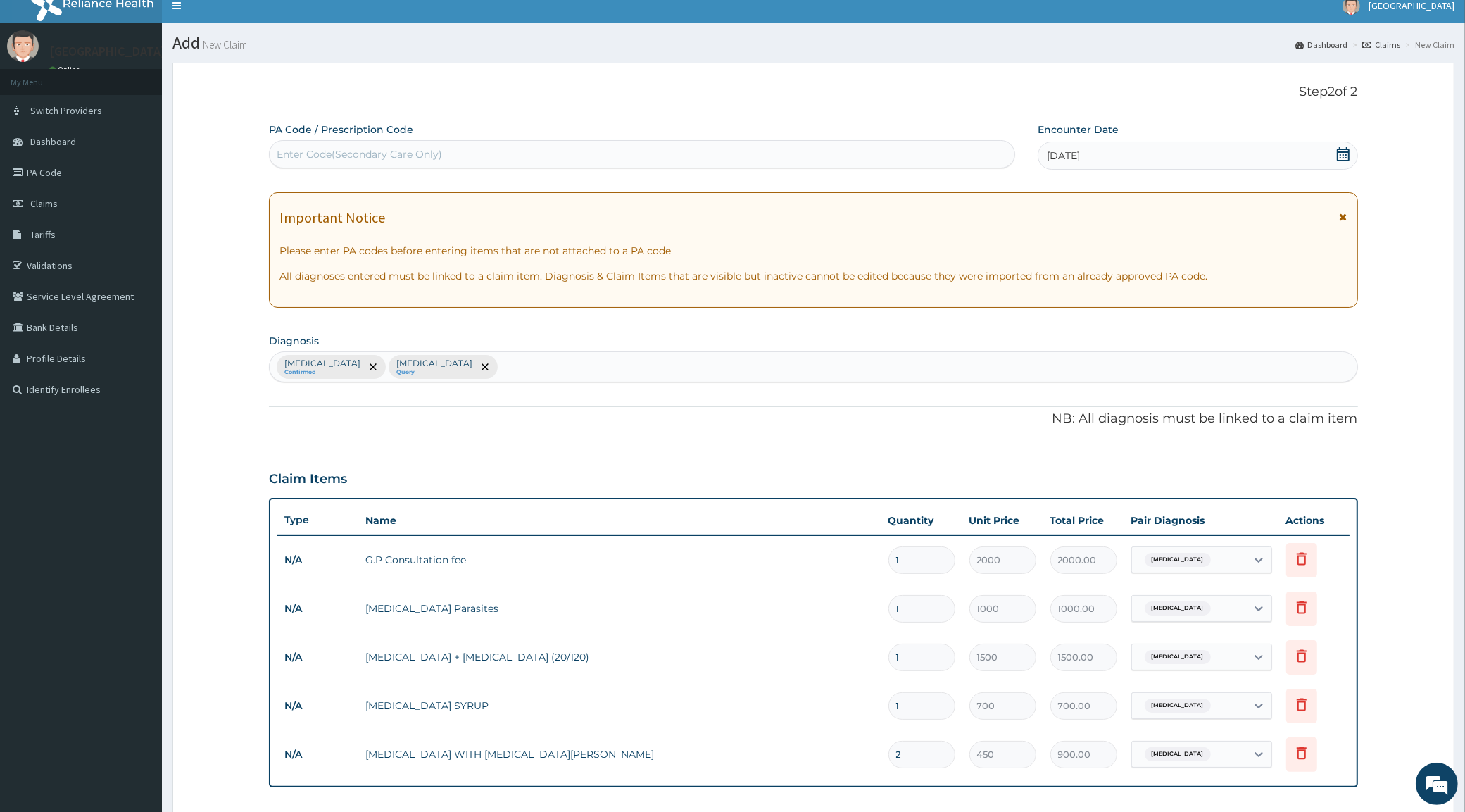
scroll to position [0, 0]
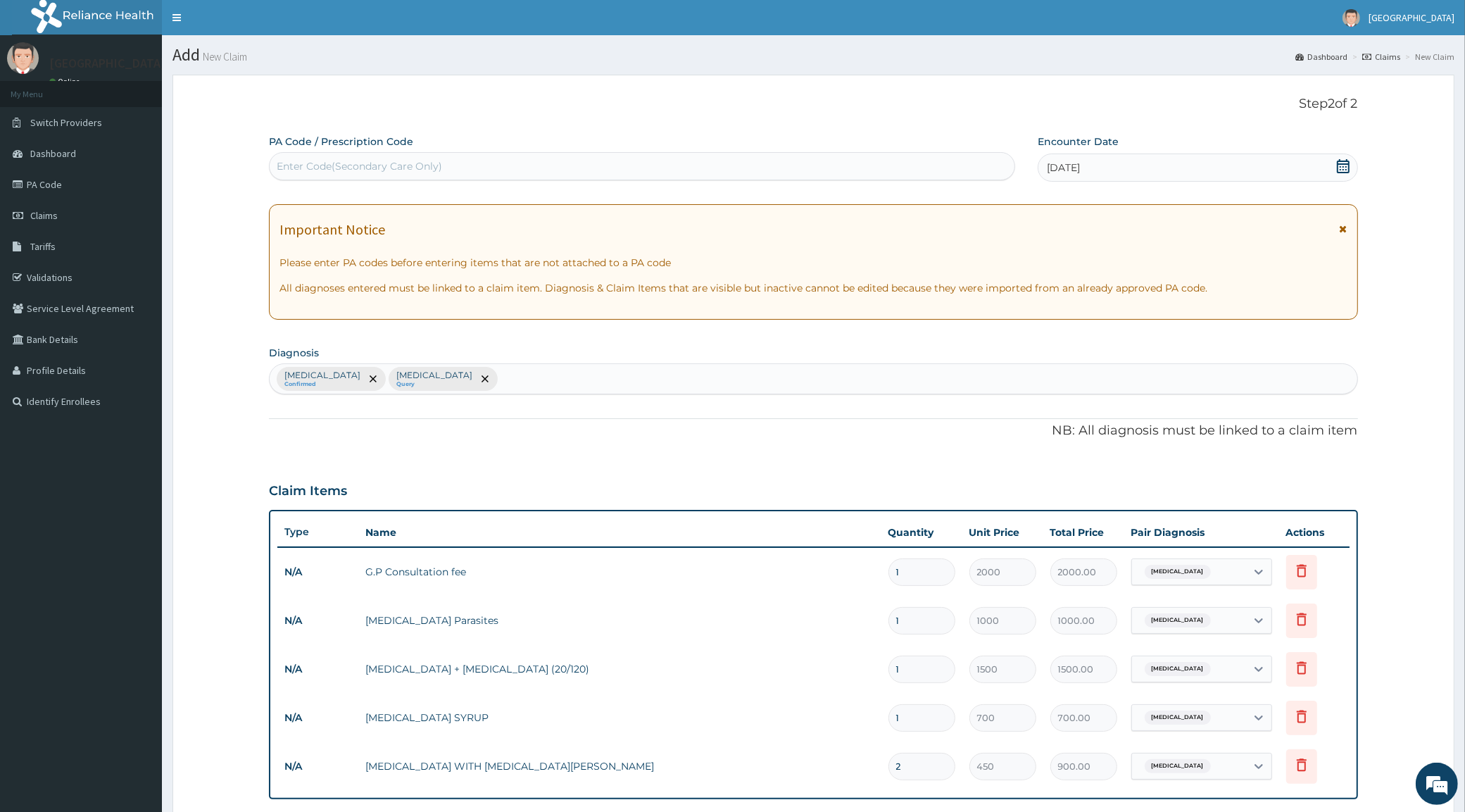
click at [1145, 169] on div "[DATE]" at bounding box center [1198, 167] width 320 height 28
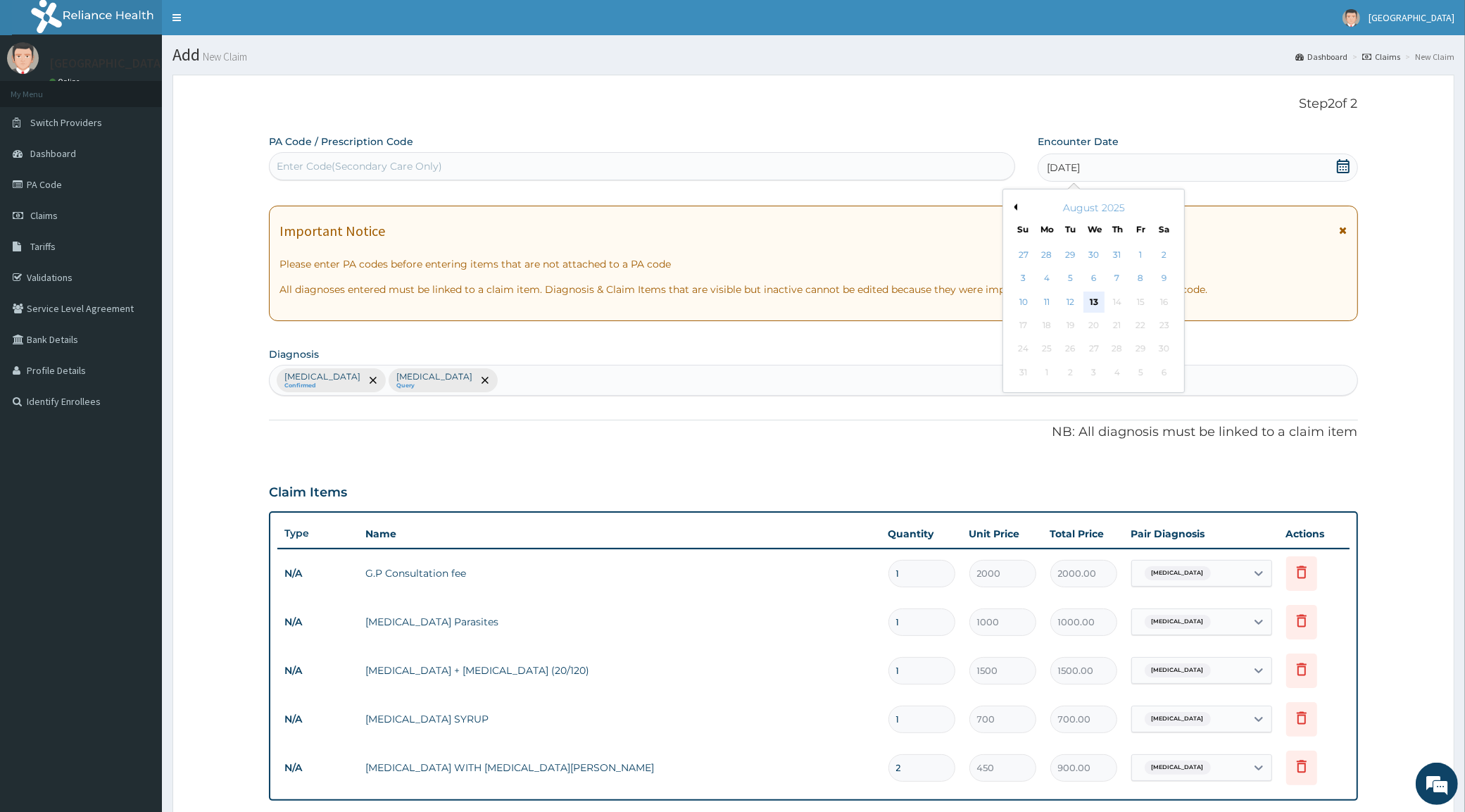
click at [1094, 304] on div "13" at bounding box center [1094, 301] width 21 height 21
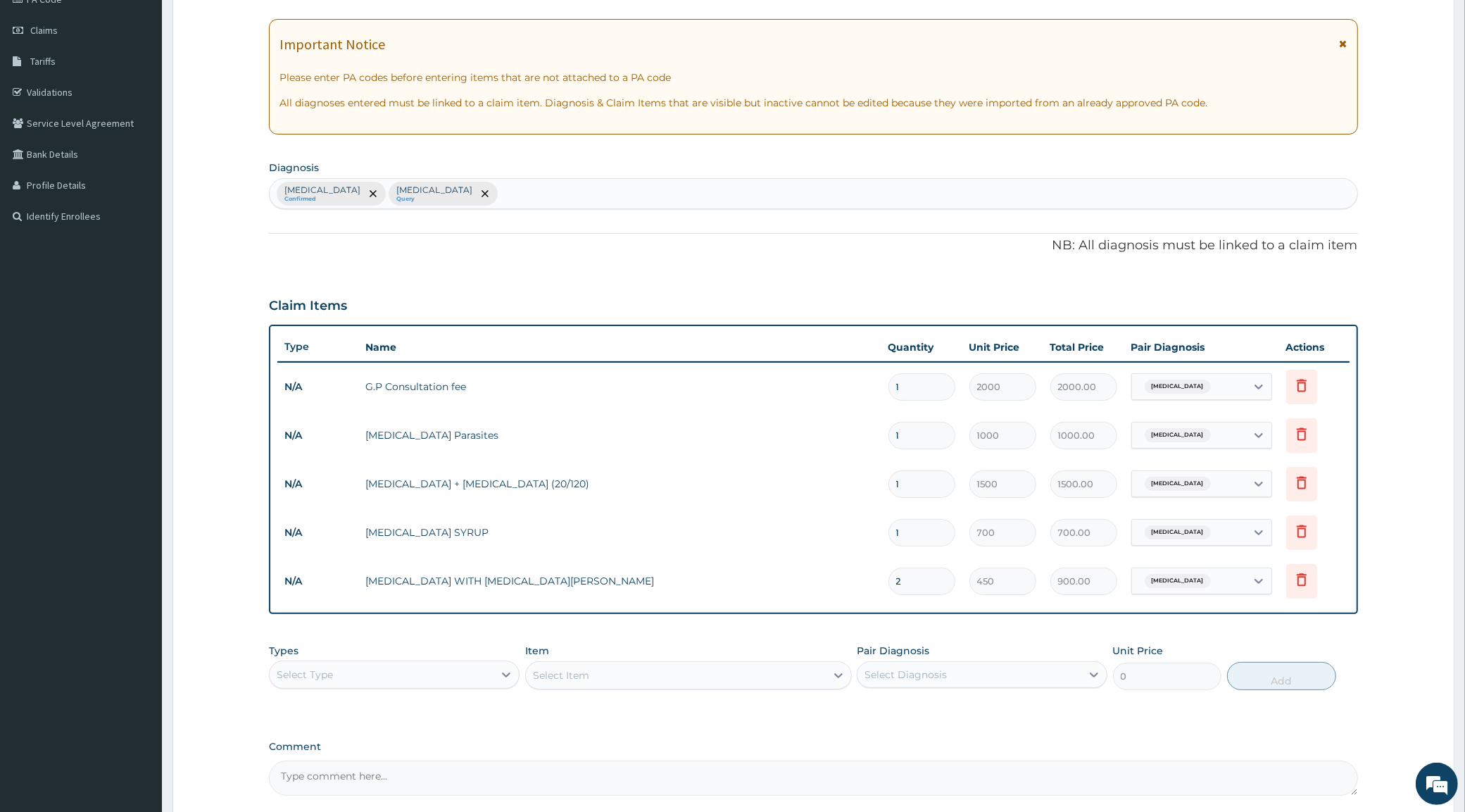
scroll to position [315, 0]
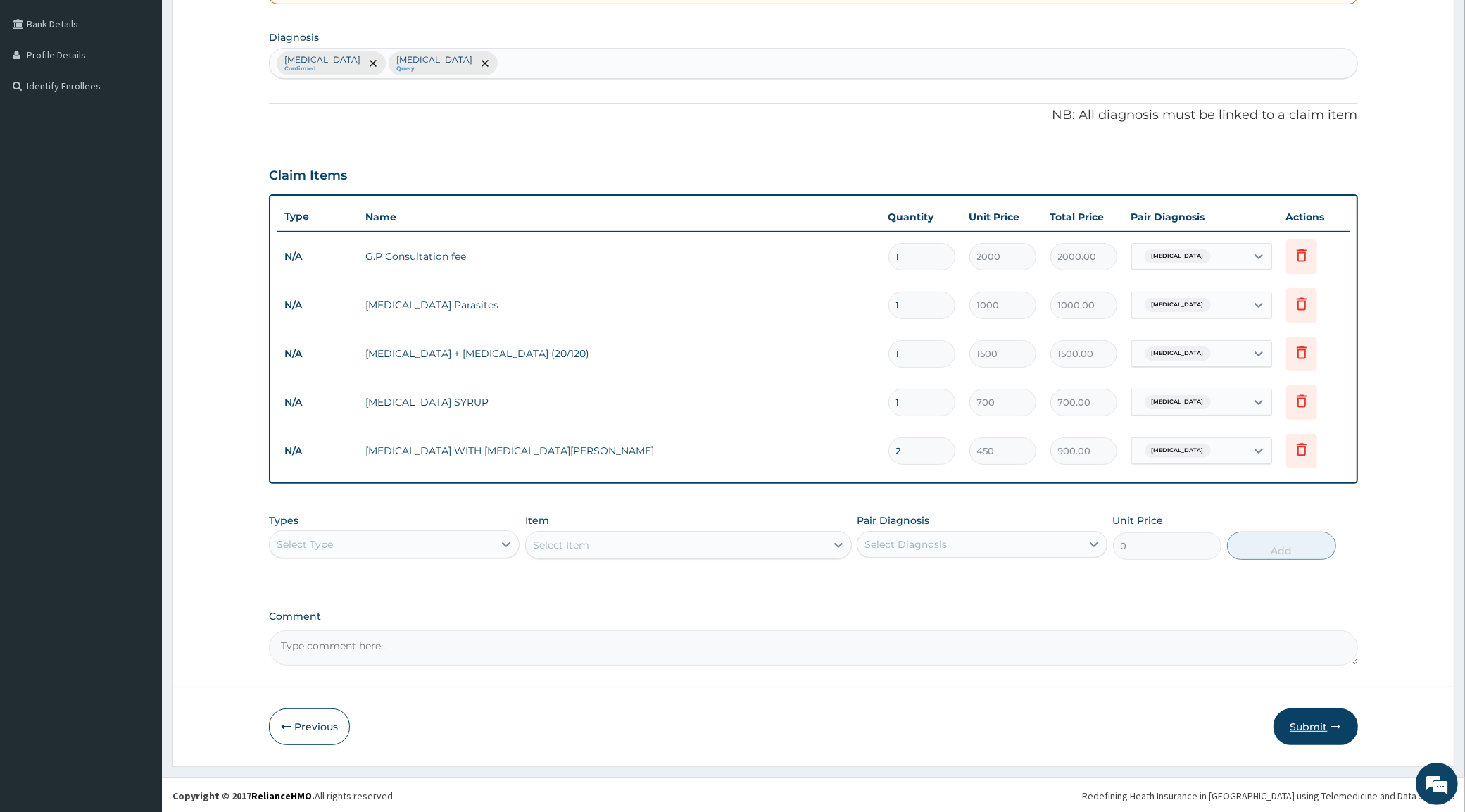
click at [1343, 713] on button "Submit" at bounding box center [1316, 727] width 85 height 37
click at [1327, 720] on button "Submit" at bounding box center [1316, 727] width 85 height 37
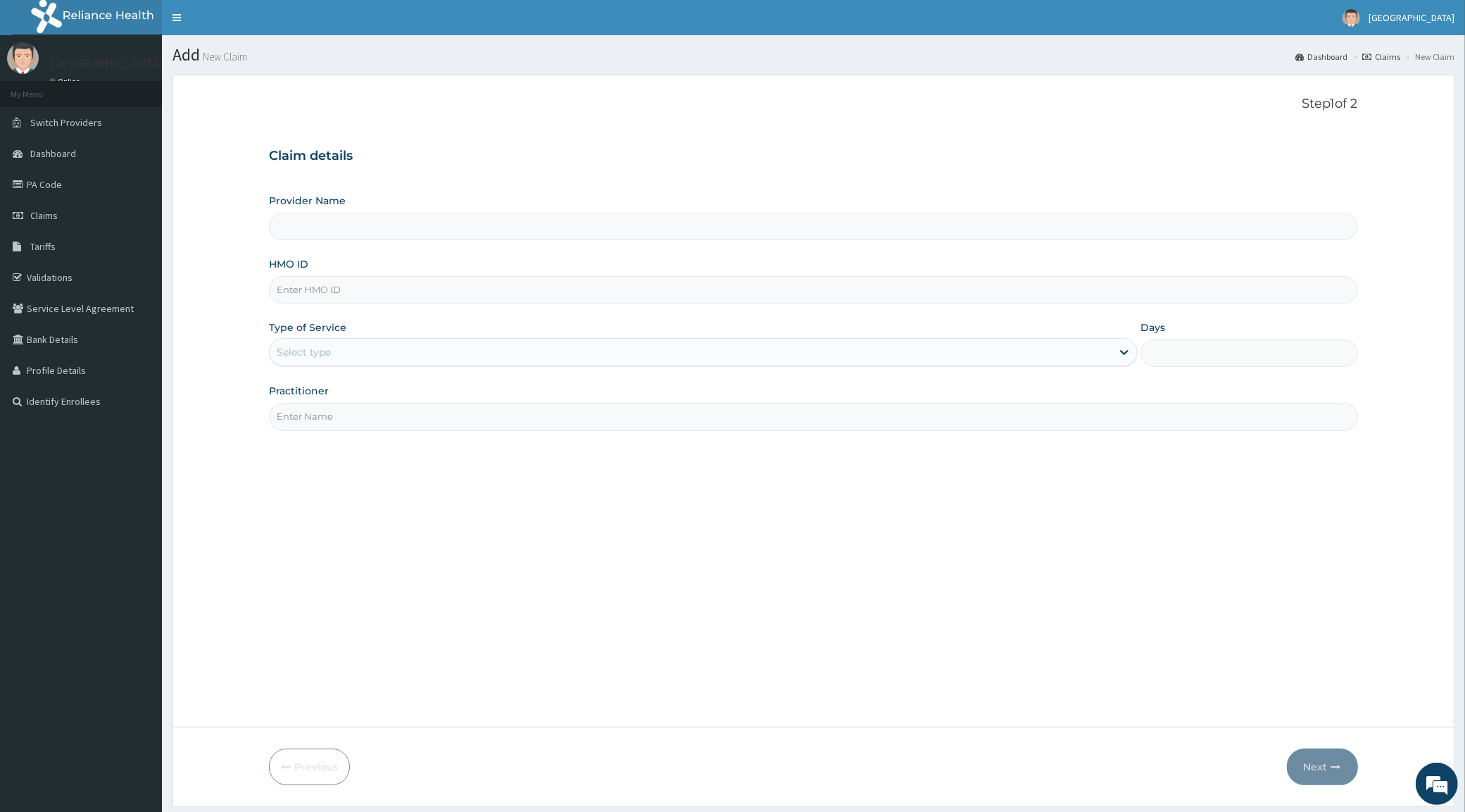
type input "[GEOGRAPHIC_DATA]"
click at [388, 225] on input "[GEOGRAPHIC_DATA]" at bounding box center [813, 227] width 1088 height 28
click at [350, 287] on input "HMO ID" at bounding box center [813, 290] width 1088 height 28
paste input "PFM/10058/D"
type input "PFM/10058/D"
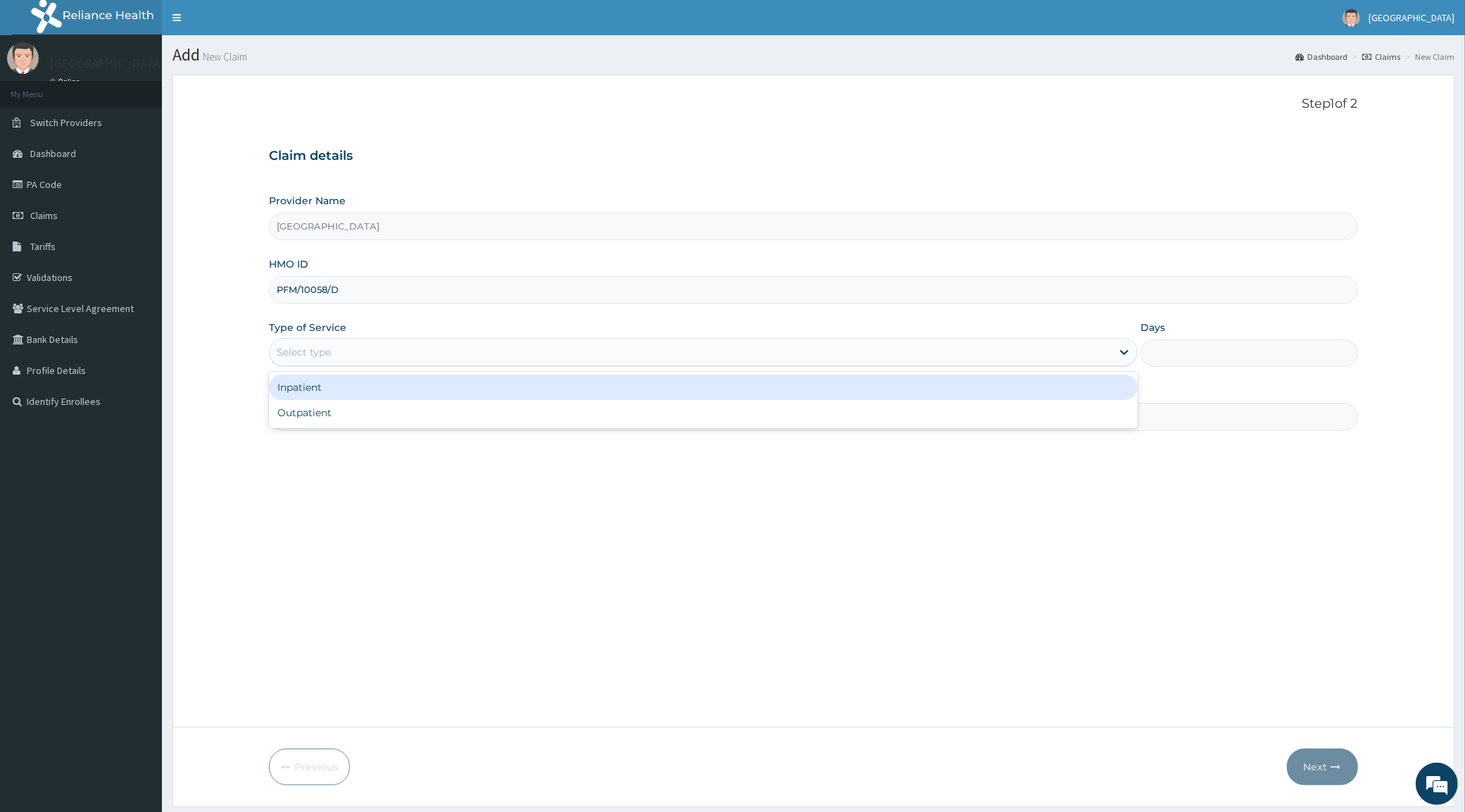
click at [318, 345] on div "Select type" at bounding box center [303, 352] width 54 height 14
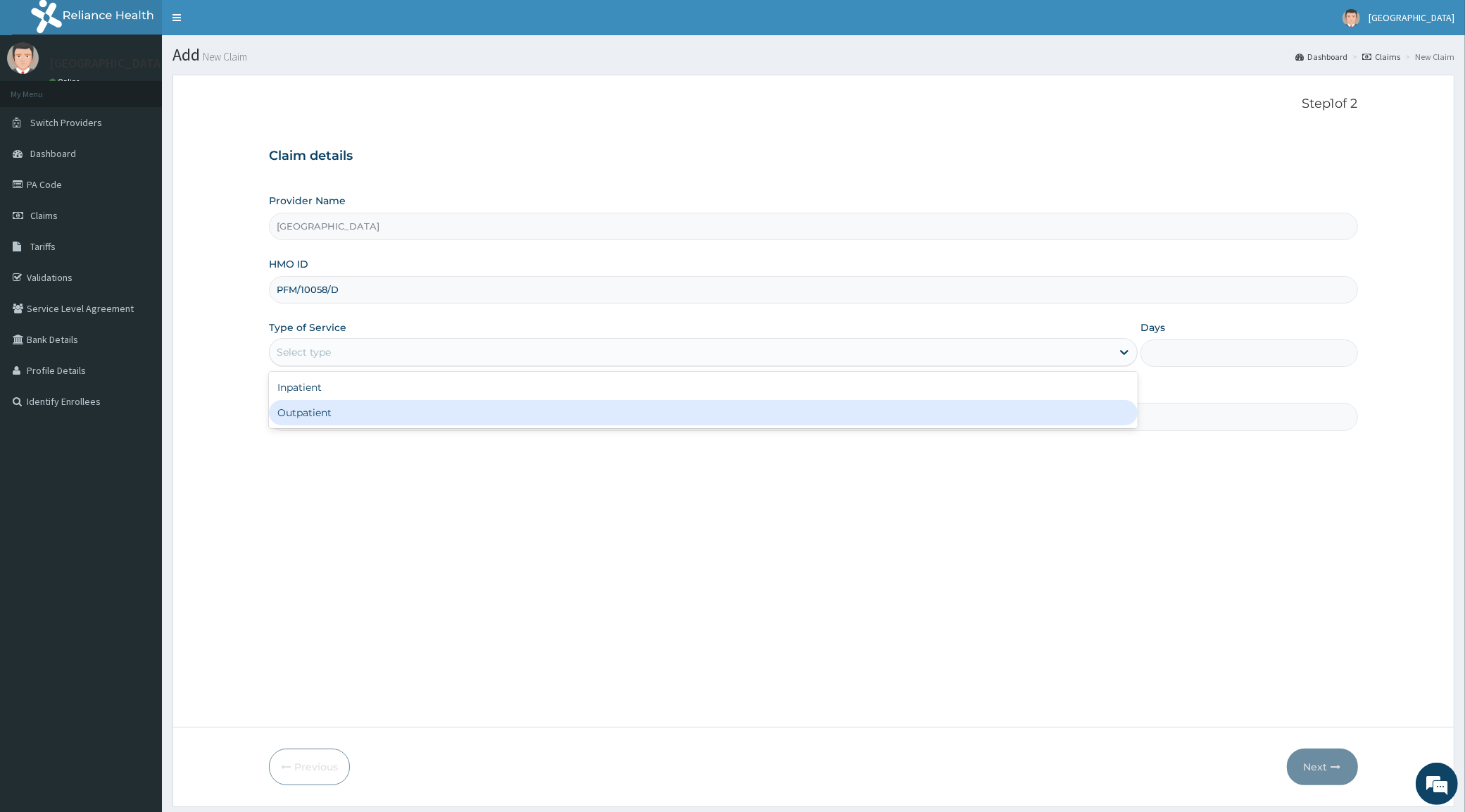
click at [328, 412] on div "Outpatient" at bounding box center [704, 412] width 869 height 26
type input "1"
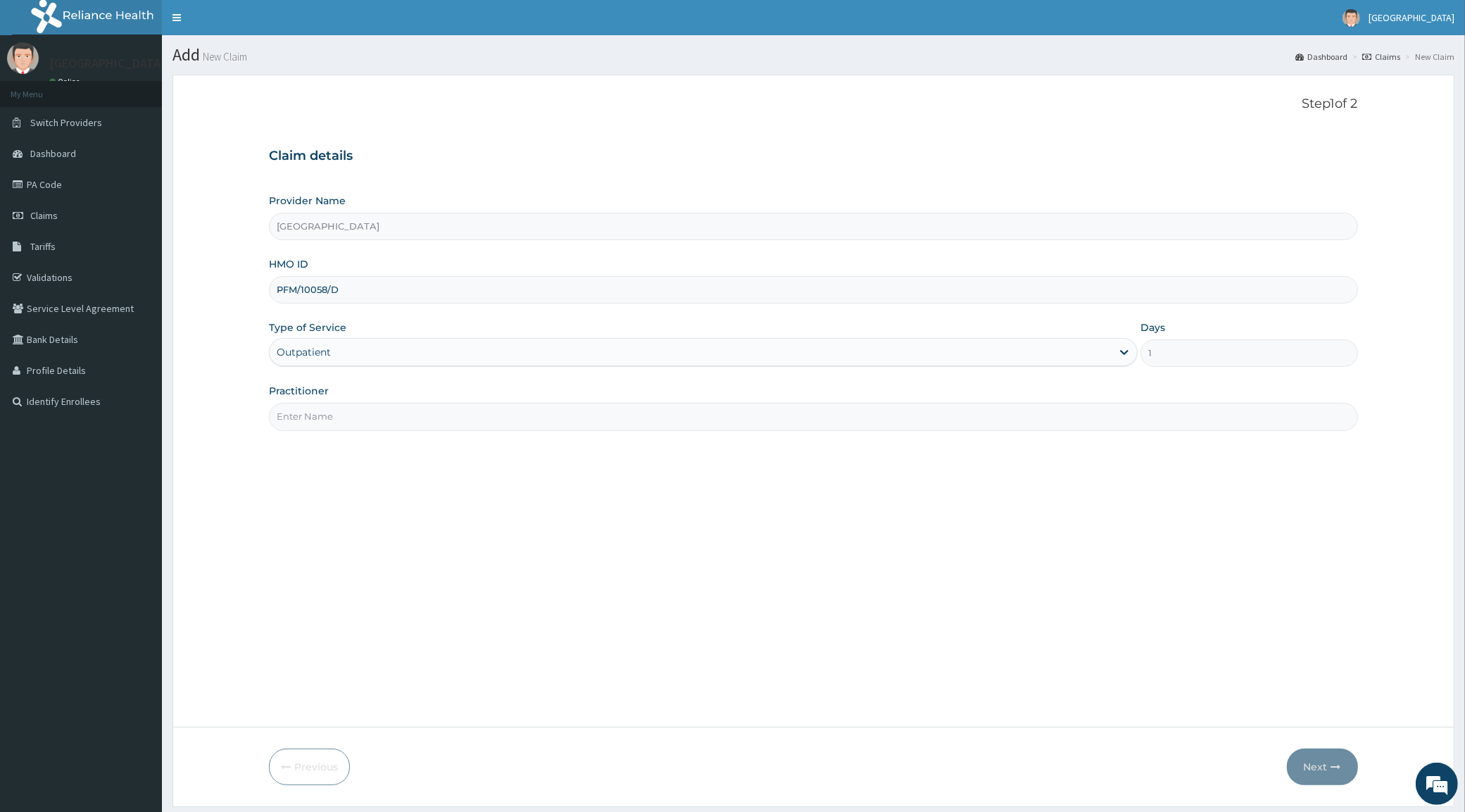
click at [319, 421] on input "Practitioner" at bounding box center [813, 417] width 1088 height 28
type input "[PERSON_NAME]"
click at [1327, 759] on button "Next" at bounding box center [1323, 767] width 71 height 37
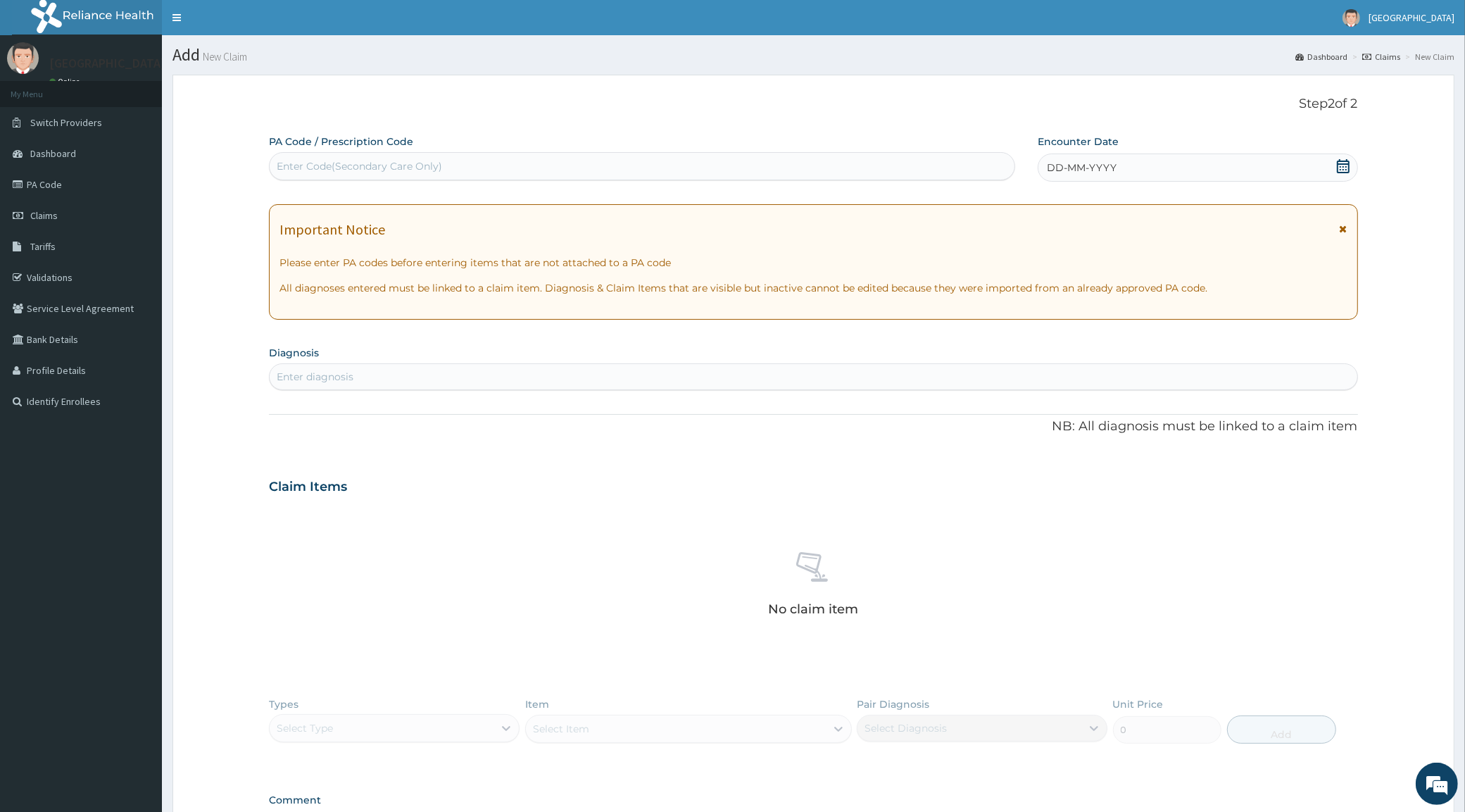
click at [434, 167] on div "Enter Code(Secondary Care Only)" at bounding box center [359, 165] width 165 height 14
click at [1342, 161] on icon at bounding box center [1344, 165] width 13 height 14
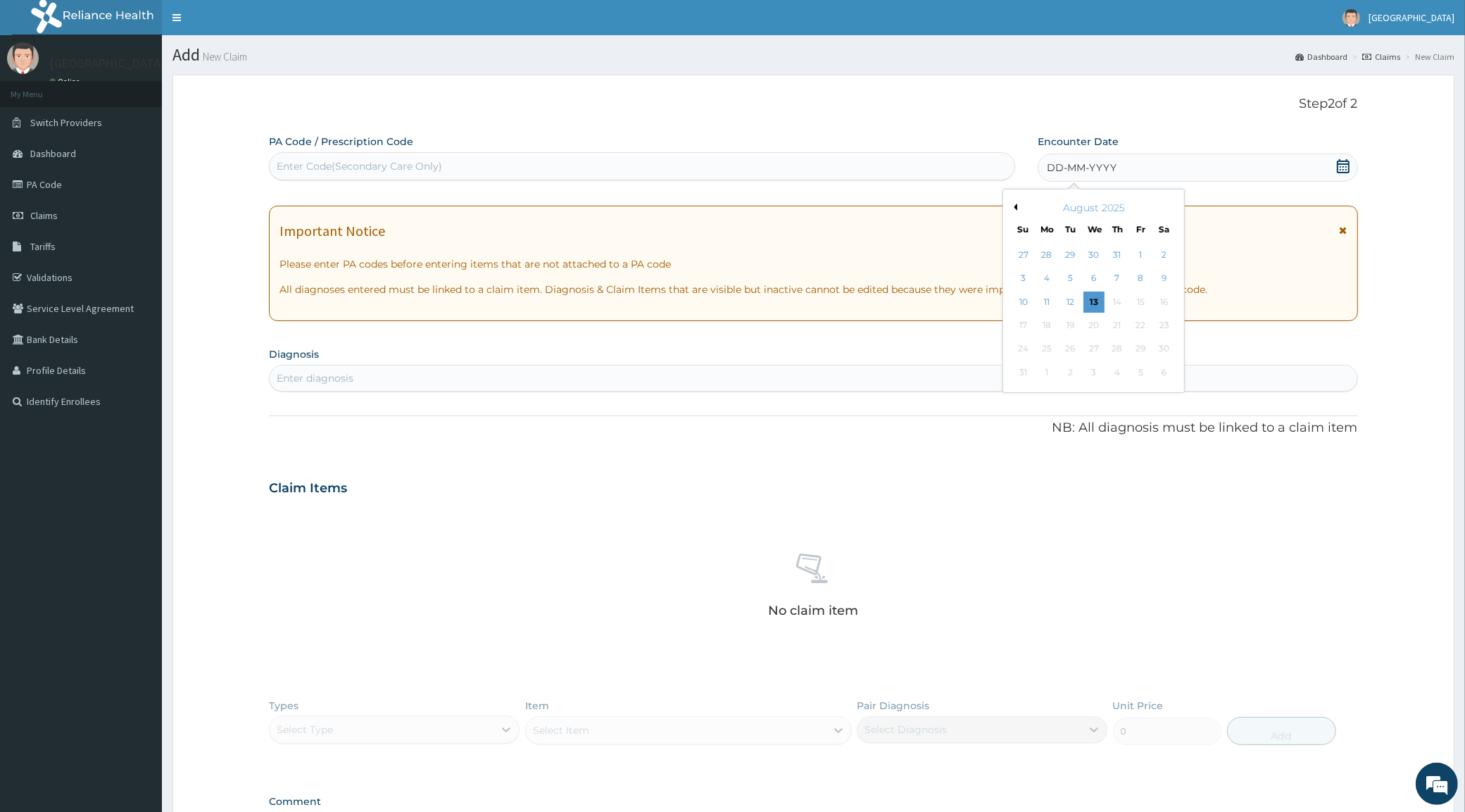
click at [1092, 303] on div "13" at bounding box center [1094, 301] width 21 height 21
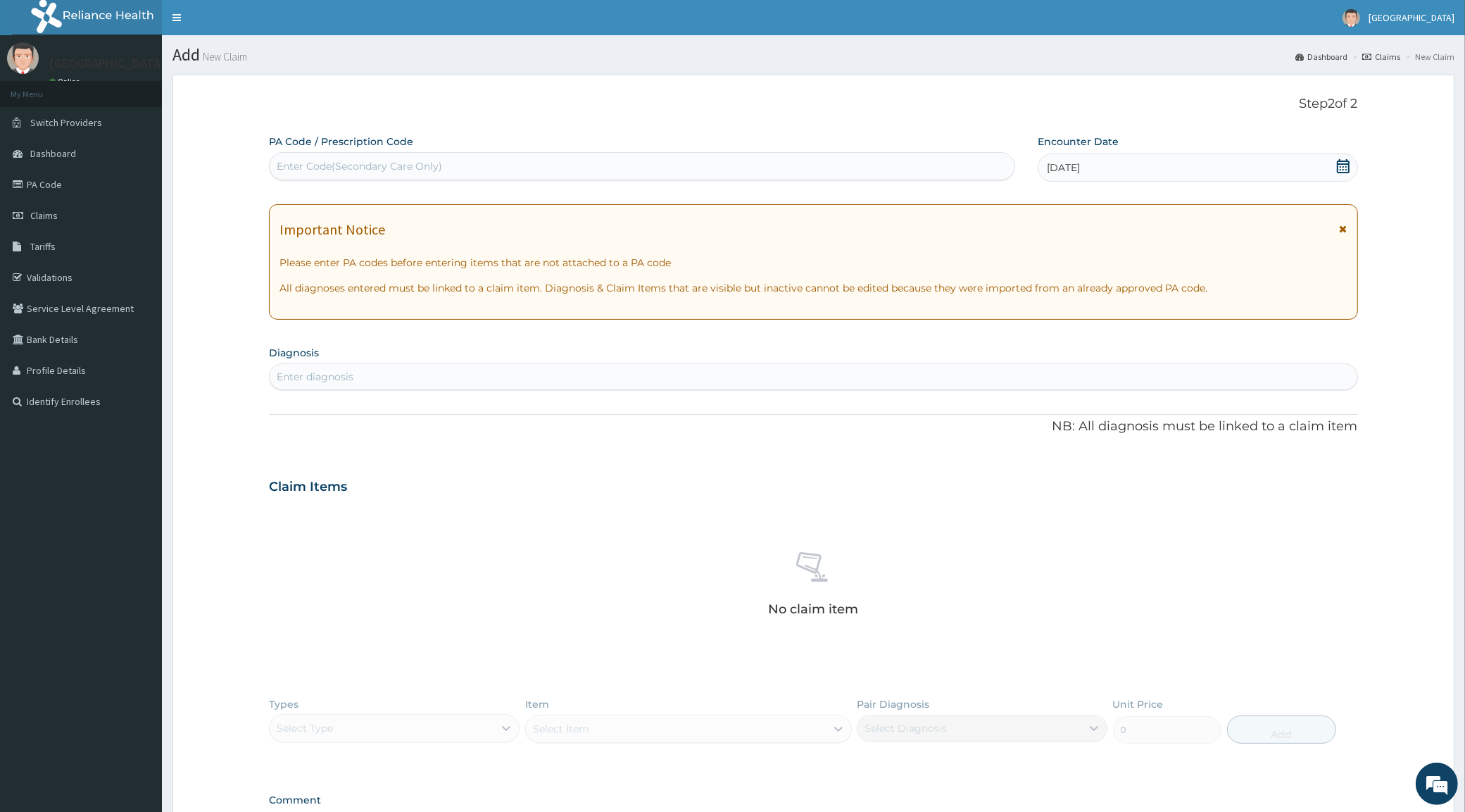
click at [343, 367] on div "Enter diagnosis" at bounding box center [814, 377] width 1087 height 23
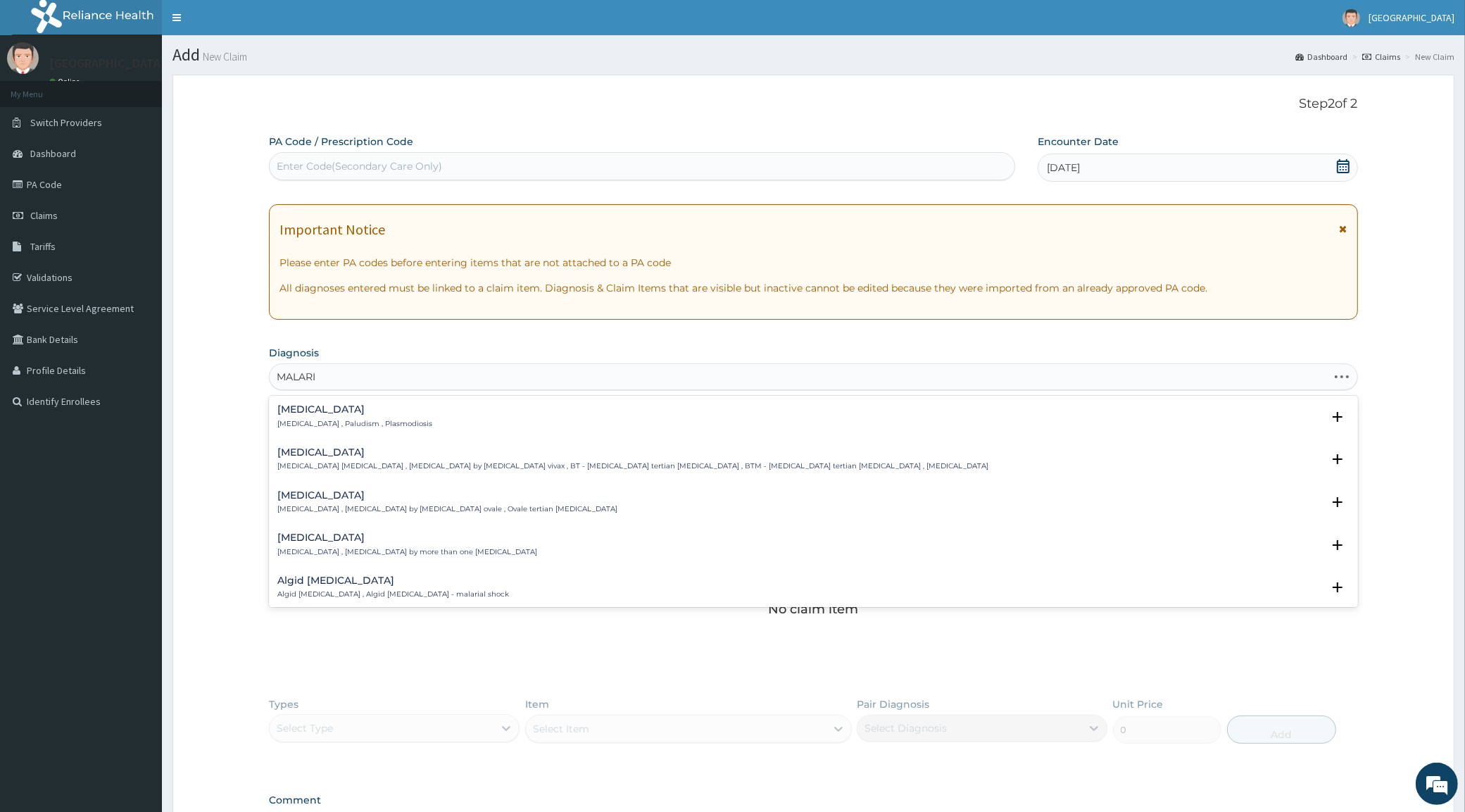
type input "[MEDICAL_DATA]"
click at [347, 415] on h4 "[MEDICAL_DATA]" at bounding box center [355, 410] width 155 height 11
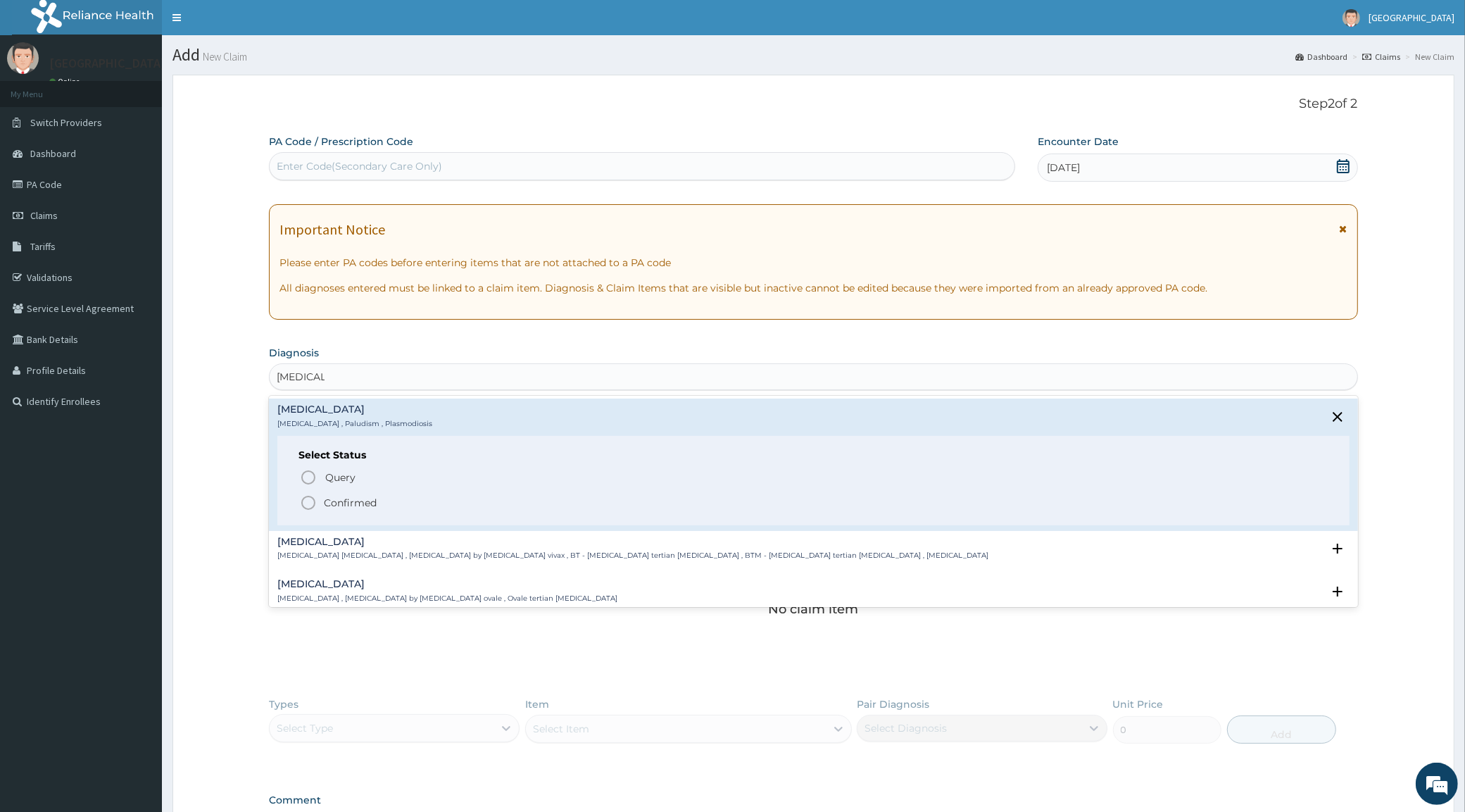
click at [352, 502] on p "Confirmed" at bounding box center [351, 502] width 53 height 14
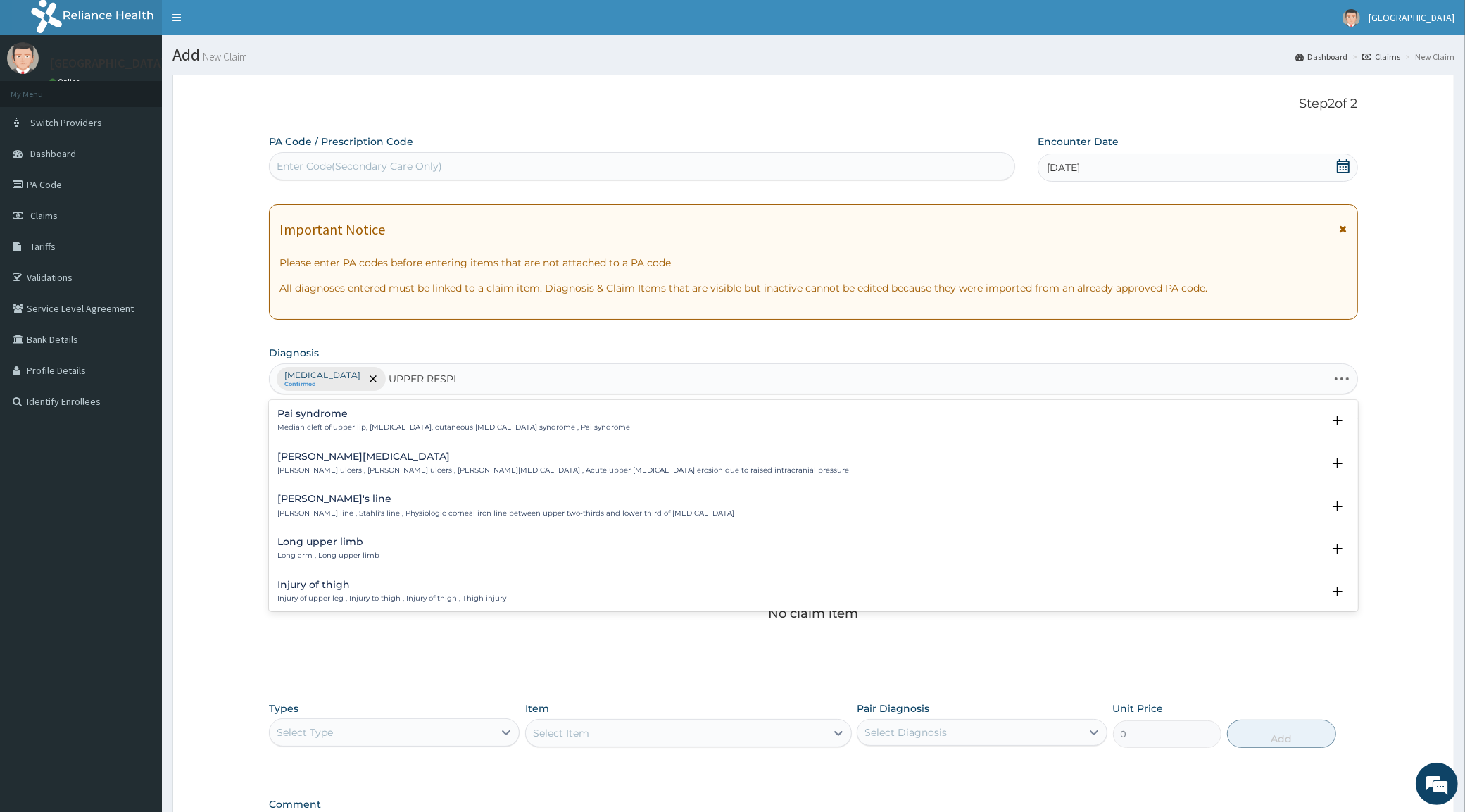
type input "UPPER RESPIR"
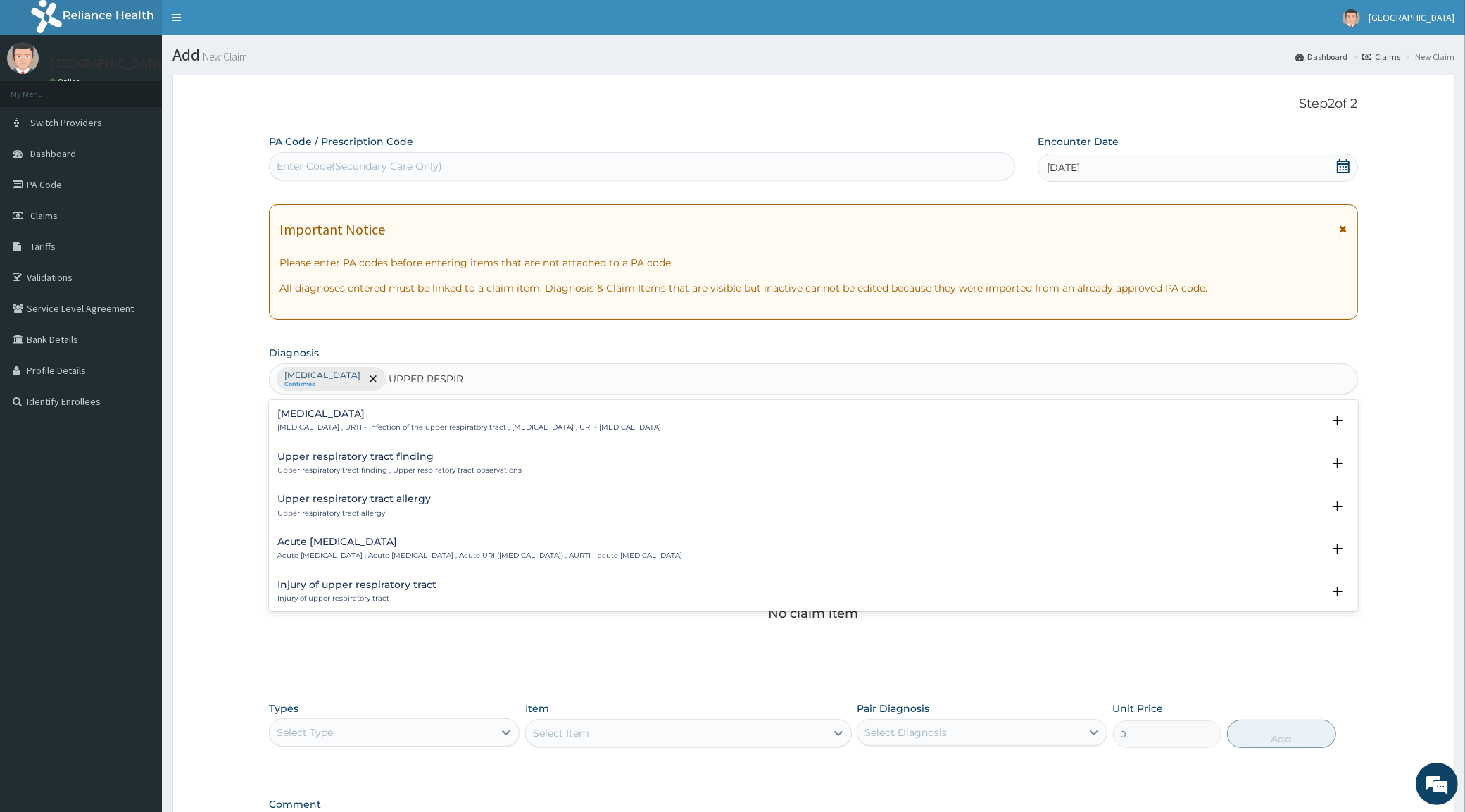
click at [401, 416] on h4 "[MEDICAL_DATA]" at bounding box center [469, 414] width 384 height 11
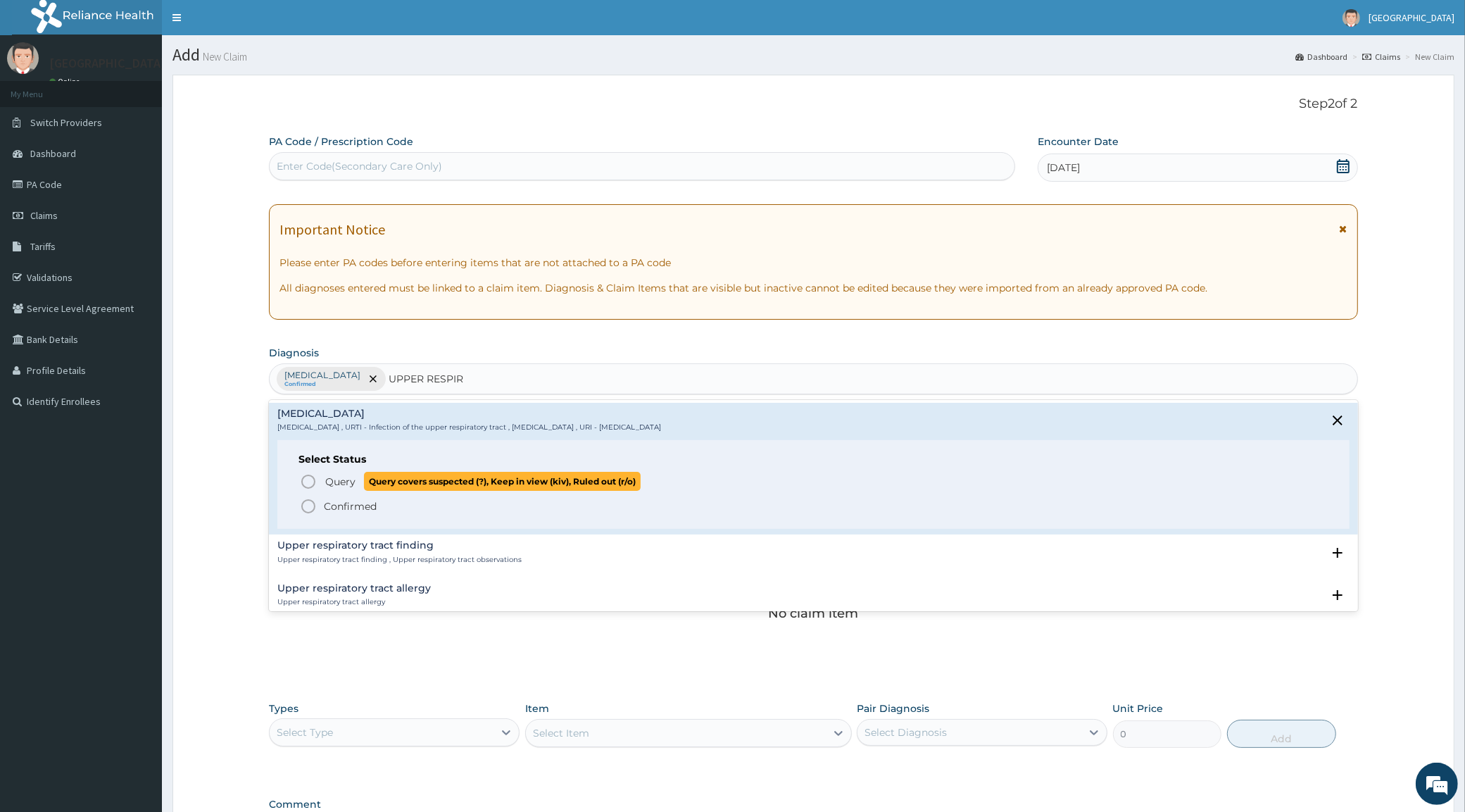
click at [345, 484] on span "Query" at bounding box center [340, 481] width 30 height 14
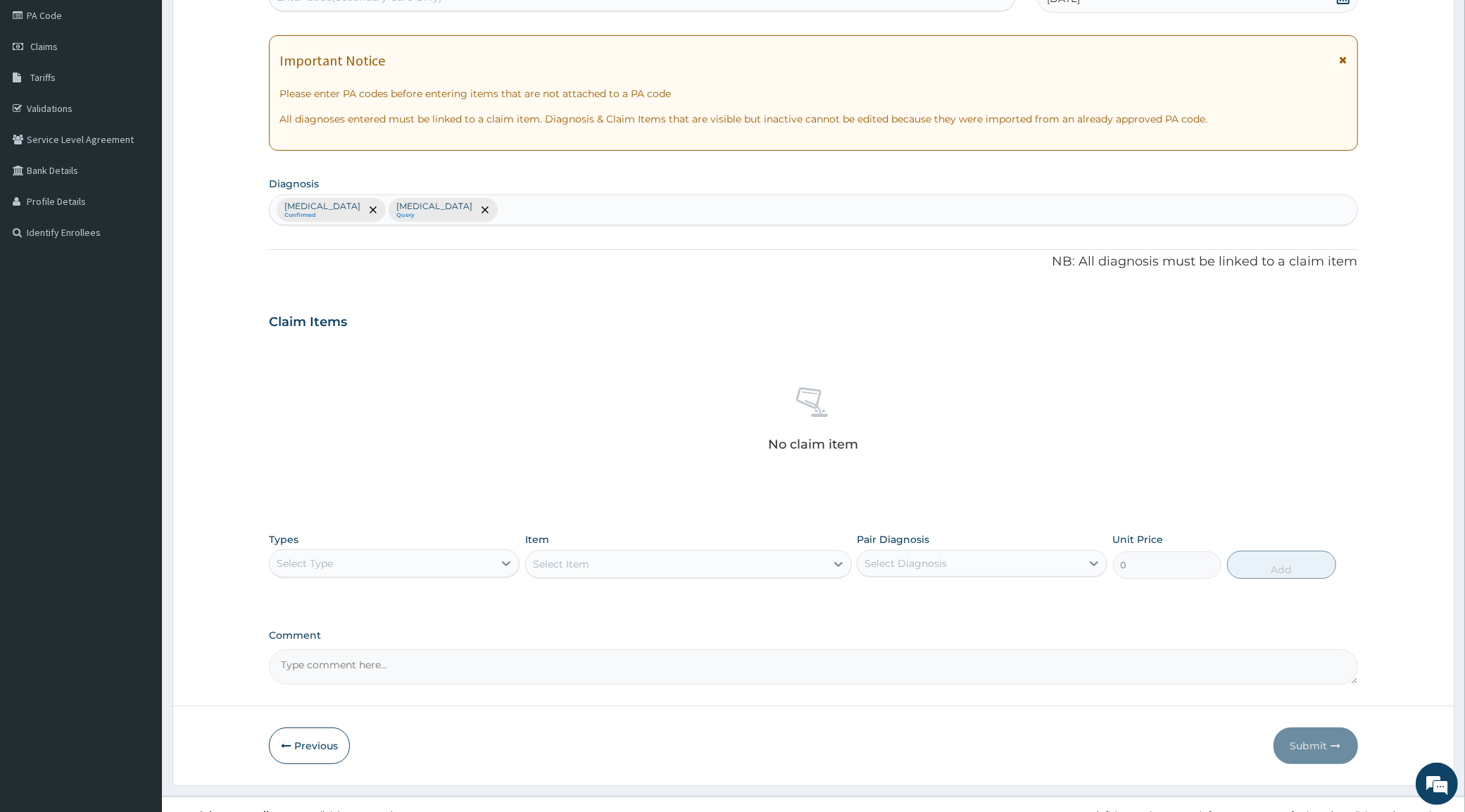
scroll to position [190, 0]
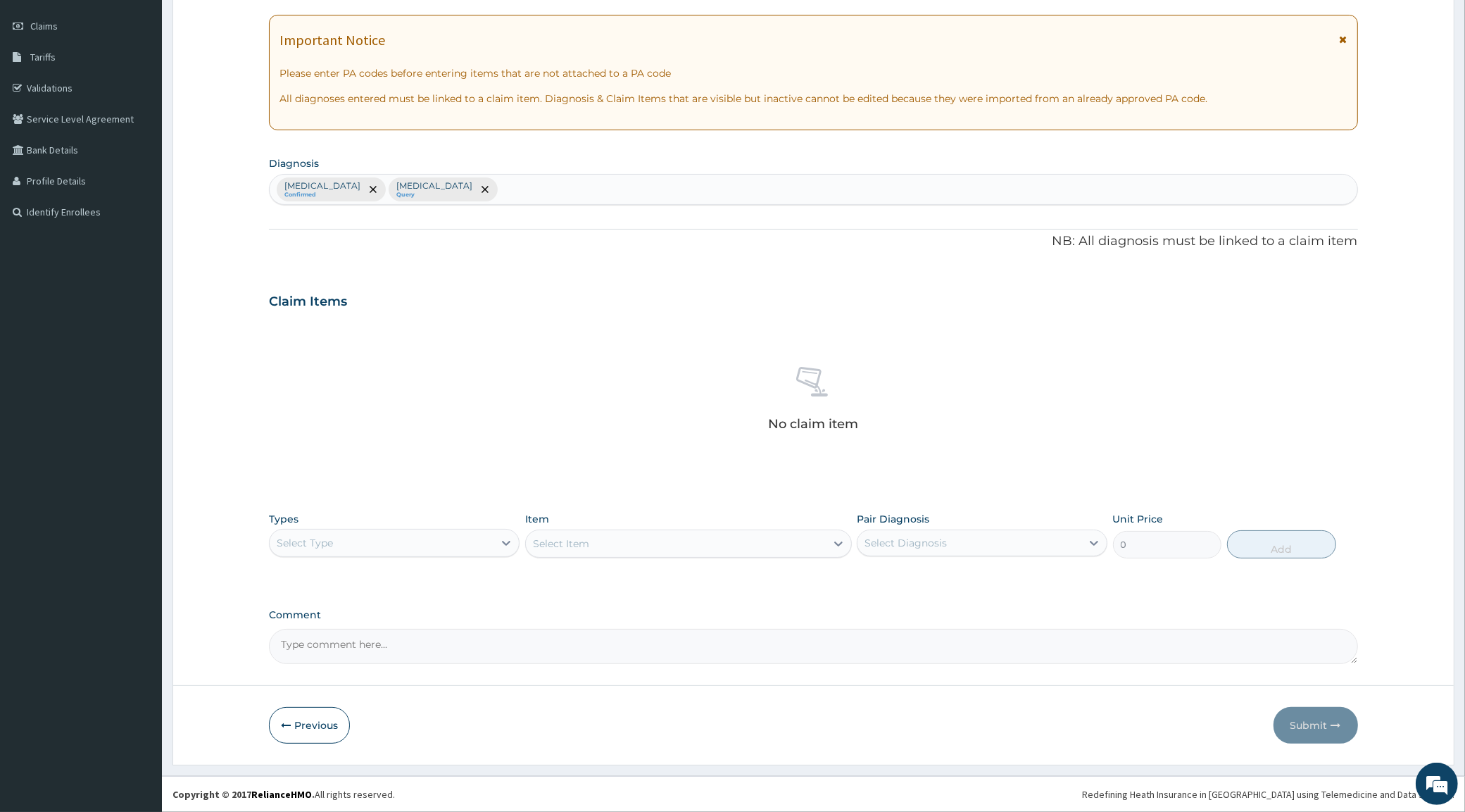
click at [345, 547] on div "Select Type" at bounding box center [382, 543] width 224 height 23
click at [303, 629] on div "Procedures" at bounding box center [394, 629] width 251 height 26
click at [603, 541] on div "Select Item" at bounding box center [689, 544] width 327 height 28
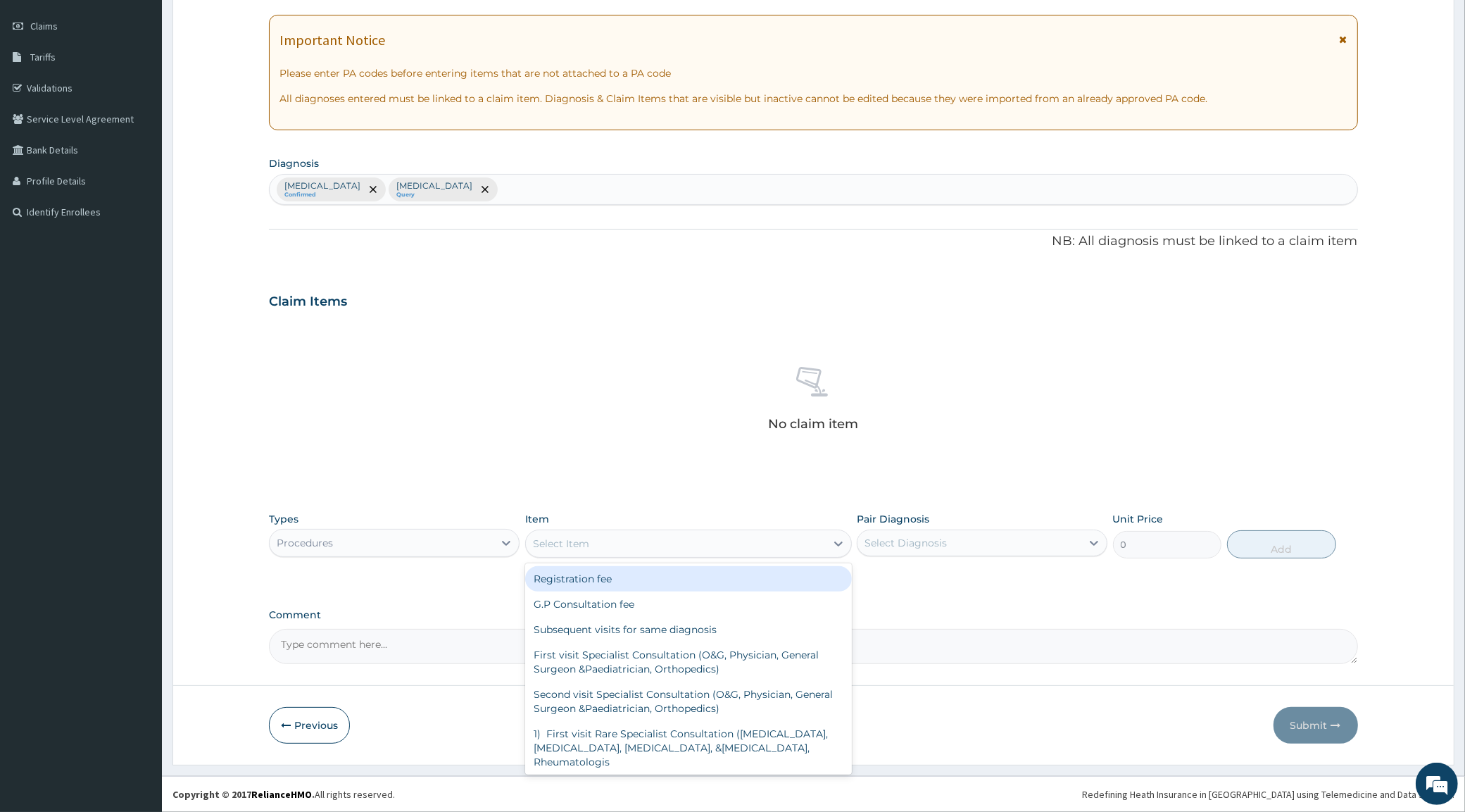
click at [681, 549] on div "Select Item" at bounding box center [676, 544] width 300 height 23
click at [563, 599] on div "G.P Consultation fee" at bounding box center [689, 604] width 327 height 26
type input "2000"
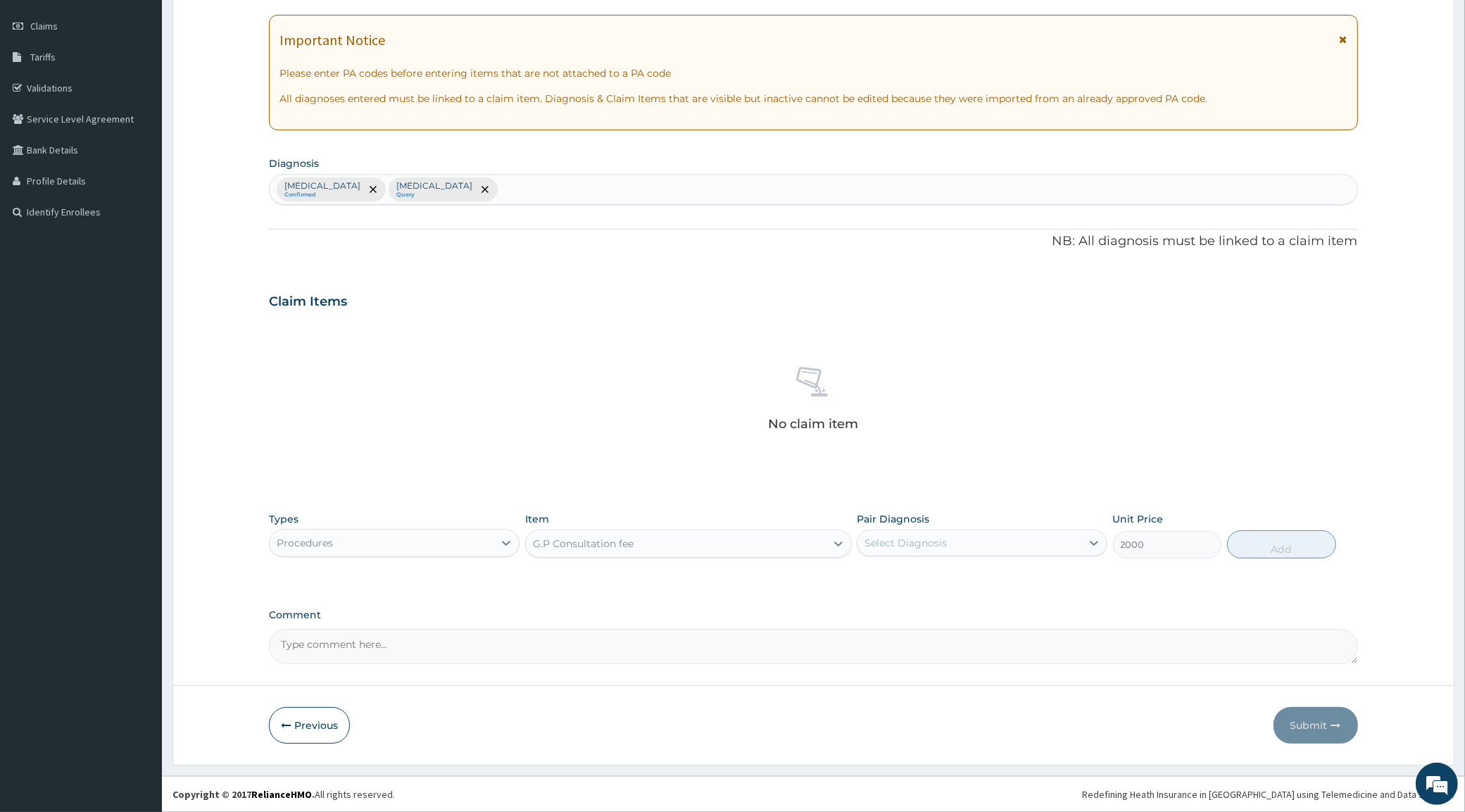
click at [916, 533] on div "Select Diagnosis" at bounding box center [970, 543] width 224 height 23
click at [893, 582] on label "[MEDICAL_DATA]" at bounding box center [923, 577] width 87 height 14
checkbox input "true"
drag, startPoint x: 1264, startPoint y: 544, endPoint x: 1192, endPoint y: 540, distance: 72.1
click at [1265, 543] on button "Add" at bounding box center [1281, 544] width 109 height 28
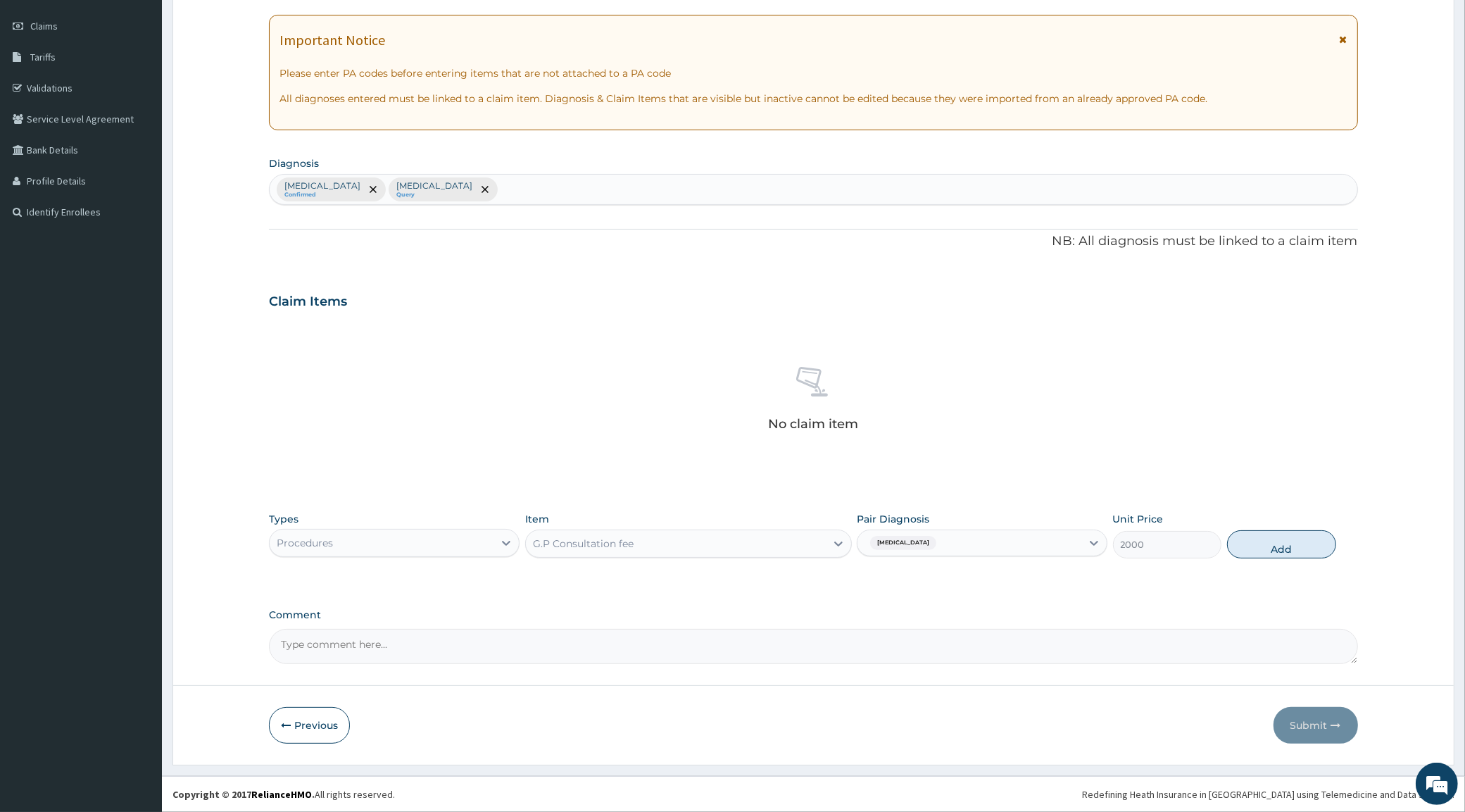
type input "0"
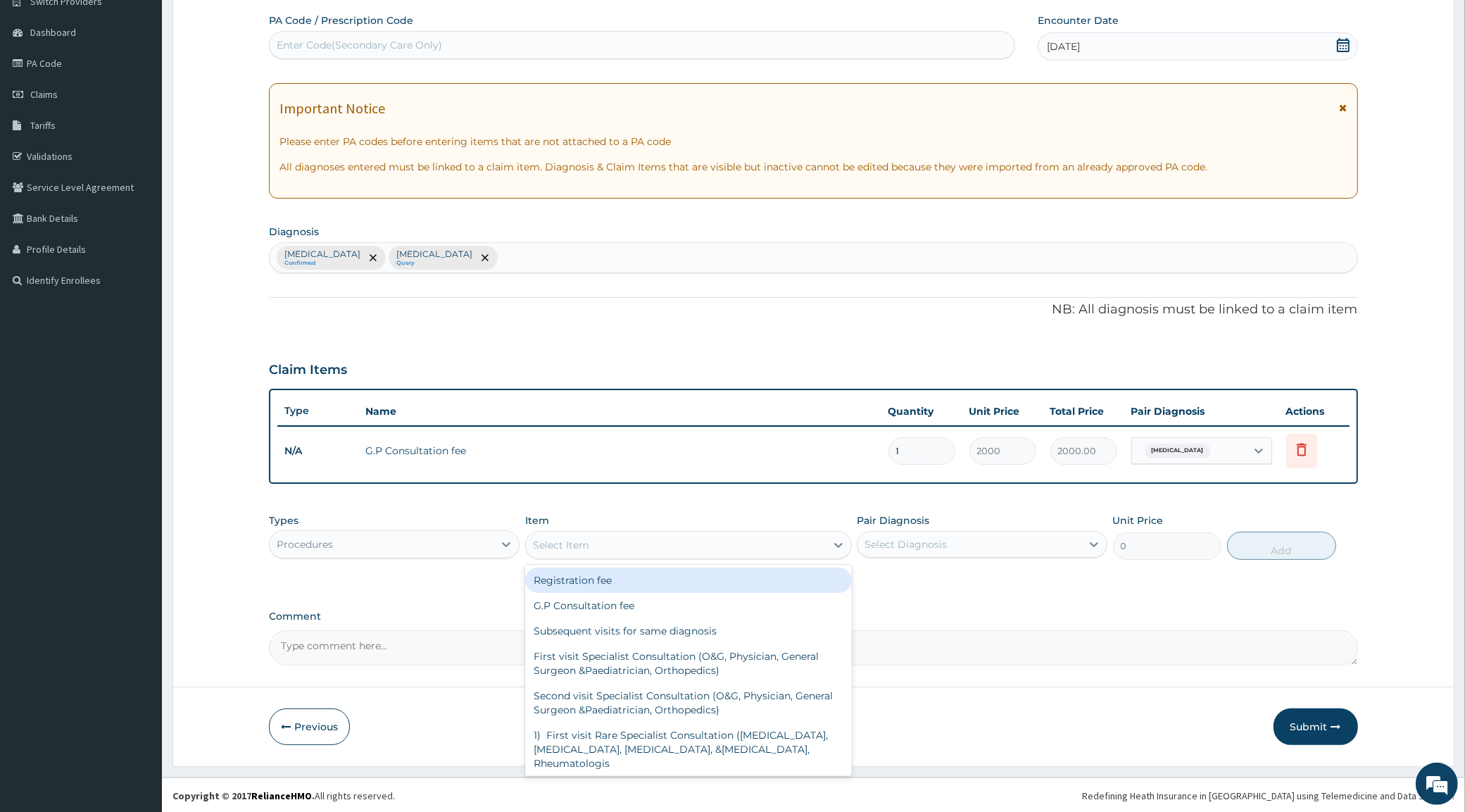
click at [630, 551] on div "Select Item" at bounding box center [676, 545] width 300 height 23
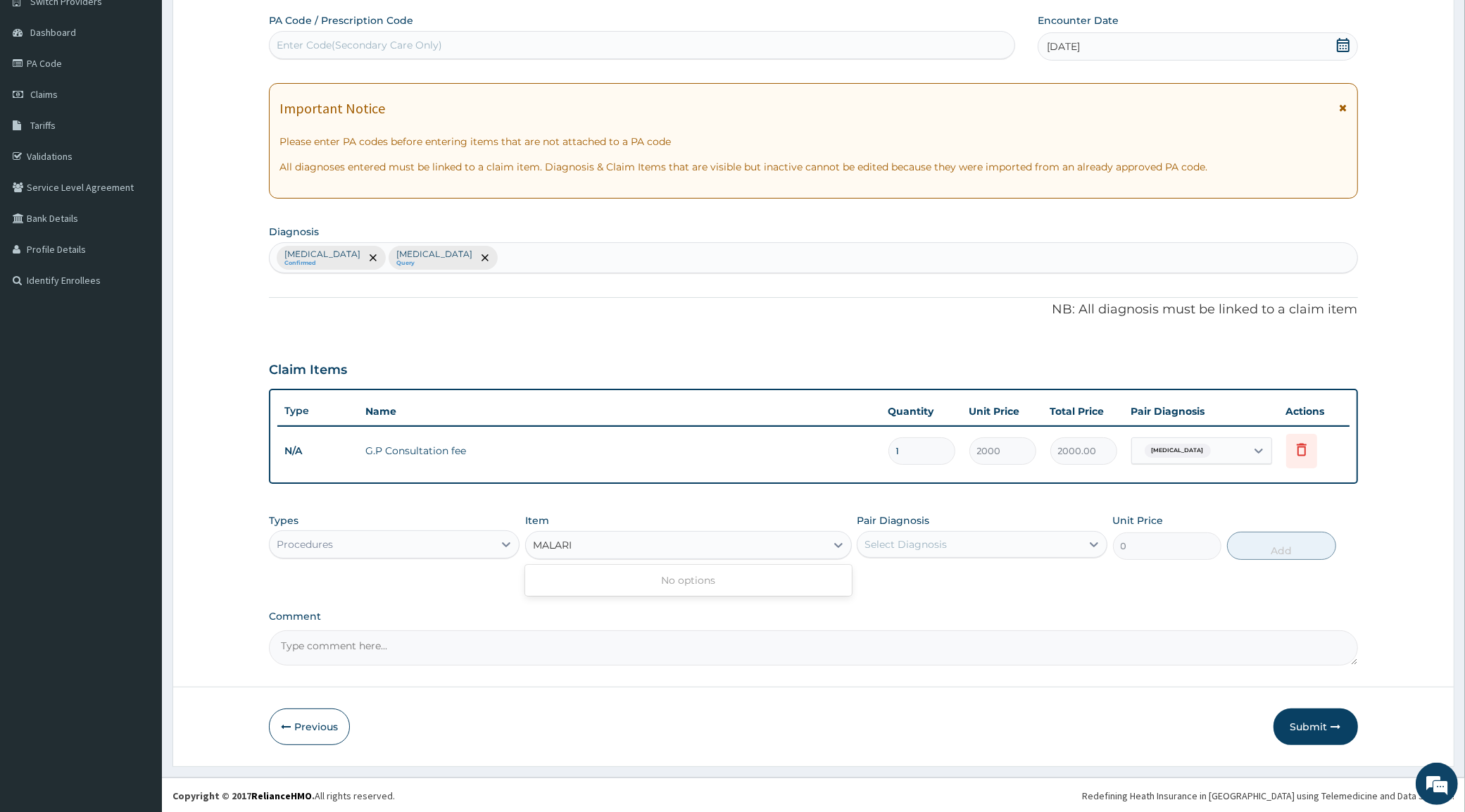
type input "[MEDICAL_DATA]"
drag, startPoint x: 593, startPoint y: 547, endPoint x: 501, endPoint y: 572, distance: 95.3
click at [509, 571] on div "Types Procedures Item option G.P Consultation fee, selected. Select is focused …" at bounding box center [813, 547] width 1088 height 82
click at [448, 534] on div "Procedures" at bounding box center [382, 544] width 224 height 23
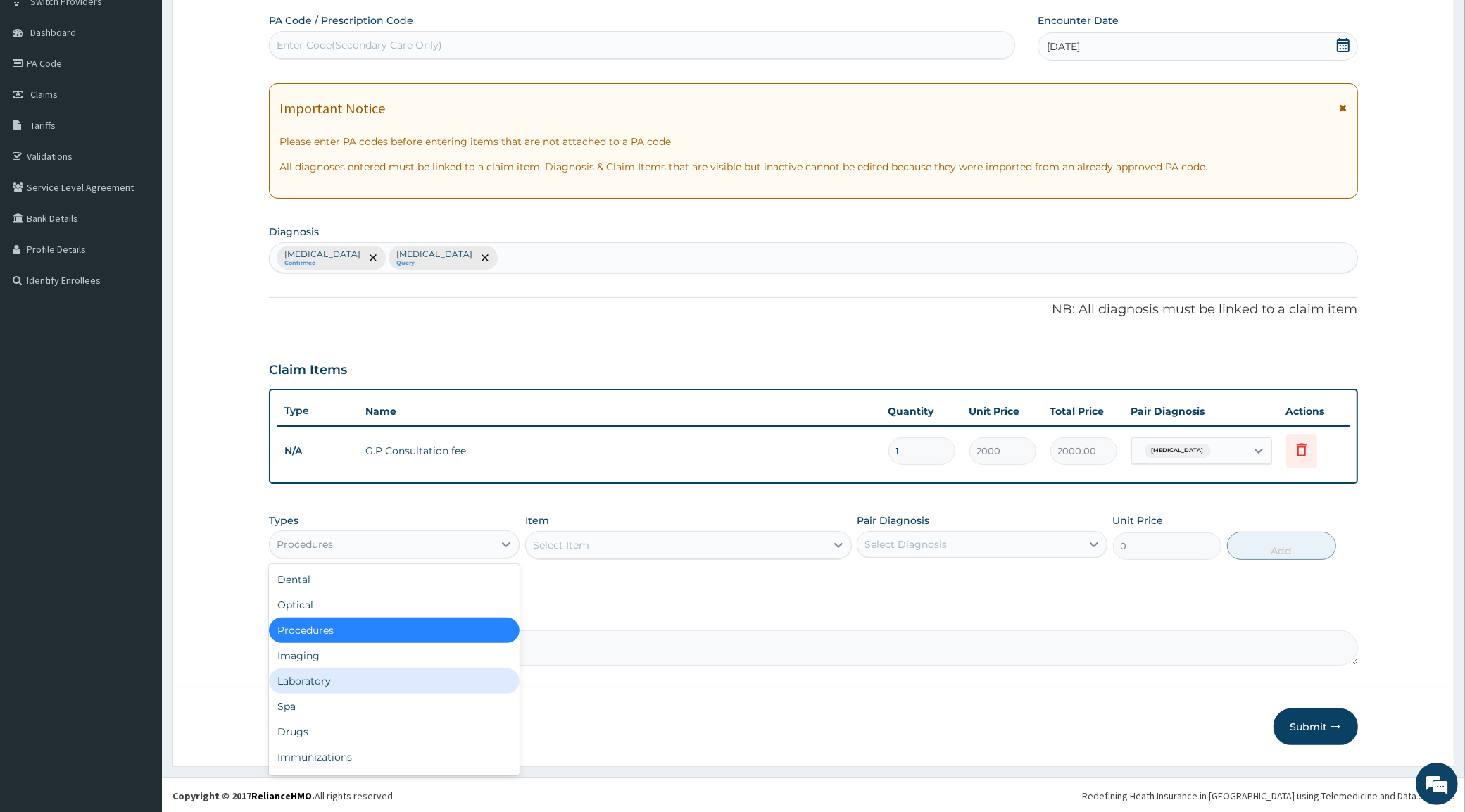
click at [319, 683] on div "Laboratory" at bounding box center [394, 682] width 251 height 26
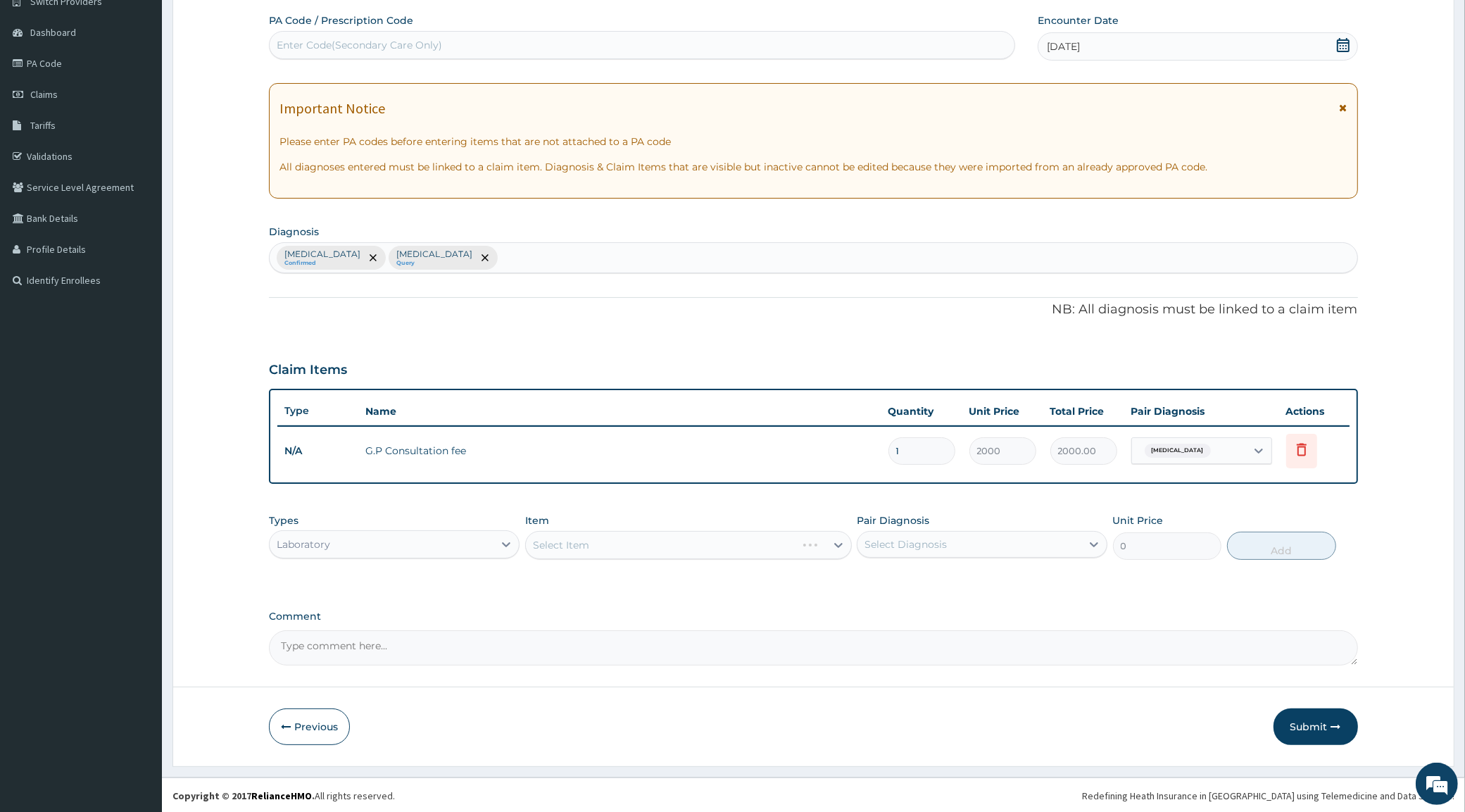
click at [586, 542] on div "Select Item" at bounding box center [689, 545] width 327 height 28
click at [585, 542] on div "Select Item" at bounding box center [560, 545] width 56 height 14
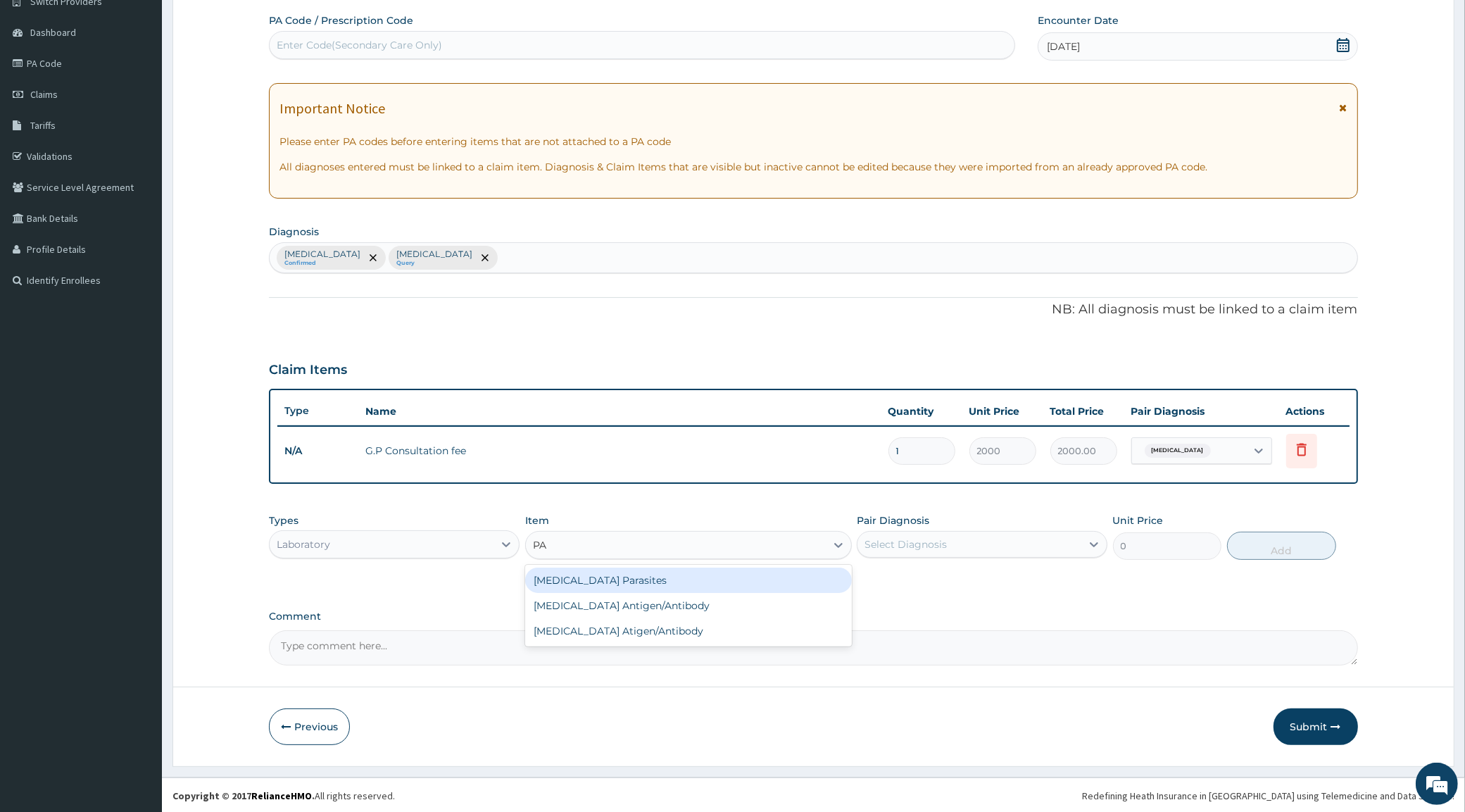
type input "P"
type input "MALA"
drag, startPoint x: 593, startPoint y: 579, endPoint x: 603, endPoint y: 582, distance: 10.4
click at [593, 580] on div "[MEDICAL_DATA] Parasites" at bounding box center [689, 581] width 327 height 26
type input "1000"
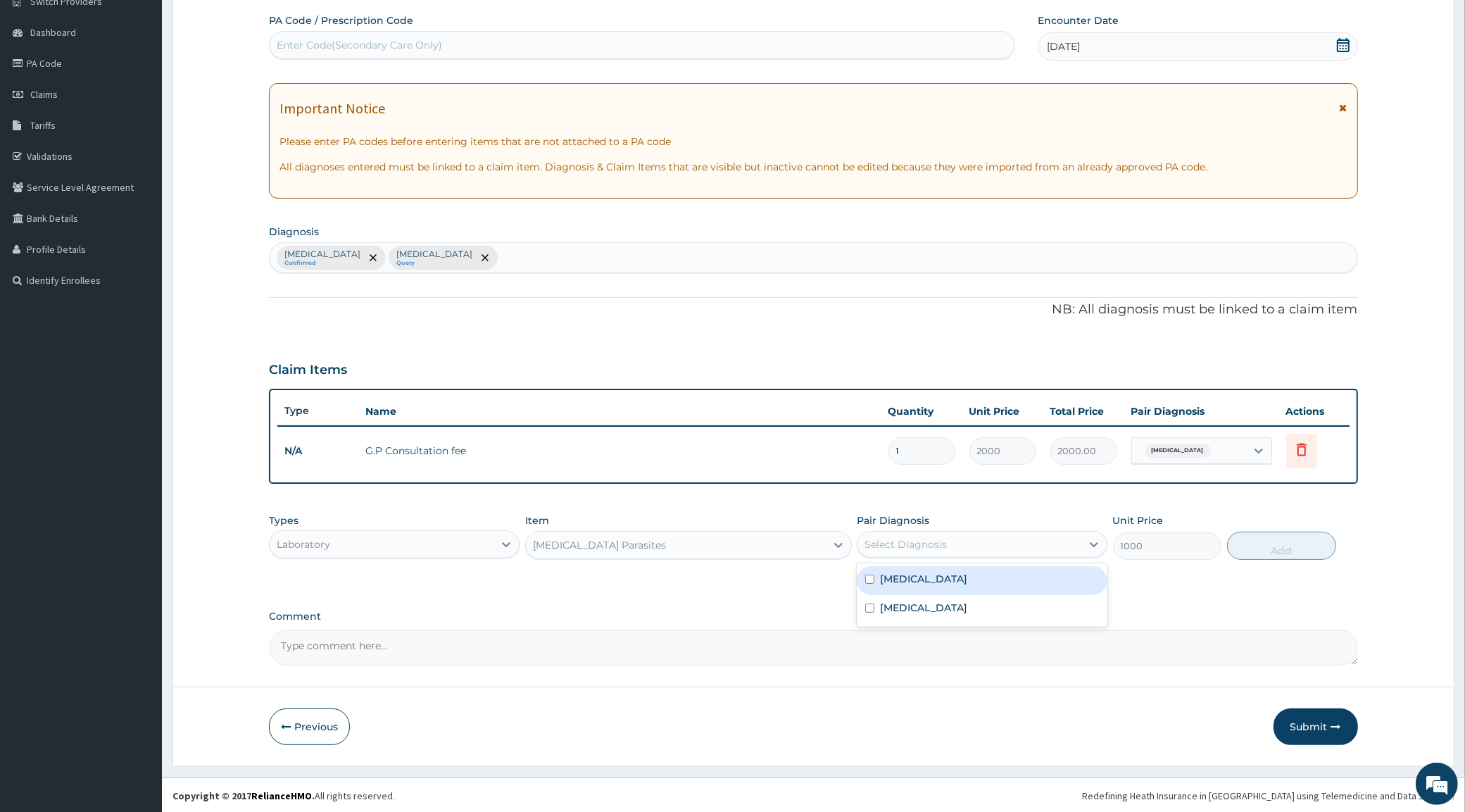
click at [964, 545] on div "Select Diagnosis" at bounding box center [970, 544] width 224 height 23
click at [874, 588] on div "[MEDICAL_DATA]" at bounding box center [982, 580] width 251 height 28
checkbox input "true"
click at [1271, 542] on button "Add" at bounding box center [1281, 546] width 109 height 28
type input "0"
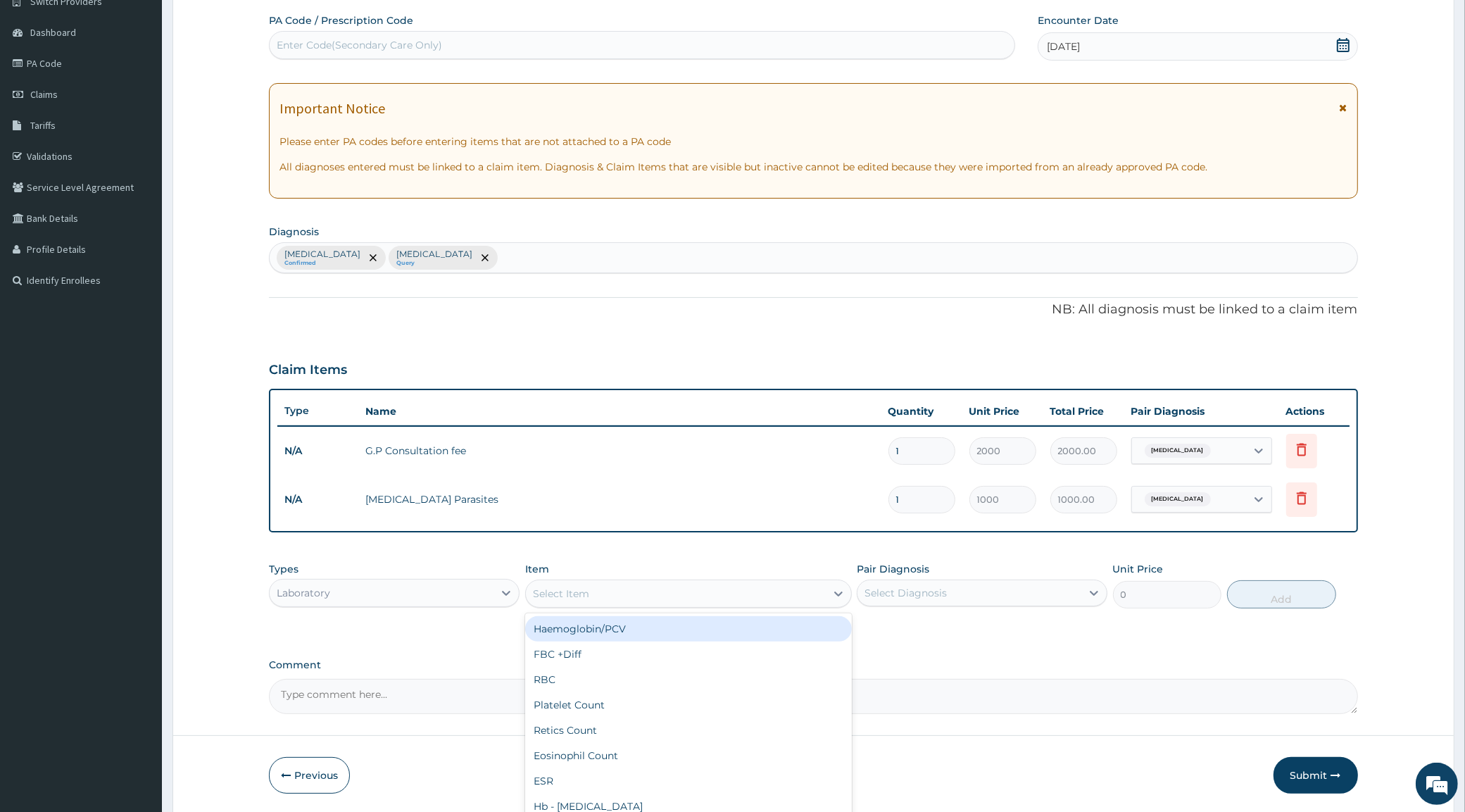
click at [574, 592] on div "Select Item" at bounding box center [560, 593] width 56 height 14
type input "P"
click at [621, 630] on div "Haemoglobin/PCV" at bounding box center [689, 629] width 327 height 26
type input "1000"
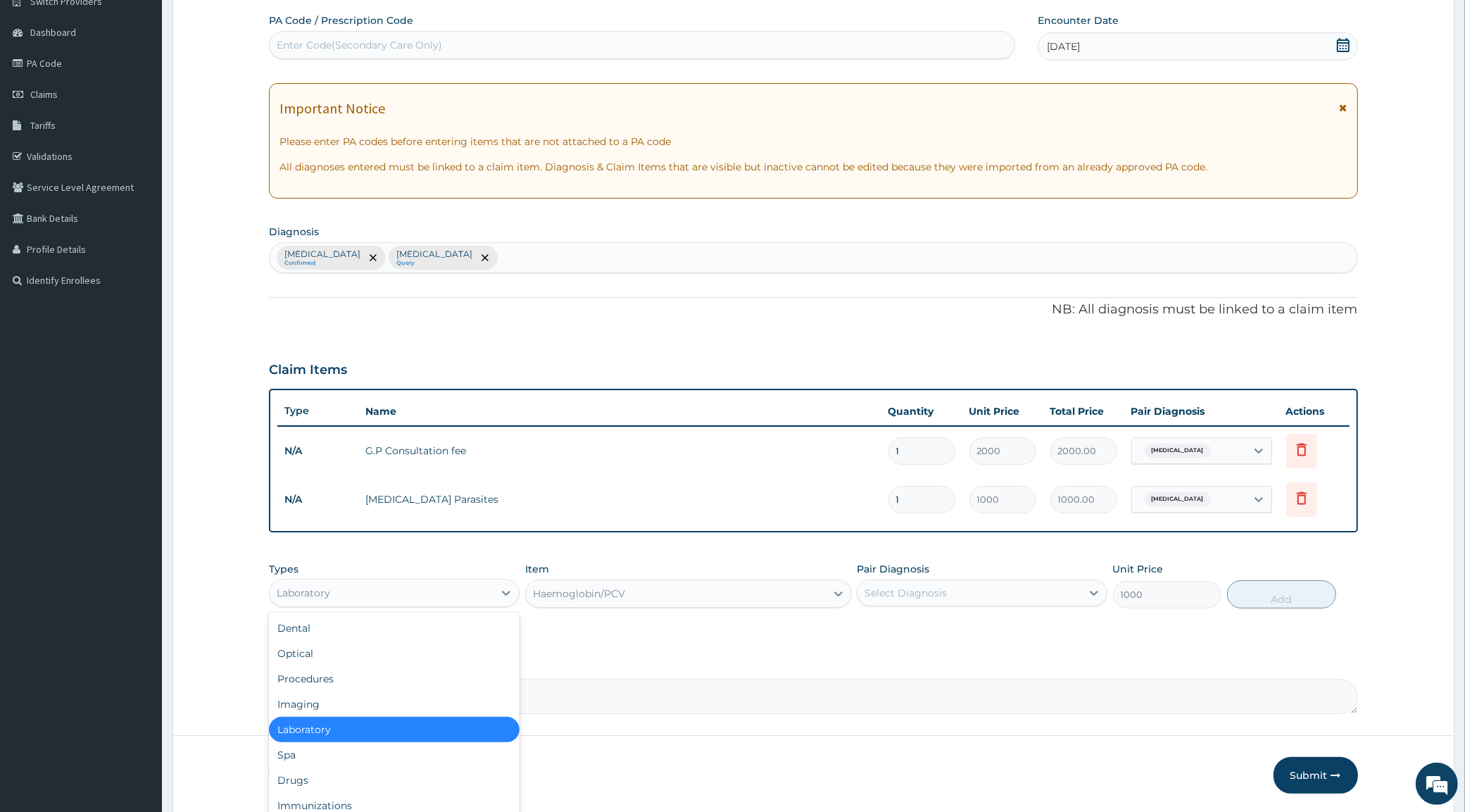
click at [375, 596] on div "Laboratory" at bounding box center [382, 592] width 224 height 23
click at [921, 582] on div "Select Diagnosis" at bounding box center [970, 592] width 224 height 23
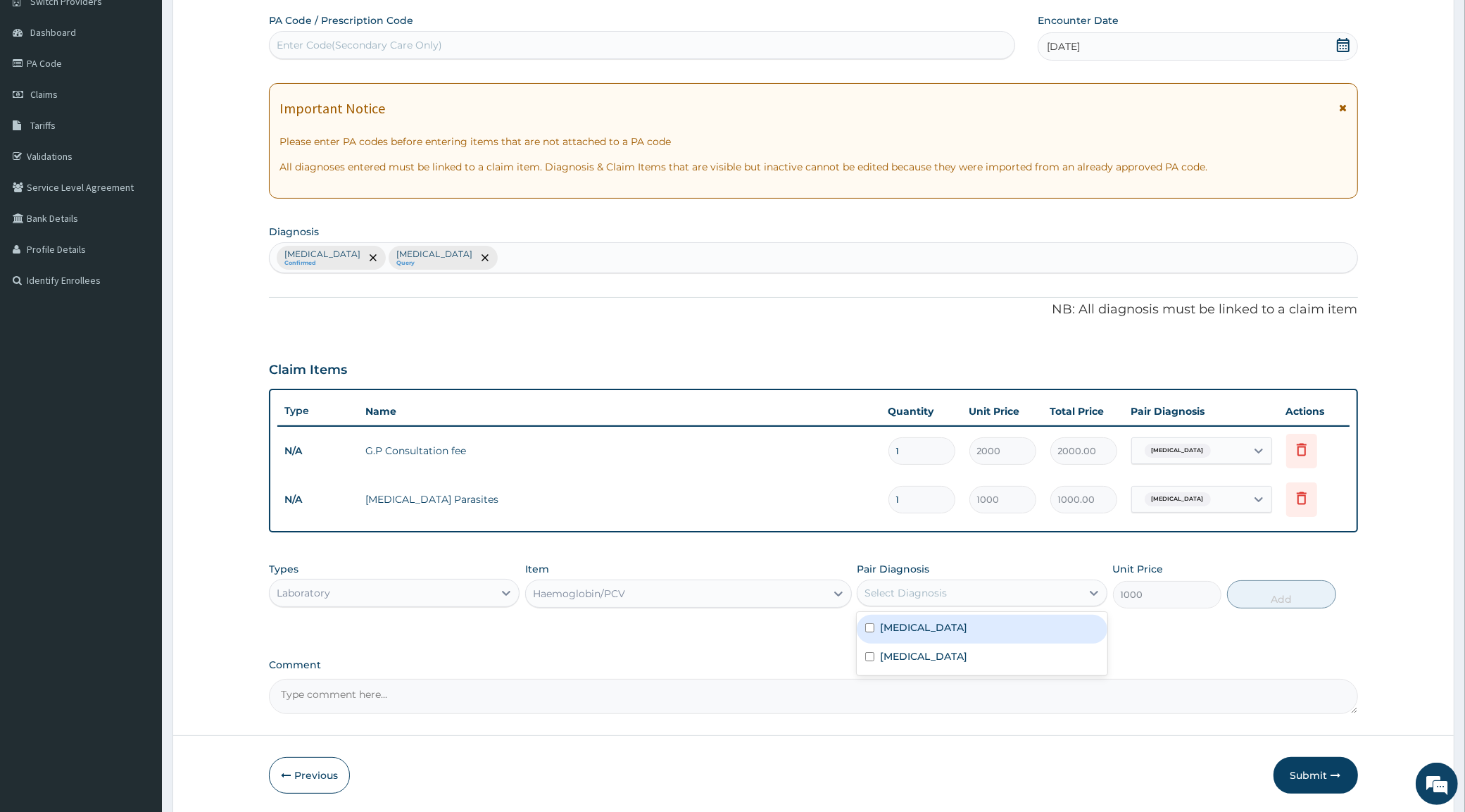
click at [907, 620] on label "[MEDICAL_DATA]" at bounding box center [923, 626] width 87 height 14
checkbox input "true"
click at [1290, 599] on button "Add" at bounding box center [1281, 594] width 109 height 28
type input "0"
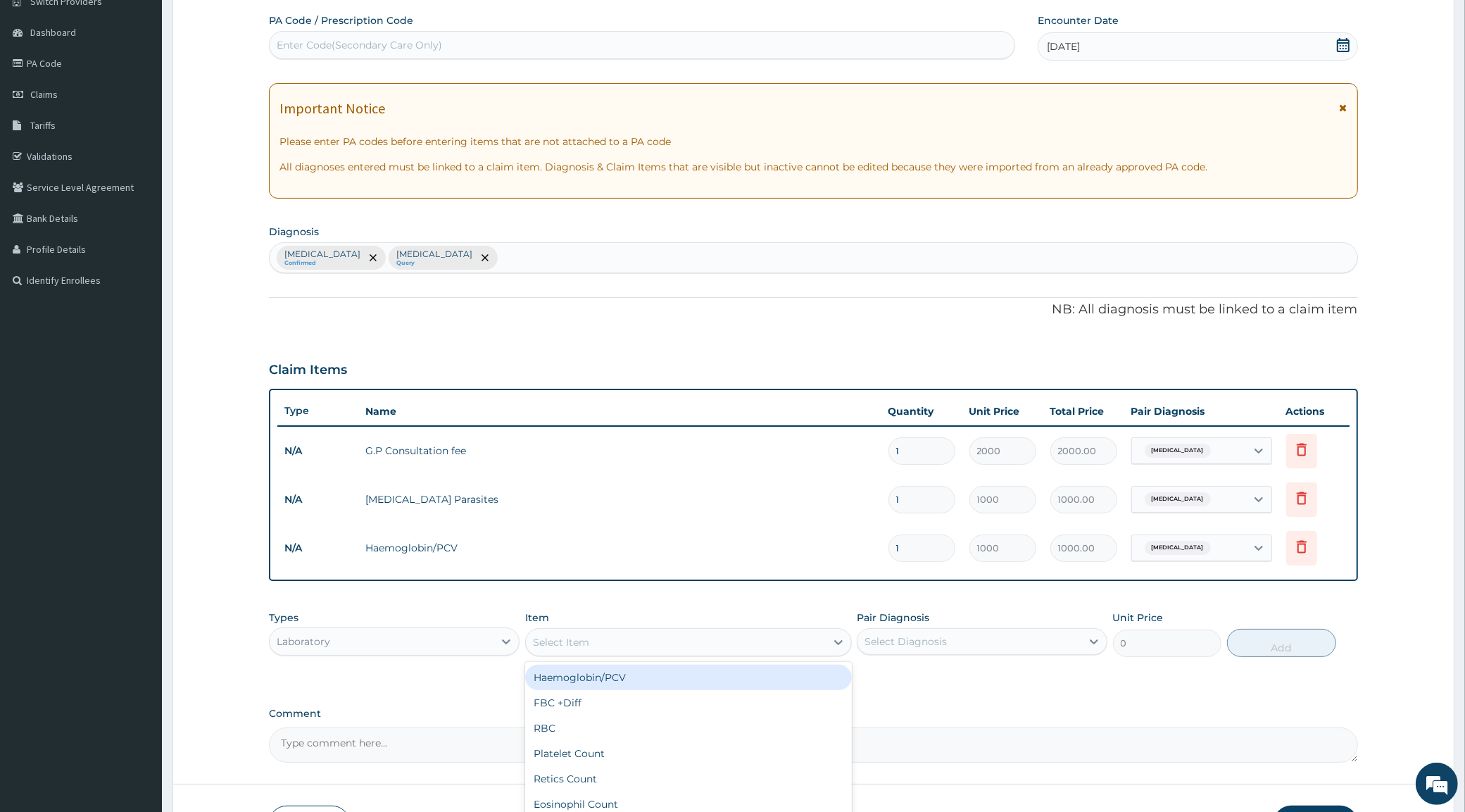
click at [557, 638] on div "Select Item" at bounding box center [560, 642] width 56 height 14
type input "ARTEM"
click at [345, 639] on div "Laboratory" at bounding box center [382, 641] width 224 height 23
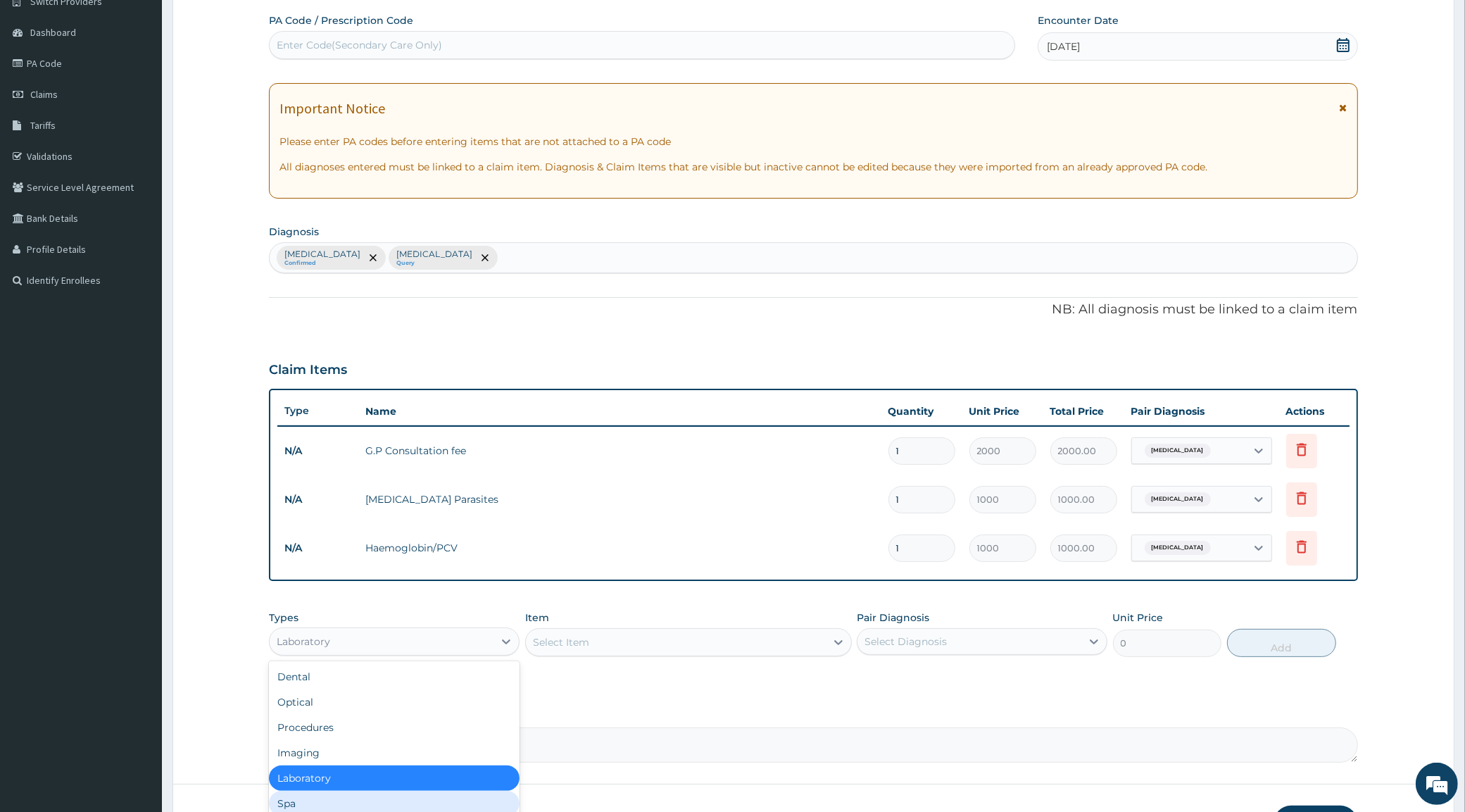
scroll to position [47, 0]
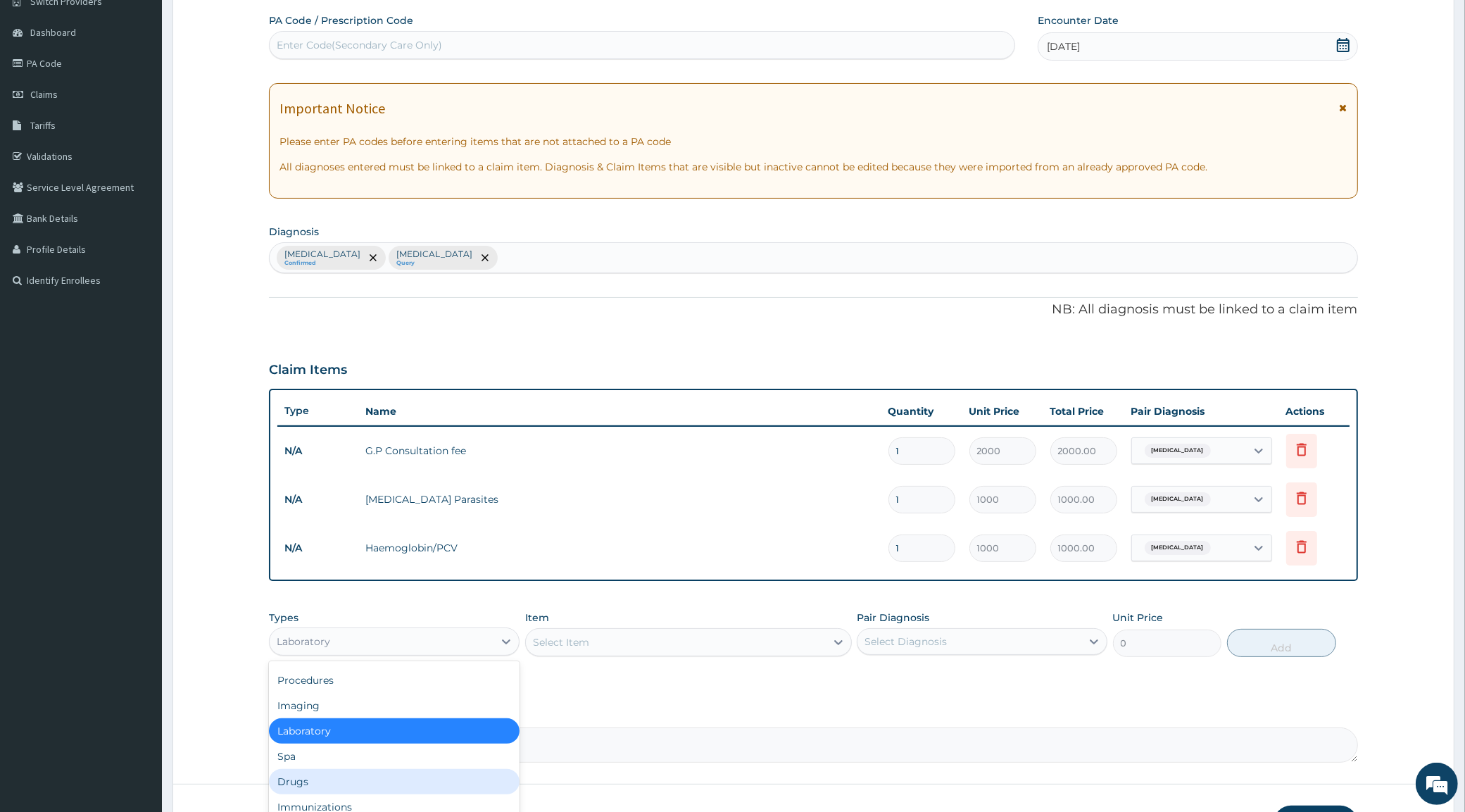
click at [307, 775] on div "Drugs" at bounding box center [394, 782] width 251 height 26
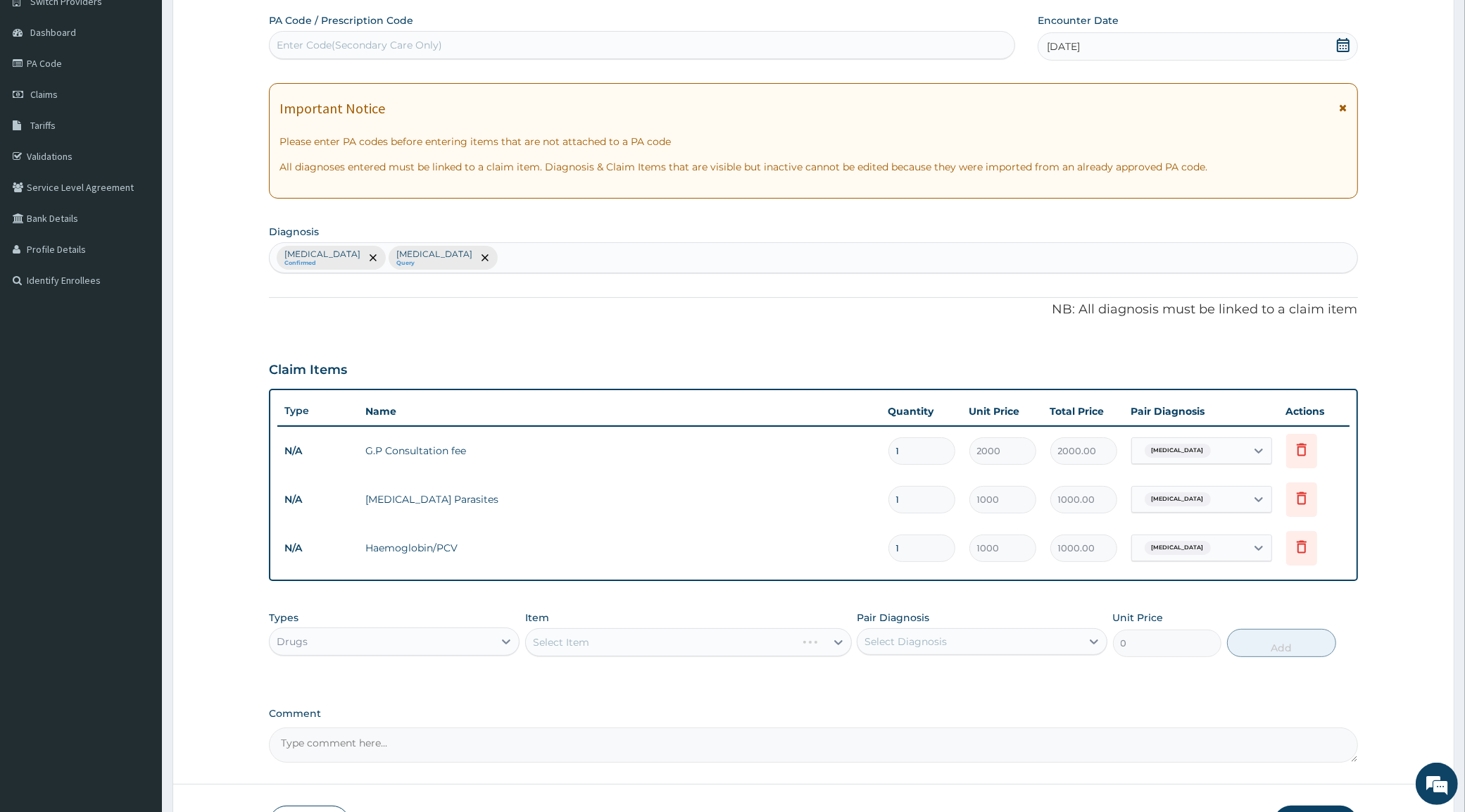
click at [581, 636] on div "Select Item" at bounding box center [689, 642] width 327 height 28
click at [635, 637] on div "Select Item" at bounding box center [689, 642] width 327 height 28
click at [638, 638] on div "Select Item" at bounding box center [676, 642] width 300 height 23
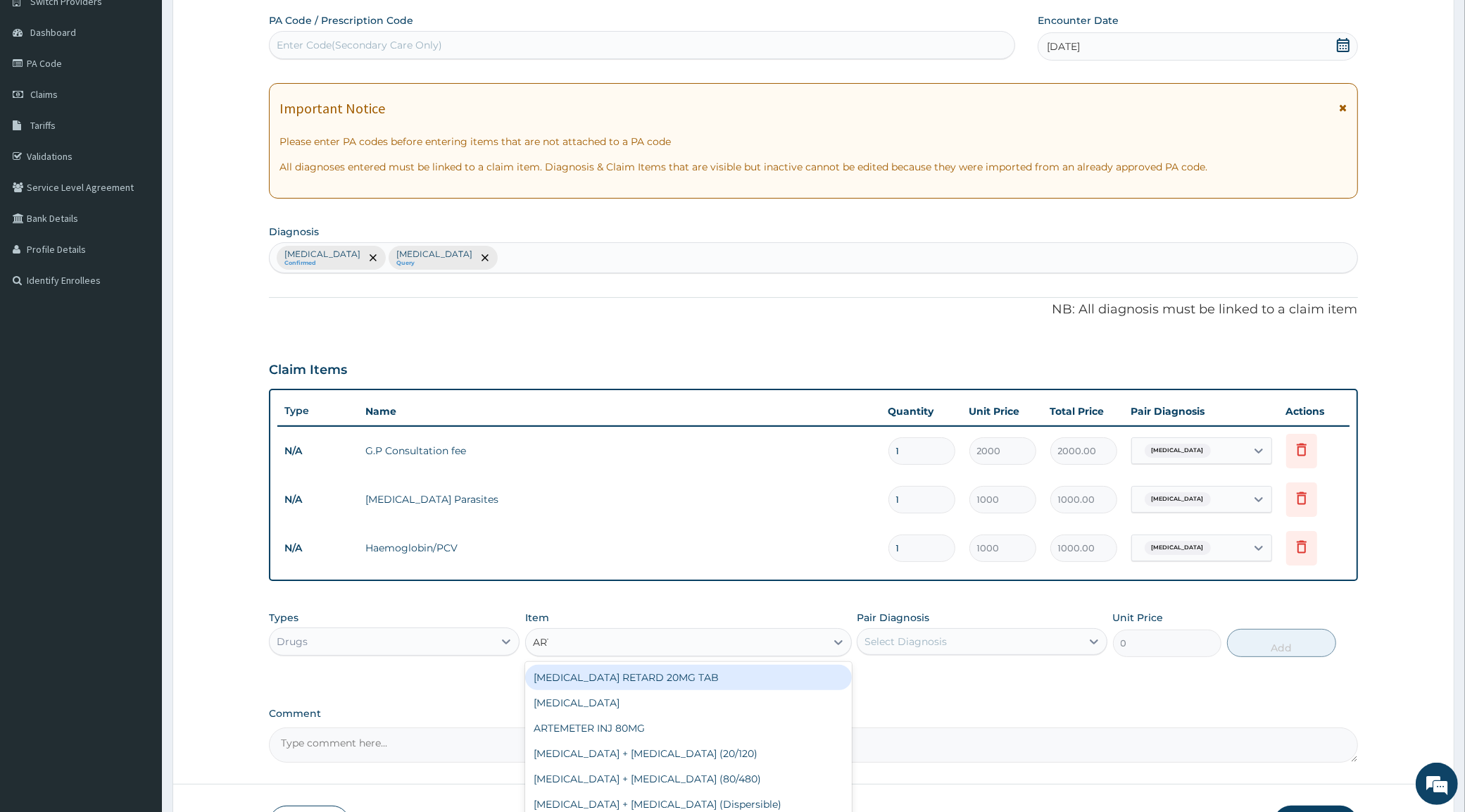
type input "ARTE"
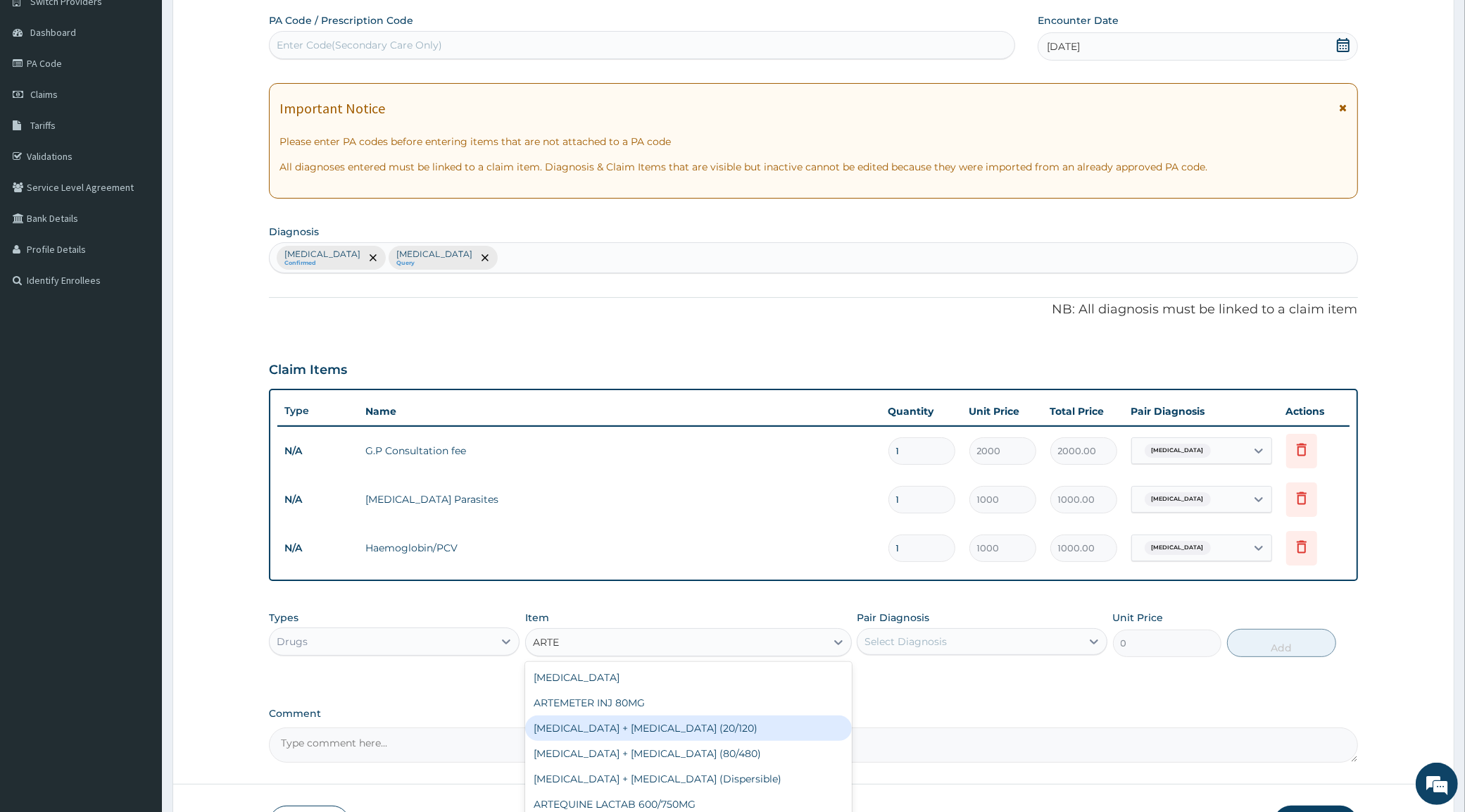
click at [705, 731] on div "[MEDICAL_DATA] + [MEDICAL_DATA] (20/120)" at bounding box center [689, 728] width 327 height 26
type input "1500"
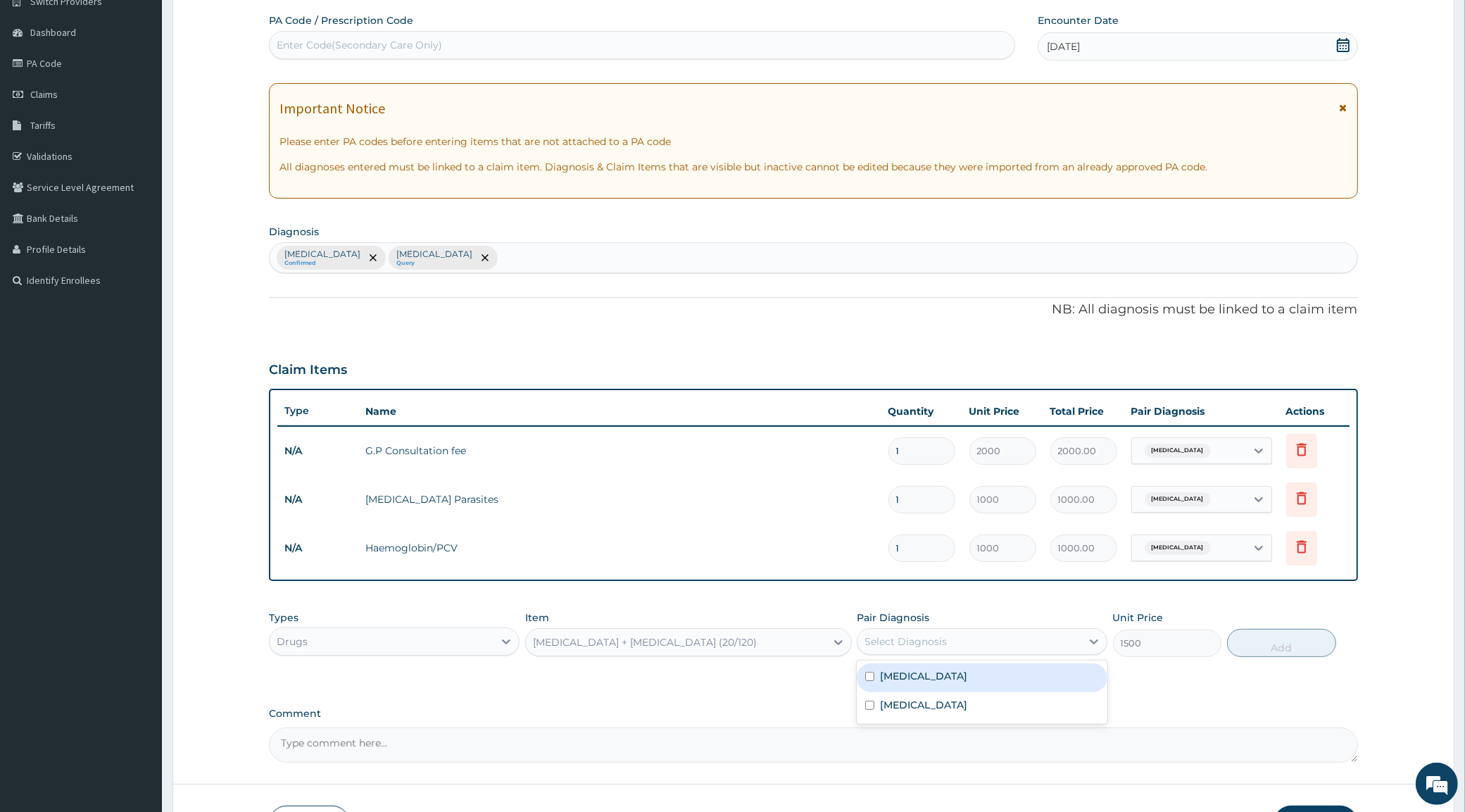
click at [930, 638] on div "Select Diagnosis" at bounding box center [907, 641] width 83 height 14
click at [885, 676] on label "[MEDICAL_DATA]" at bounding box center [923, 675] width 87 height 14
checkbox input "true"
click at [1275, 647] on button "Add" at bounding box center [1281, 643] width 109 height 28
type input "0"
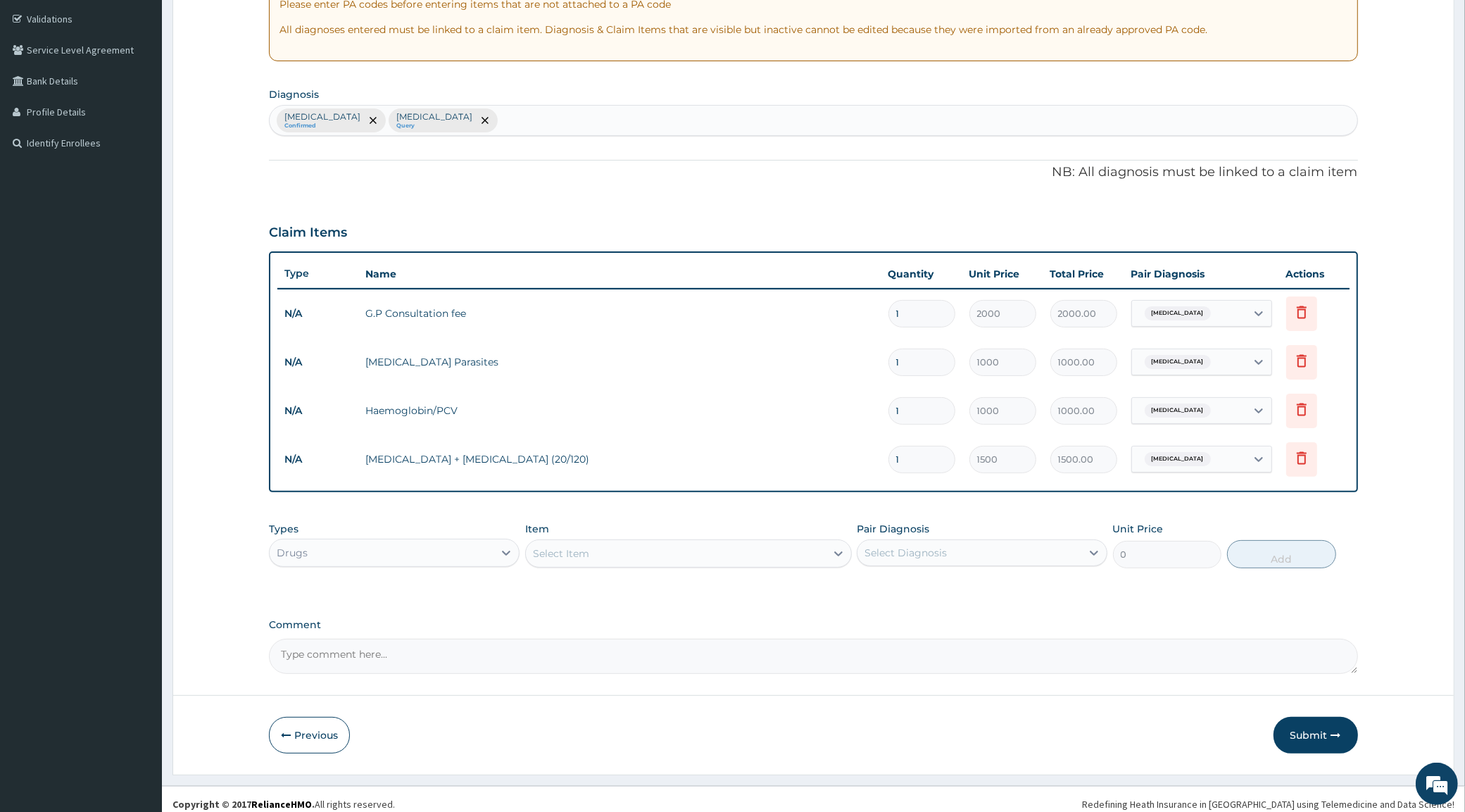
scroll to position [267, 0]
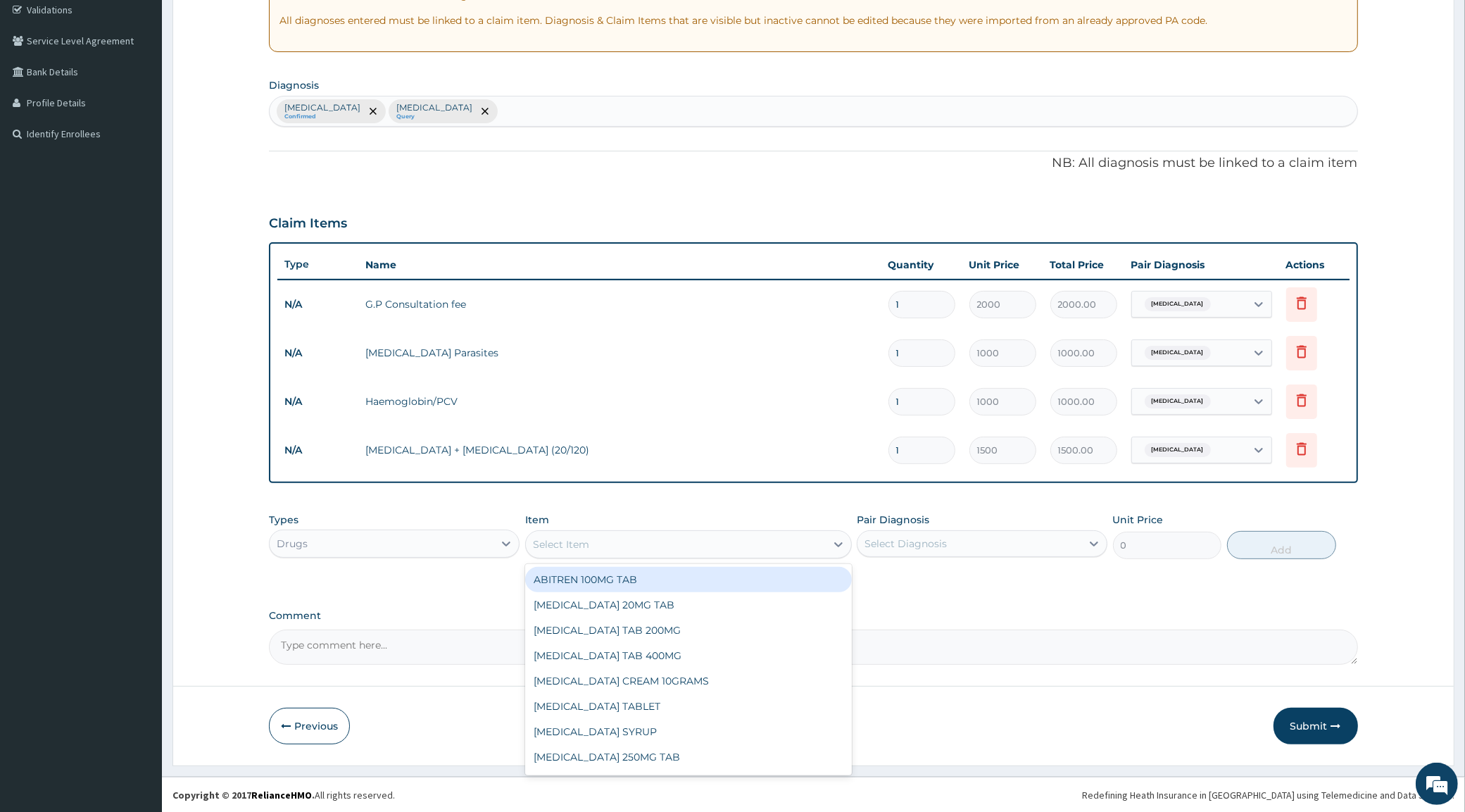
click at [614, 544] on div "Select Item" at bounding box center [676, 544] width 300 height 23
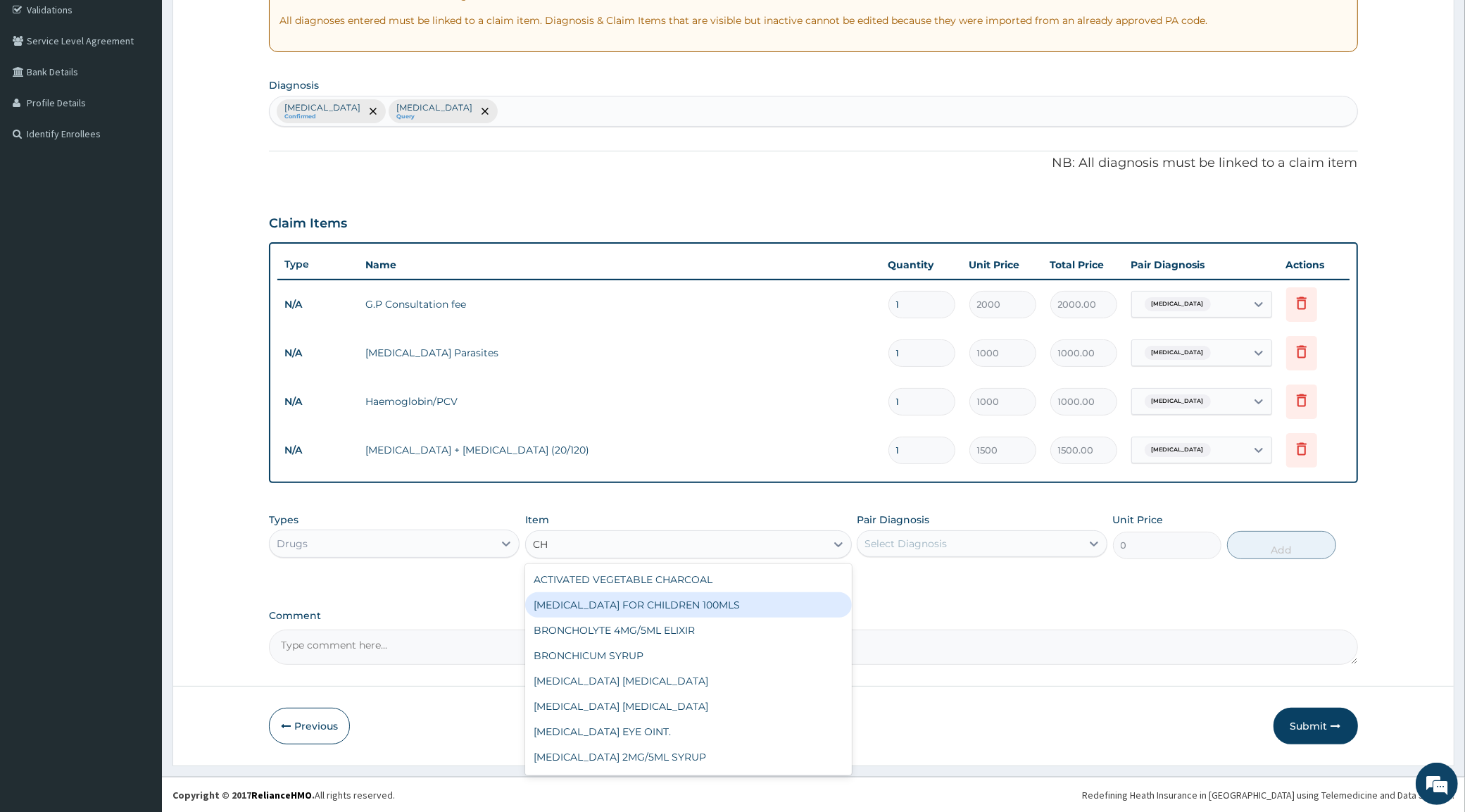
type input "C"
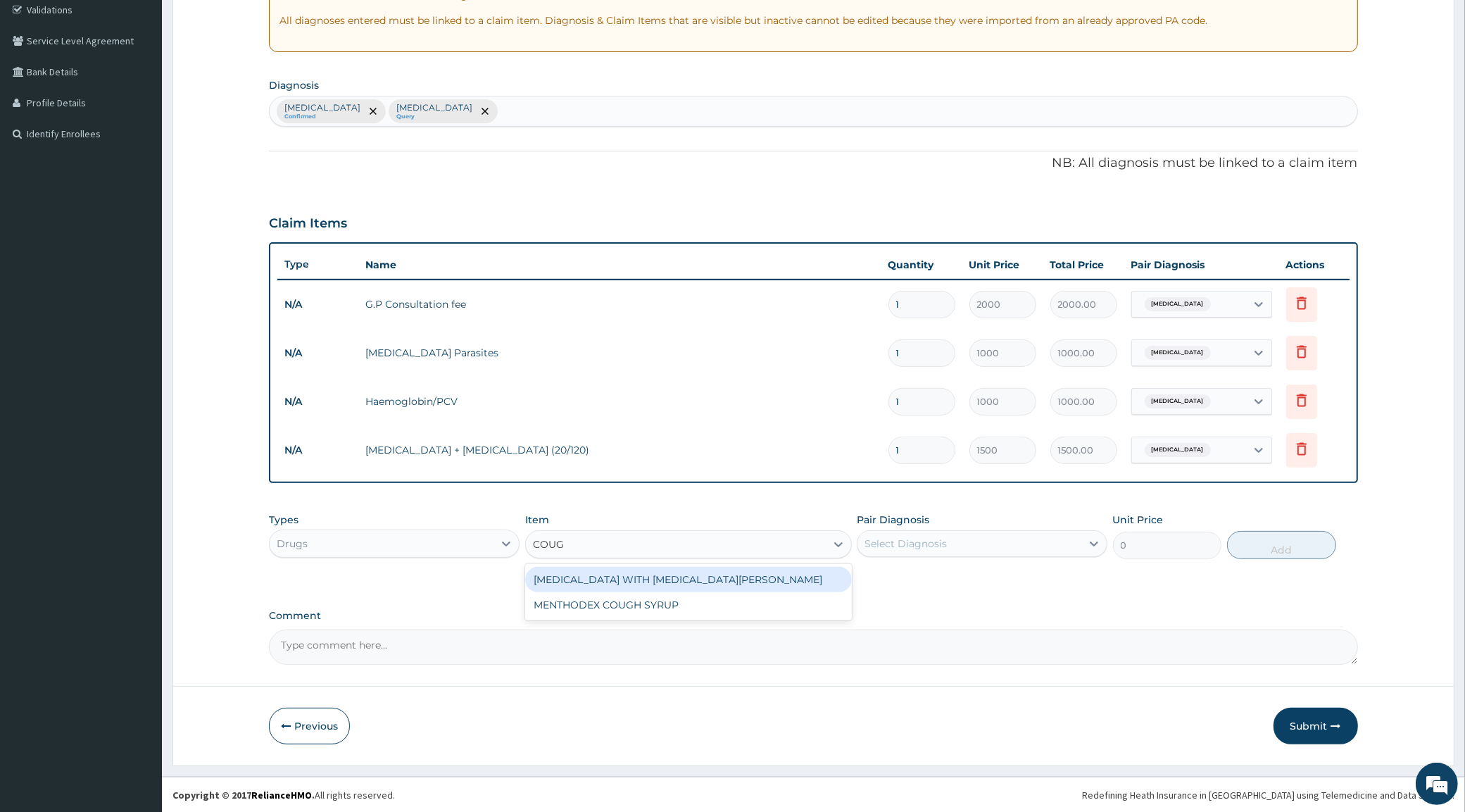
type input "COUGH"
click at [634, 603] on div "MENTHODEX COUGH SYRUP" at bounding box center [689, 605] width 327 height 26
type input "800"
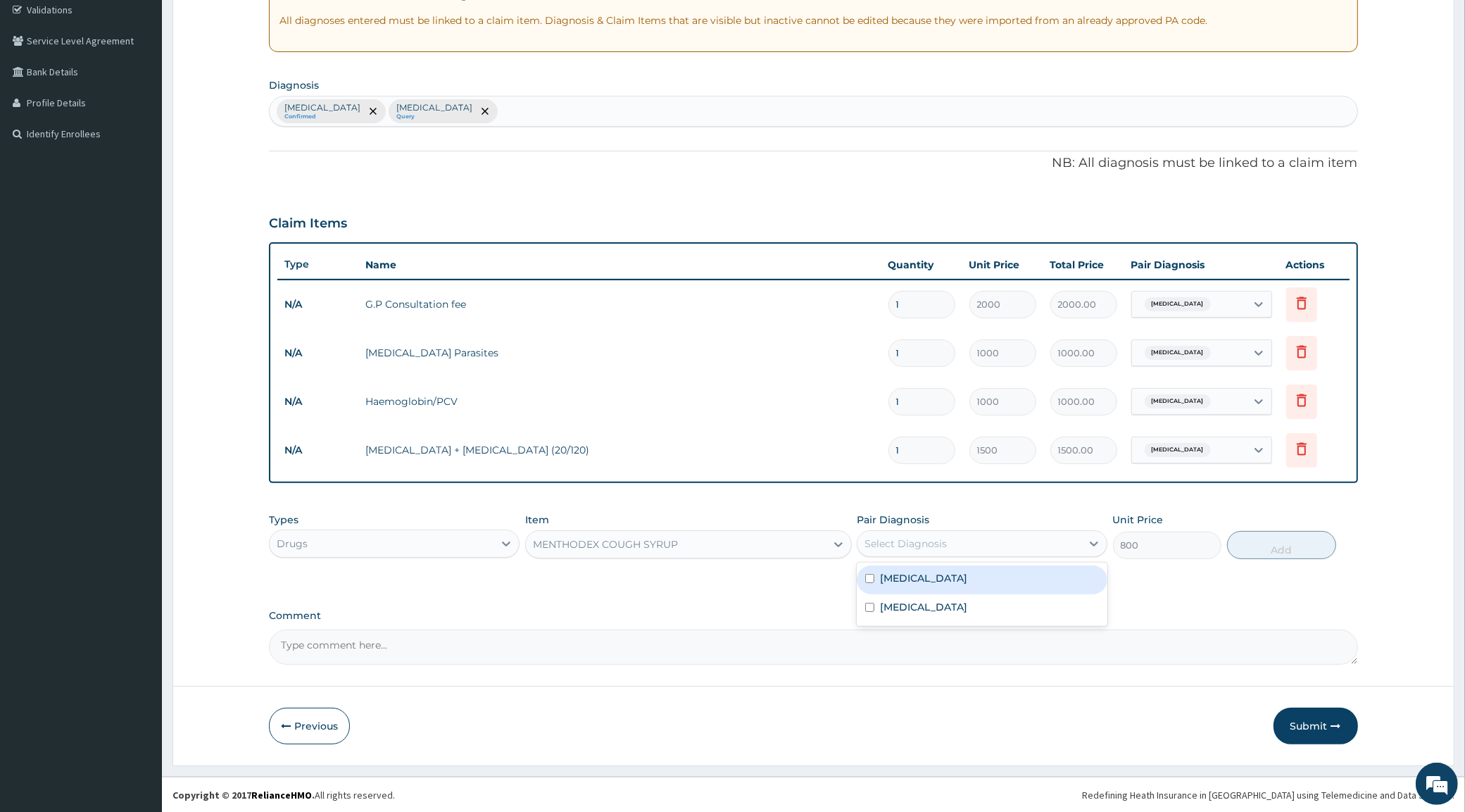
click at [903, 533] on div "Select Diagnosis" at bounding box center [970, 544] width 224 height 23
click at [912, 579] on label "[MEDICAL_DATA]" at bounding box center [923, 578] width 87 height 14
click at [913, 571] on label "[MEDICAL_DATA]" at bounding box center [923, 578] width 87 height 14
checkbox input "false"
click at [910, 603] on label "[MEDICAL_DATA]" at bounding box center [923, 606] width 87 height 14
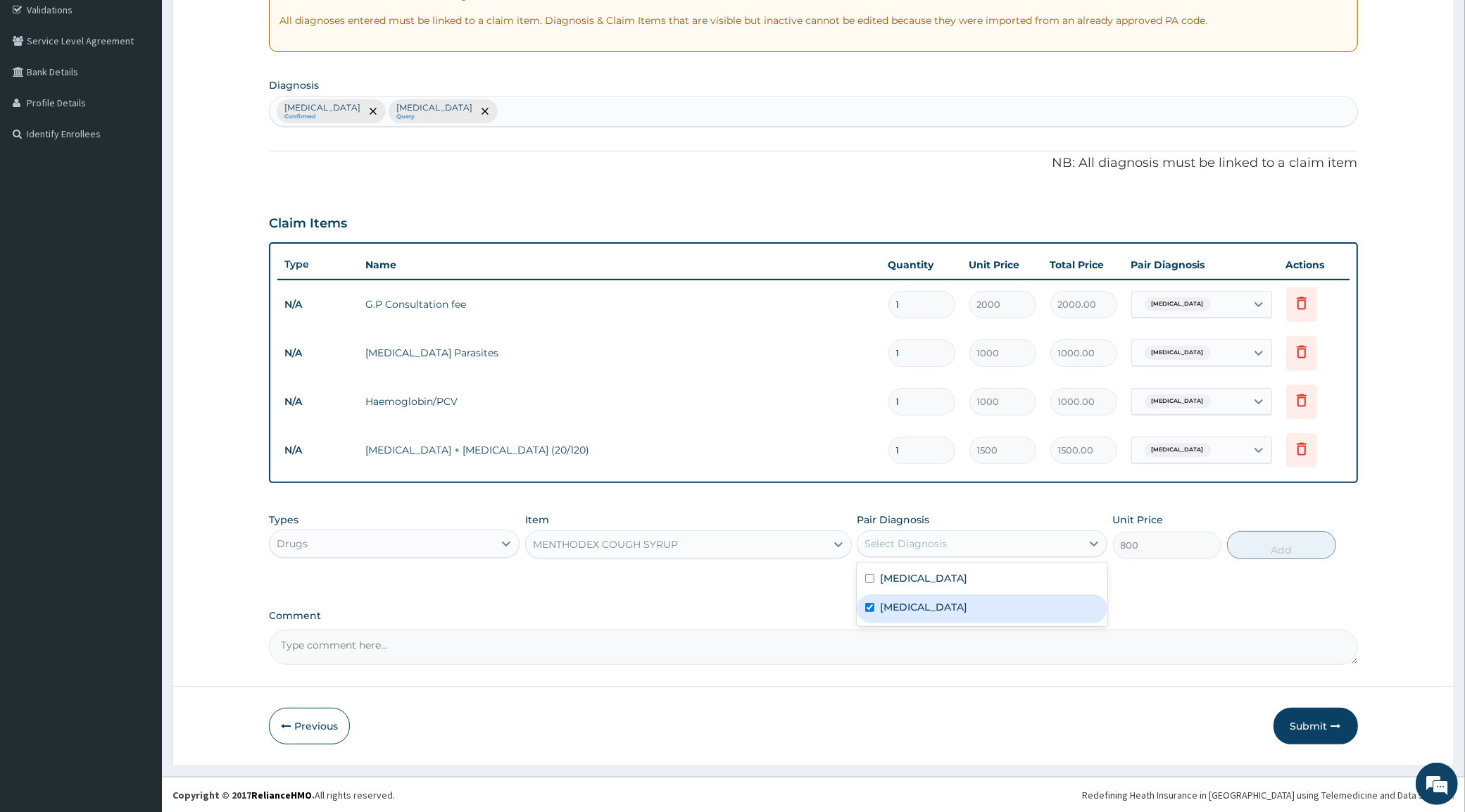
checkbox input "true"
click at [1285, 543] on button "Add" at bounding box center [1281, 545] width 109 height 28
type input "0"
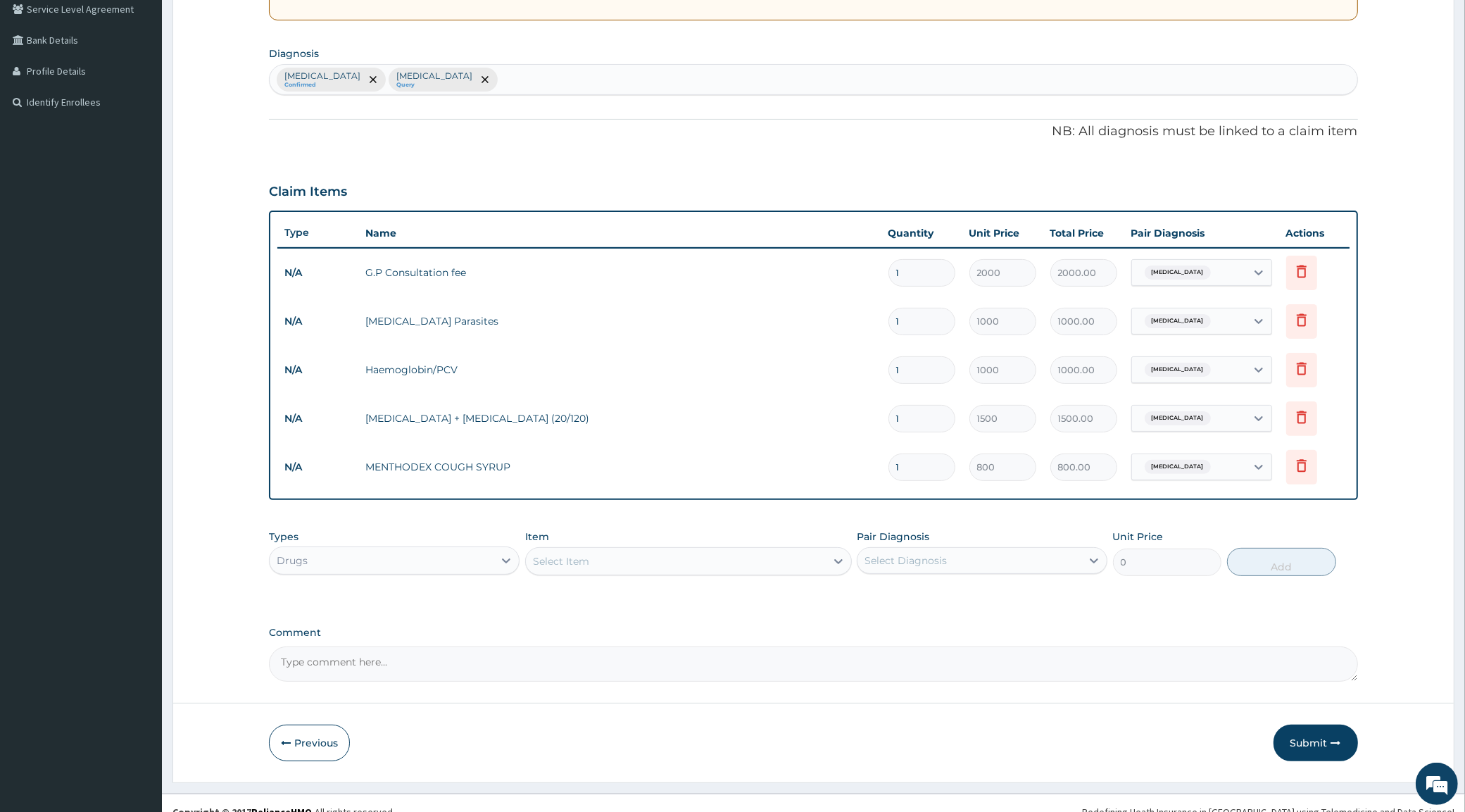
scroll to position [315, 0]
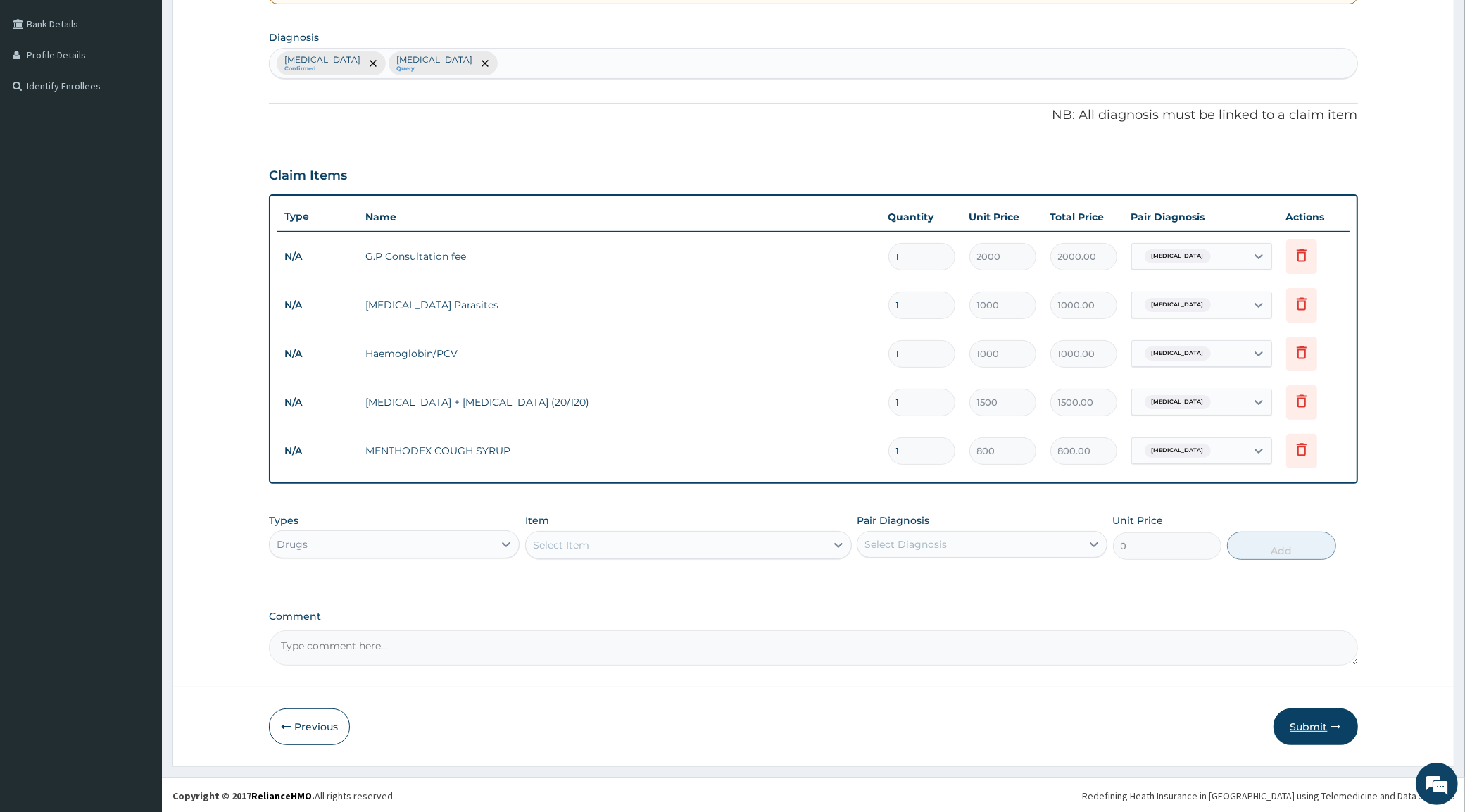
click at [1350, 727] on button "Submit" at bounding box center [1316, 727] width 85 height 37
click at [1309, 720] on button "Submit" at bounding box center [1316, 727] width 85 height 37
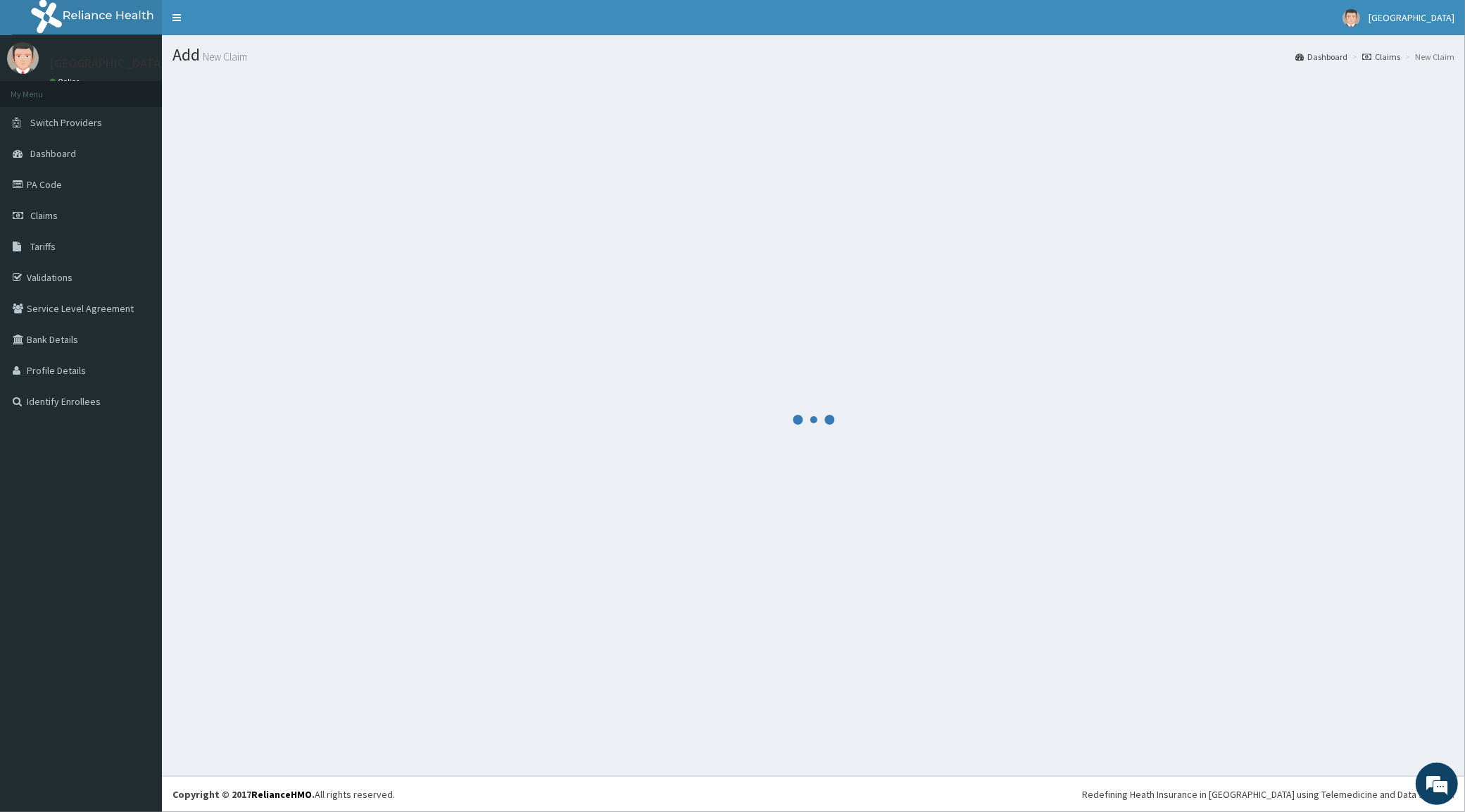
scroll to position [0, 0]
